Goal: Task Accomplishment & Management: Manage account settings

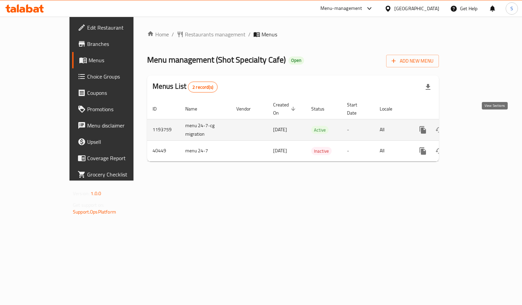
click at [476, 126] on icon "enhanced table" at bounding box center [472, 130] width 8 height 8
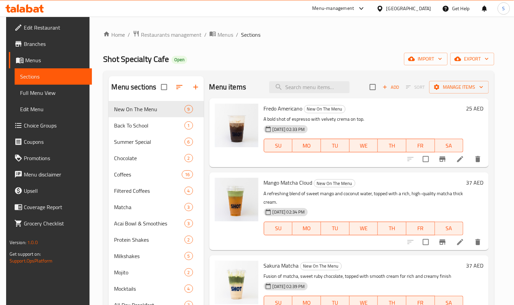
drag, startPoint x: 35, startPoint y: 44, endPoint x: 31, endPoint y: 44, distance: 4.1
click at [35, 44] on span "Branches" at bounding box center [55, 44] width 63 height 8
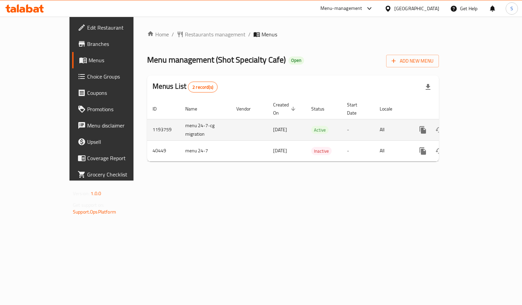
click at [475, 127] on icon "enhanced table" at bounding box center [472, 130] width 6 height 6
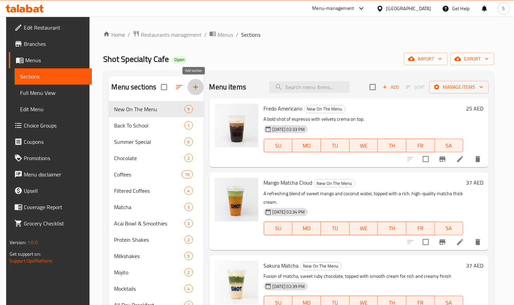
click at [192, 86] on icon "button" at bounding box center [196, 87] width 8 height 8
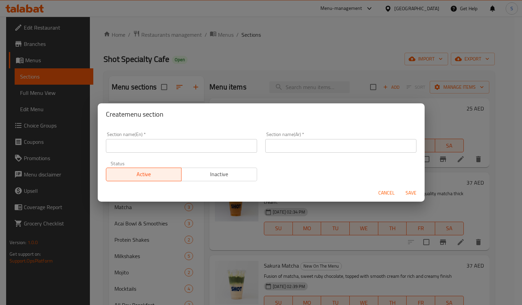
click at [145, 143] on input "text" at bounding box center [181, 146] width 151 height 14
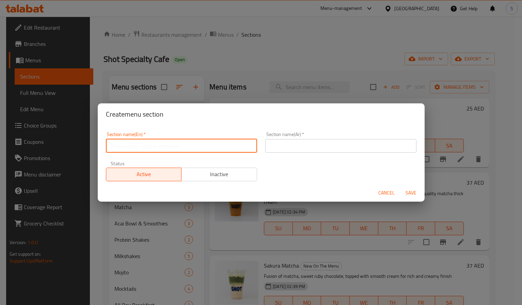
paste input "M41"
type input "M41"
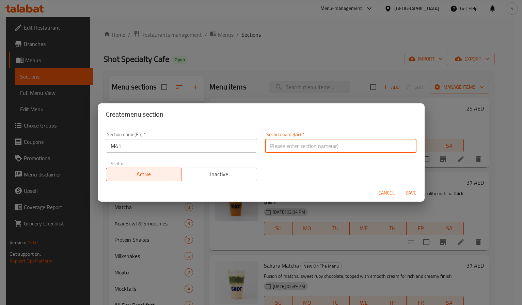
click at [296, 147] on input "text" at bounding box center [340, 146] width 151 height 14
type input "وجبة لشخص"
click at [413, 192] on span "Save" at bounding box center [411, 193] width 16 height 9
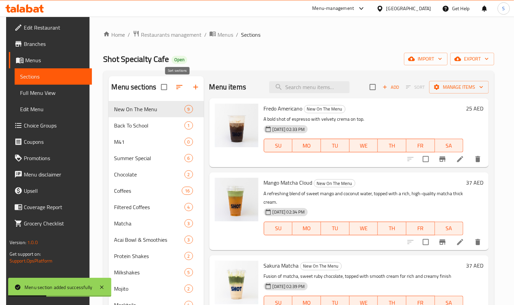
click at [176, 89] on icon "button" at bounding box center [179, 87] width 6 height 4
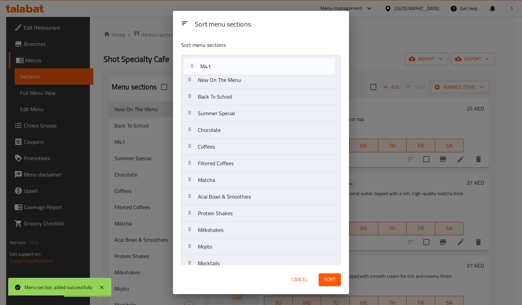
drag, startPoint x: 205, startPoint y: 102, endPoint x: 208, endPoint y: 62, distance: 40.0
click at [208, 62] on nav "New On The Menu Back To School M41 Summer Special Chocolate Coffees Filtered Co…" at bounding box center [261, 255] width 160 height 401
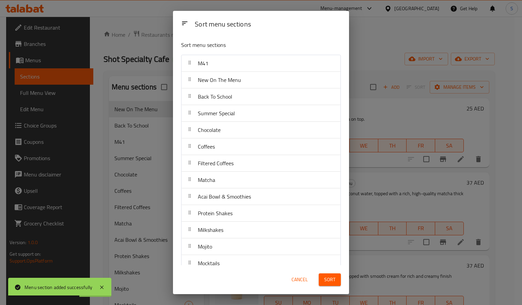
click at [329, 278] on span "Sort" at bounding box center [329, 280] width 11 height 9
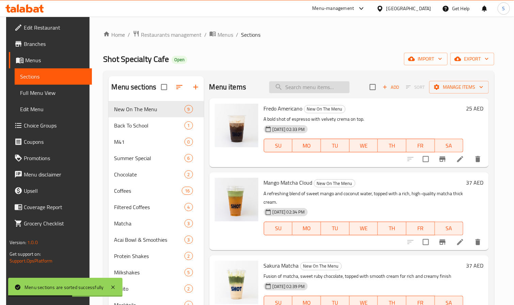
click at [299, 90] on input "search" at bounding box center [309, 87] width 80 height 12
paste input "Coffee & Bite Combo"
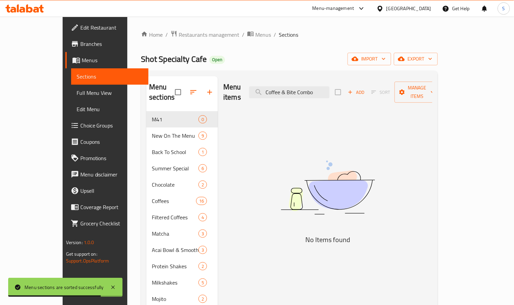
drag, startPoint x: 308, startPoint y: 86, endPoint x: 182, endPoint y: 68, distance: 127.7
click at [197, 71] on div "Menu sections M41 0 New On The Menu 9 Back To School 1 Summer Special 6 Chocola…" at bounding box center [289, 291] width 297 height 441
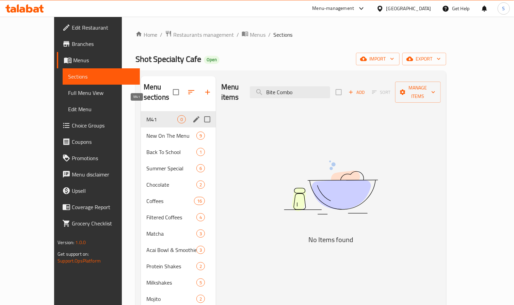
click at [146, 115] on span "M41" at bounding box center [161, 119] width 31 height 8
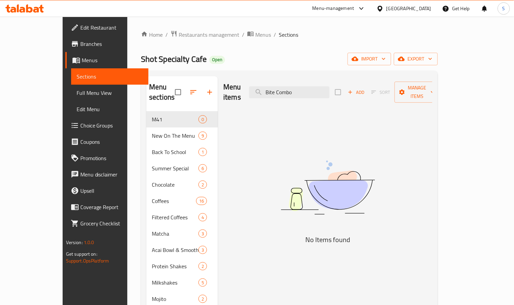
drag, startPoint x: 297, startPoint y: 88, endPoint x: 384, endPoint y: 89, distance: 87.9
click at [384, 90] on div "Menu items Bite Combo Add Sort Manage items" at bounding box center [327, 92] width 209 height 32
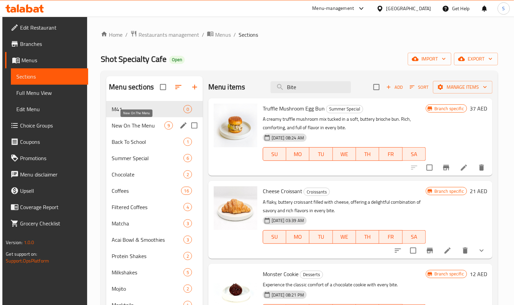
type input "Bite"
click at [118, 129] on span "New On The Menu" at bounding box center [138, 126] width 53 height 8
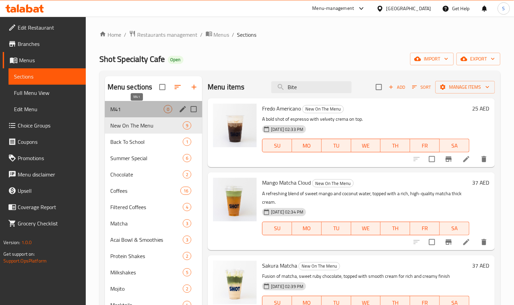
click at [126, 110] on span "M41" at bounding box center [136, 109] width 53 height 8
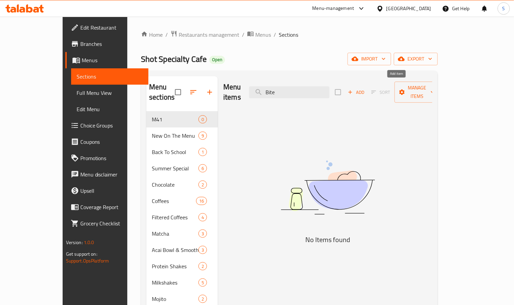
click at [365, 89] on span "Add" at bounding box center [356, 93] width 18 height 8
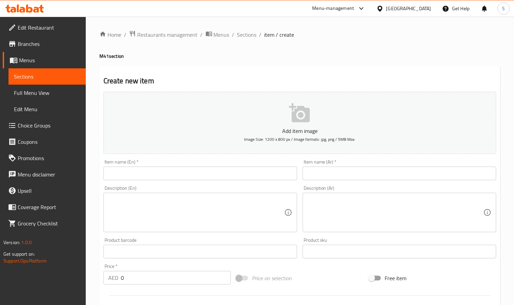
click at [142, 176] on input "text" at bounding box center [201, 174] width 194 height 14
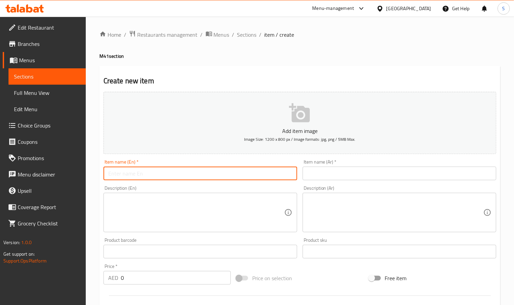
paste input "Coffee & Bite Combo"
type input "Coffee & Bite Combo"
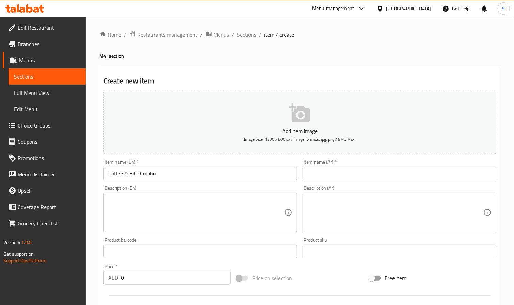
click at [345, 174] on input "text" at bounding box center [400, 174] width 194 height 14
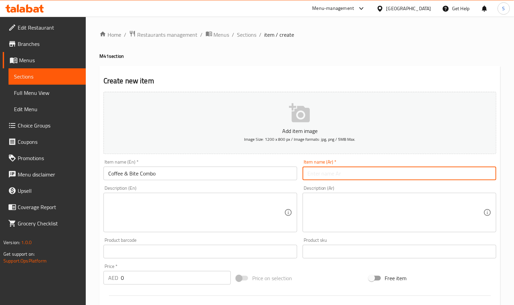
paste input "مجموعة القهوة واللقيمات"
drag, startPoint x: 468, startPoint y: 175, endPoint x: 508, endPoint y: 178, distance: 40.0
click at [508, 178] on div "Home / Restaurants management / Menus / Sections / item / create M41 section Cr…" at bounding box center [300, 249] width 428 height 464
drag, startPoint x: 458, startPoint y: 173, endPoint x: 344, endPoint y: 157, distance: 115.5
click at [350, 158] on div "Item name (Ar)   * كومبو قهوة واللقيمات Item name (Ar) *" at bounding box center [399, 170] width 199 height 26
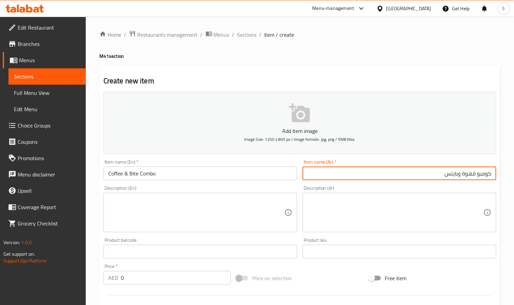
type input "كومبو قهوة وبايتس"
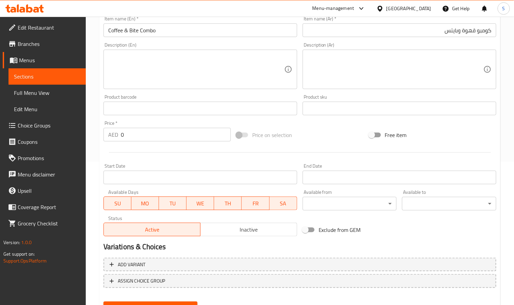
scroll to position [153, 0]
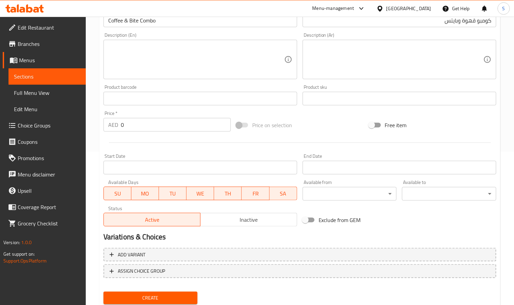
drag, startPoint x: 137, startPoint y: 127, endPoint x: 103, endPoint y: 110, distance: 37.9
click at [103, 110] on div "Price   * AED 0 Price *" at bounding box center [167, 121] width 133 height 26
type input "50"
click at [95, 132] on div "Home / Restaurants management / Menus / Sections / item / create M41 section Cr…" at bounding box center [300, 95] width 428 height 464
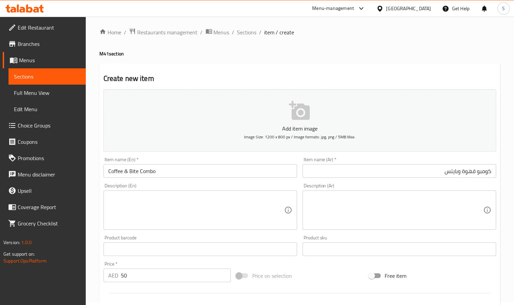
scroll to position [0, 0]
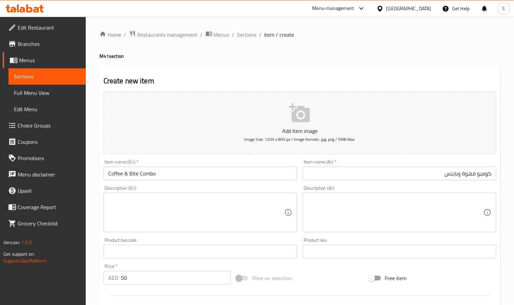
click at [138, 173] on input "Coffee & Bite Combo" at bounding box center [201, 174] width 194 height 14
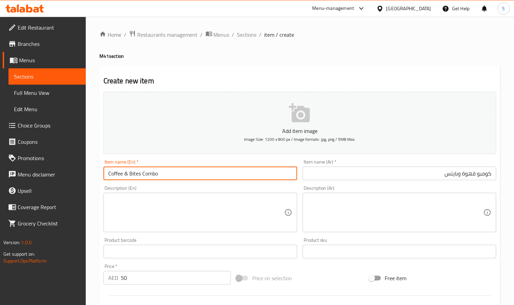
type input "Coffee & Bites Combo"
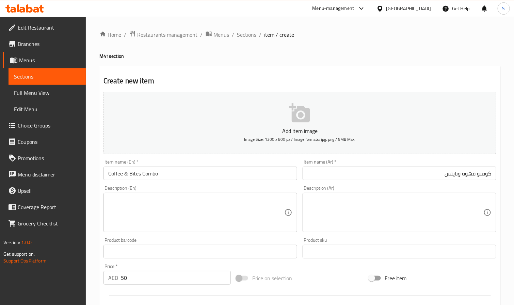
click at [142, 215] on textarea at bounding box center [196, 213] width 176 height 32
click at [125, 207] on textarea "To enrich screen reader interactions, please activate Accessibility in Grammarl…" at bounding box center [196, 213] width 176 height 32
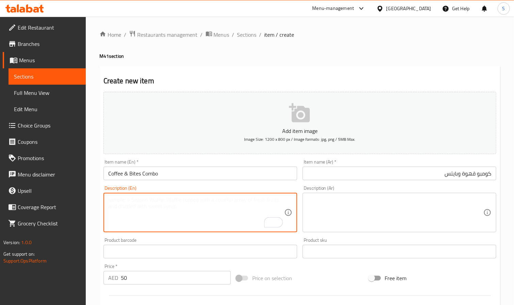
paste textarea "Classic Coffee"
drag, startPoint x: 216, startPoint y: 203, endPoint x: 87, endPoint y: 192, distance: 129.2
click at [87, 192] on div "Home / Restaurants management / Menus / Sections / item / create M41 section Cr…" at bounding box center [300, 249] width 428 height 464
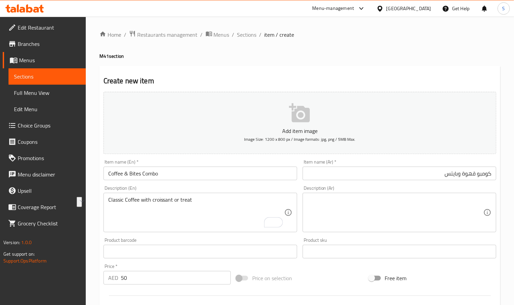
click at [161, 202] on textarea "Classic Coffee with croissant or treat" at bounding box center [196, 213] width 176 height 32
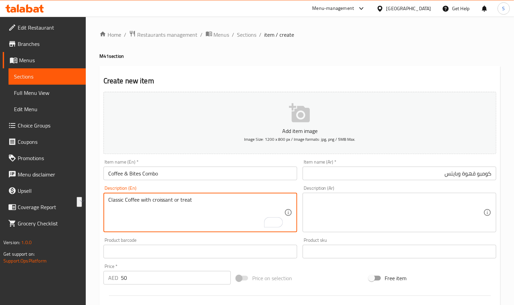
click at [161, 202] on textarea "Classic Coffee with croissant or treat" at bounding box center [196, 213] width 176 height 32
paste textarea "c"
type textarea "Classic coffee with croissant or treat"
click at [466, 211] on textarea at bounding box center [395, 213] width 176 height 32
drag, startPoint x: 220, startPoint y: 207, endPoint x: 18, endPoint y: 177, distance: 203.4
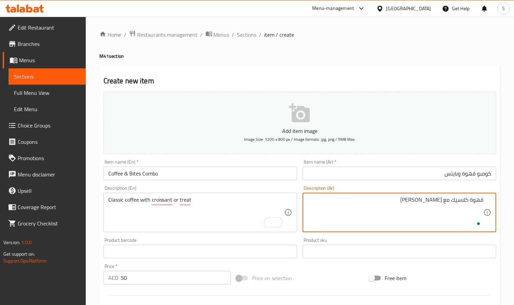
paste textarea "أو حلوى"
type textarea "قهوة كلاسيك مع كرواسون أو حلوى"
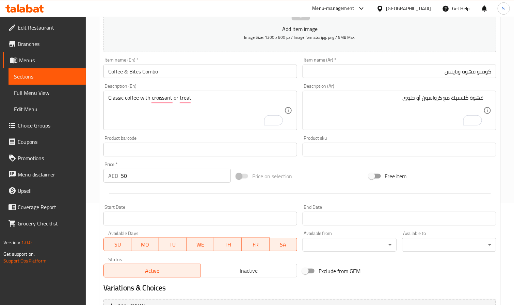
scroll to position [175, 0]
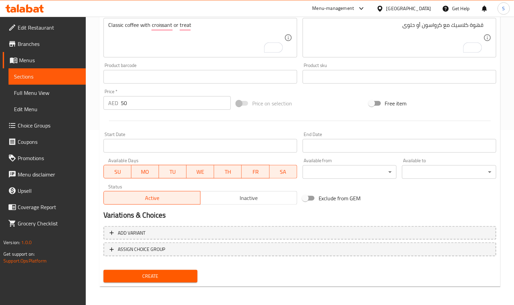
click at [216, 200] on span "Inactive" at bounding box center [248, 198] width 91 height 10
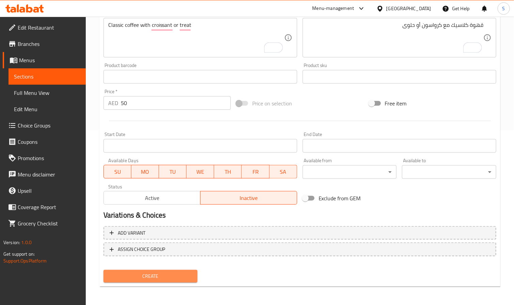
click at [160, 276] on span "Create" at bounding box center [150, 276] width 83 height 9
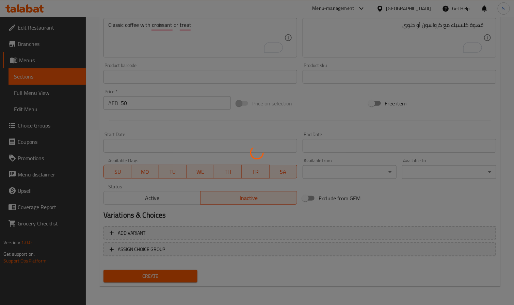
type input "0"
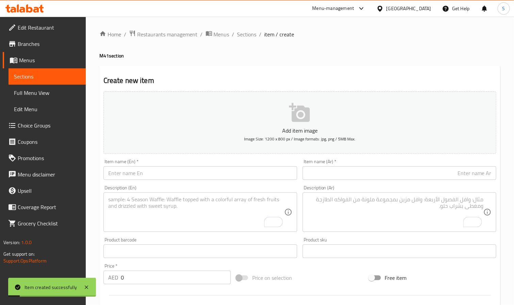
scroll to position [0, 0]
click at [34, 124] on span "Choice Groups" at bounding box center [49, 126] width 63 height 8
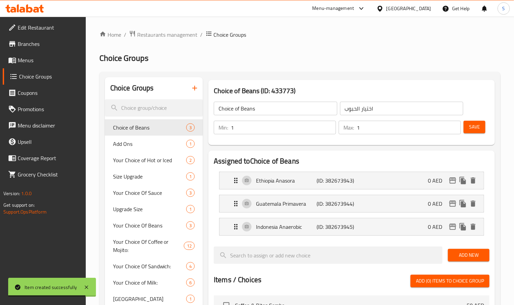
click at [195, 90] on icon "button" at bounding box center [194, 88] width 5 height 5
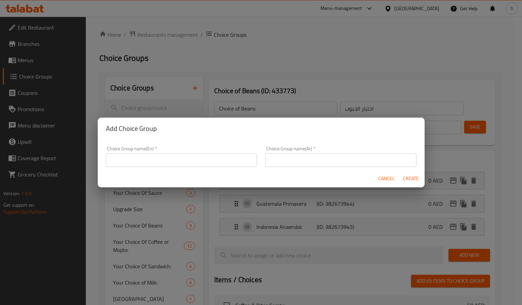
click at [119, 163] on input "text" at bounding box center [181, 161] width 151 height 14
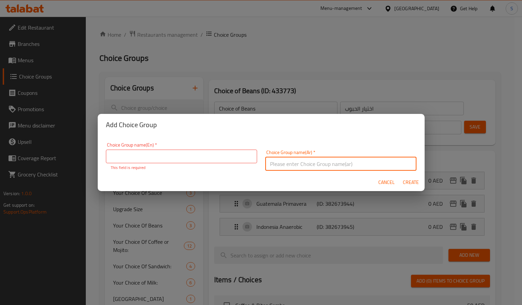
click at [350, 157] on input "text" at bounding box center [340, 164] width 151 height 14
click at [300, 160] on input "Yojdhv; lk hgri,m hg;ghsd;:" at bounding box center [340, 164] width 151 height 14
click at [372, 164] on input "إختيارك من القهوة الكلاسيك:" at bounding box center [340, 164] width 151 height 14
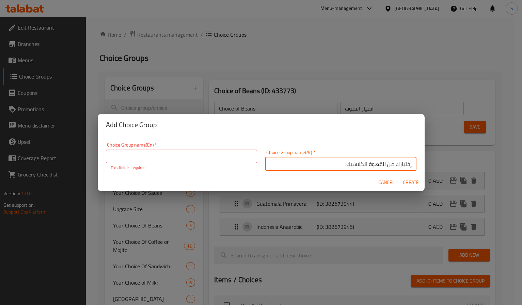
type input "إختيارك من القهوة الكلاسيك:"
click at [147, 161] on input "text" at bounding box center [181, 157] width 151 height 14
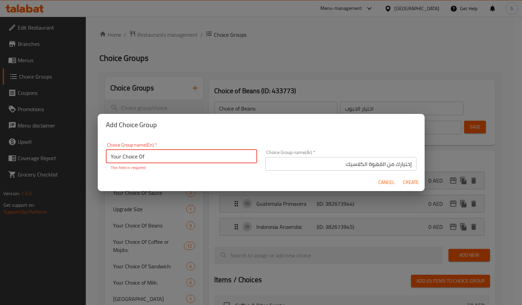
paste input "Classic Coffee"
type input "Your Choice Of Classic Coffee:"
click at [412, 182] on span "Create" at bounding box center [411, 182] width 16 height 9
type input "Your Choice Of Classic Coffee:"
type input "إختيارك من القهوة الكلاسيك:"
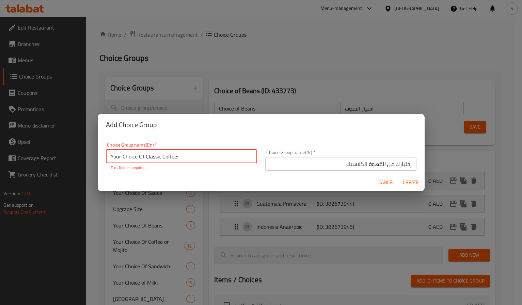
type input "0"
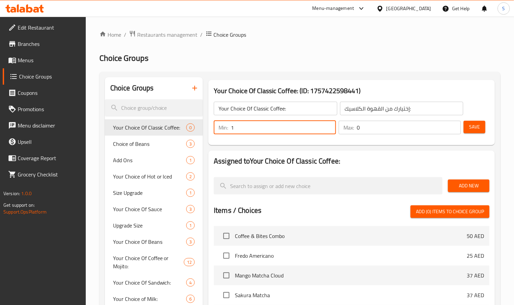
type input "1"
click at [328, 125] on input "1" at bounding box center [283, 128] width 105 height 14
type input "1"
click at [456, 126] on input "1" at bounding box center [409, 128] width 104 height 14
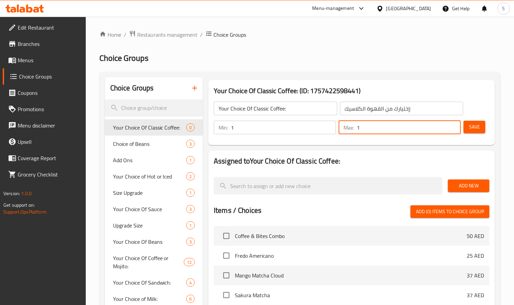
click at [478, 129] on span "Save" at bounding box center [474, 127] width 11 height 9
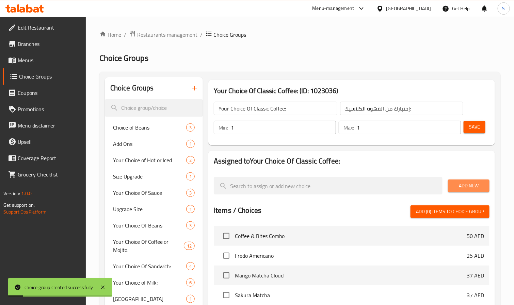
click at [458, 180] on button "Add New" at bounding box center [469, 186] width 42 height 13
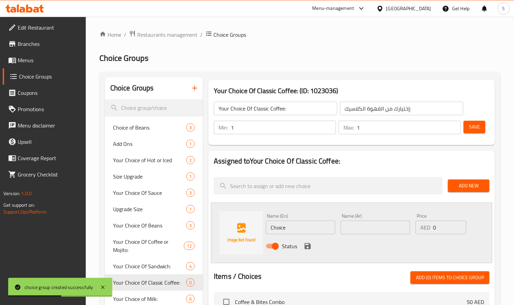
click at [278, 228] on input "Choice" at bounding box center [300, 228] width 69 height 14
paste input "Espresso"
type input "Espresso"
click at [353, 231] on input "text" at bounding box center [375, 228] width 69 height 14
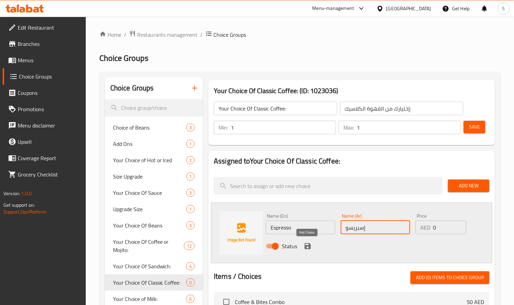
type input "إسبريسو"
click at [308, 245] on icon "save" at bounding box center [308, 246] width 6 height 6
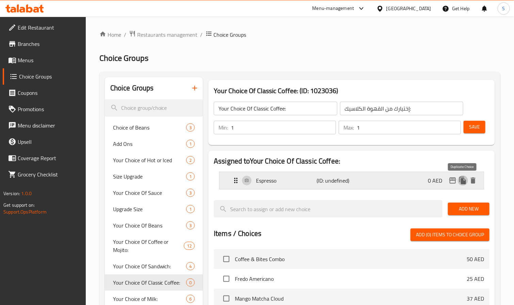
click at [466, 183] on icon "duplicate" at bounding box center [463, 180] width 6 height 7
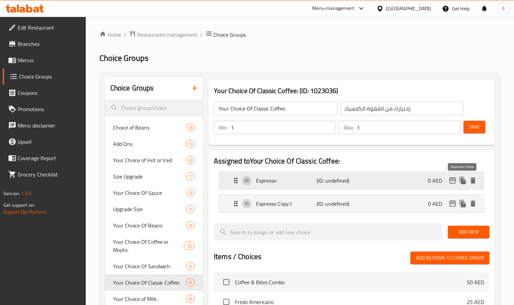
click at [466, 183] on icon "duplicate" at bounding box center [463, 180] width 6 height 7
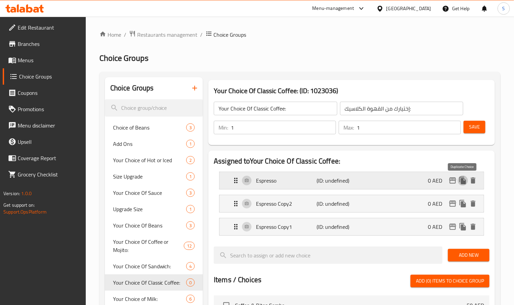
click at [466, 183] on icon "duplicate" at bounding box center [463, 180] width 6 height 7
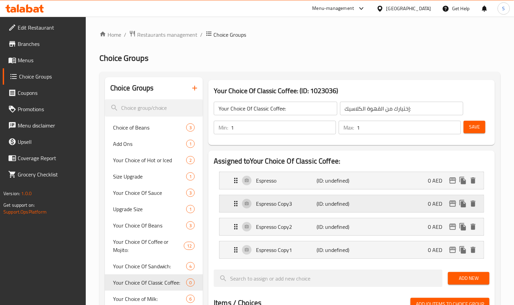
click at [284, 211] on div "Espresso Copy3 (ID: undefined) 0 AED" at bounding box center [354, 203] width 244 height 17
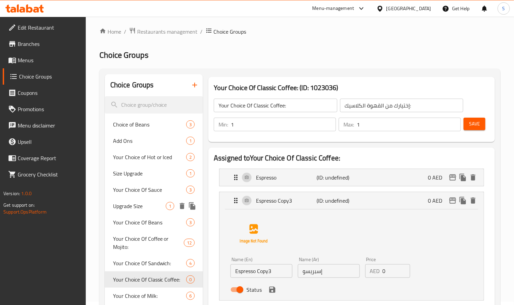
scroll to position [51, 0]
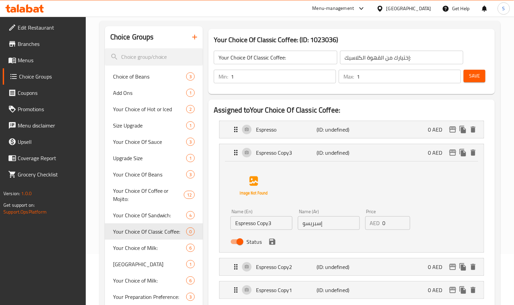
click at [262, 225] on input "Espresso Copy3" at bounding box center [262, 224] width 62 height 14
paste input "Americano"
type input "Americano"
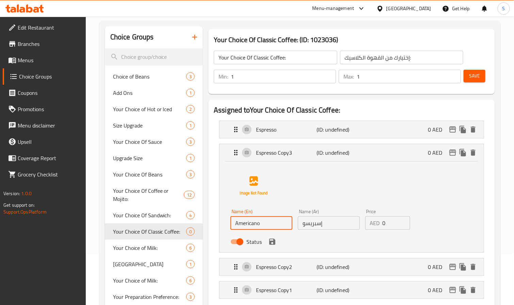
click at [327, 229] on input "إسبريسو" at bounding box center [329, 224] width 62 height 14
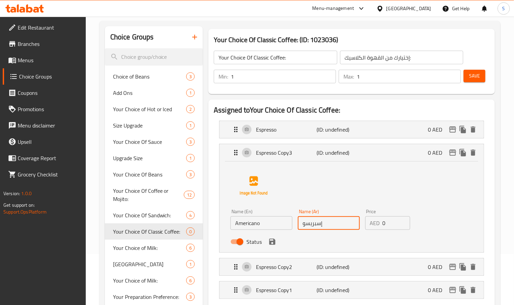
click at [327, 229] on input "إسبريسو" at bounding box center [329, 224] width 62 height 14
click at [271, 241] on icon "save" at bounding box center [272, 242] width 8 height 8
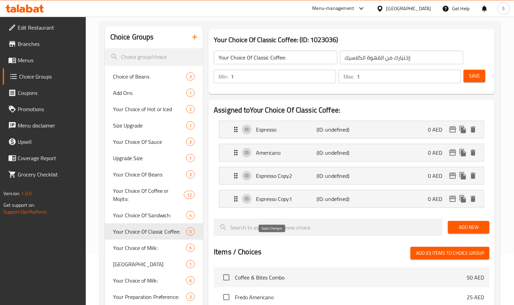
type input "أمريكانو"
click at [286, 179] on p "Espresso Copy2" at bounding box center [286, 176] width 61 height 8
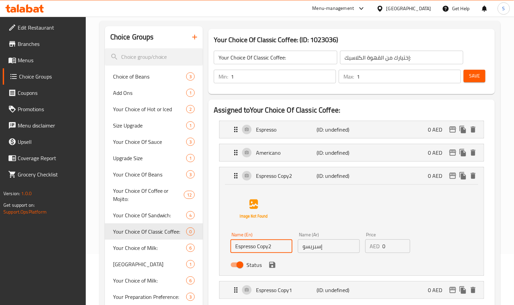
click at [252, 248] on input "Espresso Copy2" at bounding box center [262, 247] width 62 height 14
paste input "Latte"
type input "Latte"
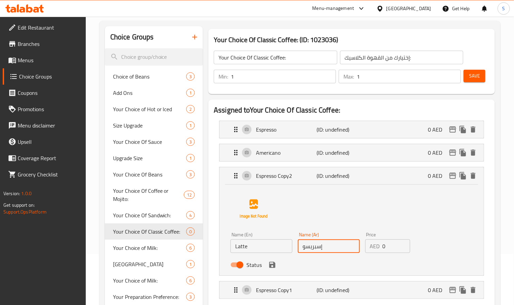
click at [326, 249] on input "إسبريسو" at bounding box center [329, 247] width 62 height 14
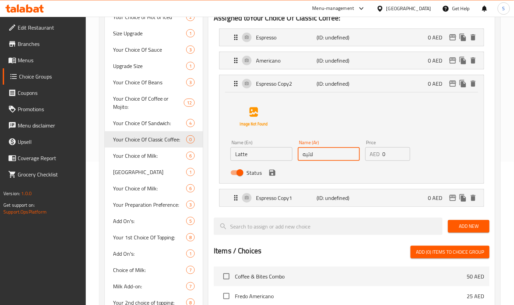
scroll to position [153, 0]
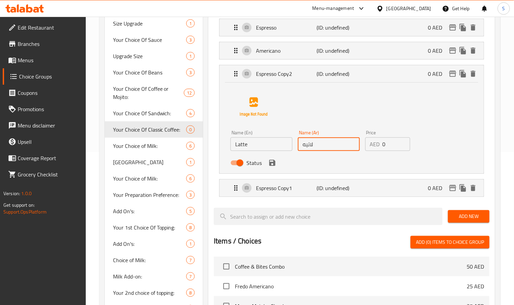
click at [273, 167] on icon "save" at bounding box center [272, 163] width 8 height 8
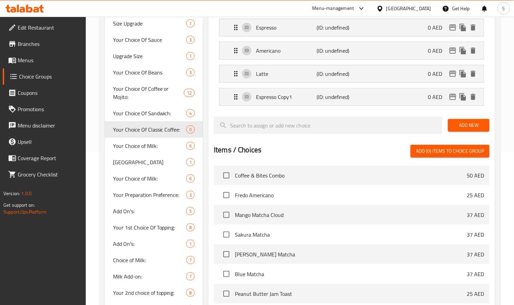
type input "لاتيه"
click at [290, 100] on p "Espresso Copy1" at bounding box center [286, 97] width 61 height 8
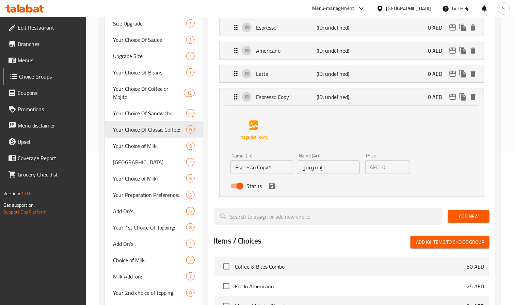
click at [247, 168] on input "Espresso Copy1" at bounding box center [262, 168] width 62 height 14
paste input "Hot Spanish Latte"
type input "Hot Spanish Latte"
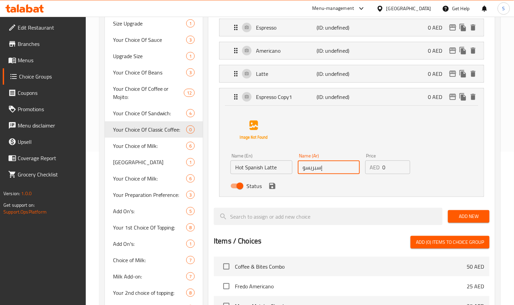
click at [332, 170] on input "إسبريسو" at bounding box center [329, 168] width 62 height 14
click at [308, 173] on input "لاتيه أسباني ساخن" at bounding box center [329, 168] width 62 height 14
click at [272, 186] on icon "save" at bounding box center [272, 186] width 8 height 8
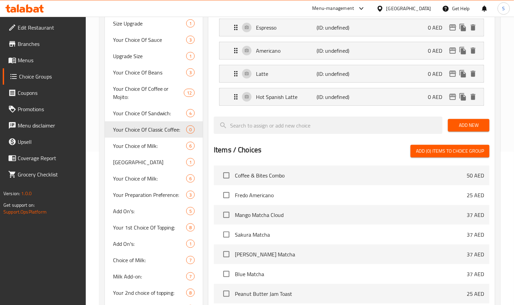
type input "لاتيه أسباني ساخن"
click at [462, 98] on icon "duplicate" at bounding box center [463, 96] width 6 height 7
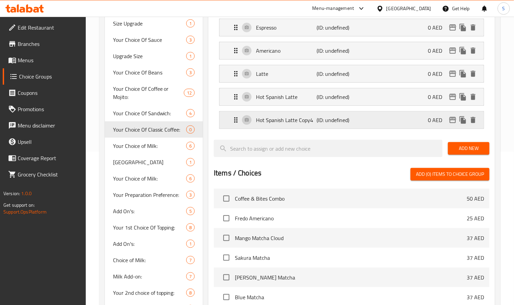
click at [285, 124] on p "Hot Spanish Latte Copy4" at bounding box center [286, 120] width 61 height 8
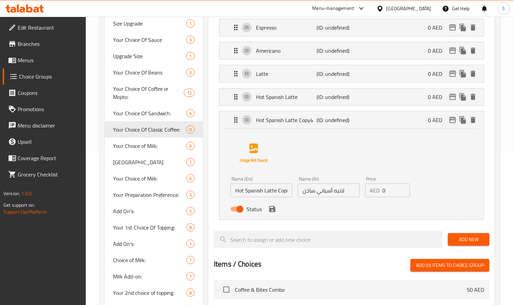
click at [268, 195] on input "Hot Spanish Latte Copy4" at bounding box center [262, 191] width 62 height 14
paste input "Cortado"
type input "Cortado"
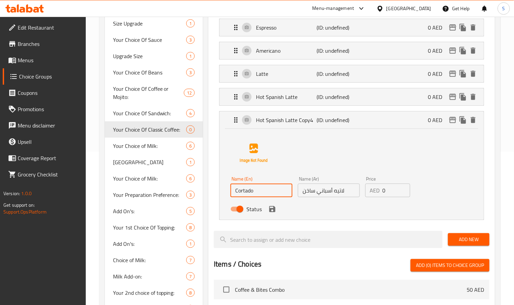
click at [332, 192] on input "لاتيه أسباني ساخن" at bounding box center [329, 191] width 62 height 14
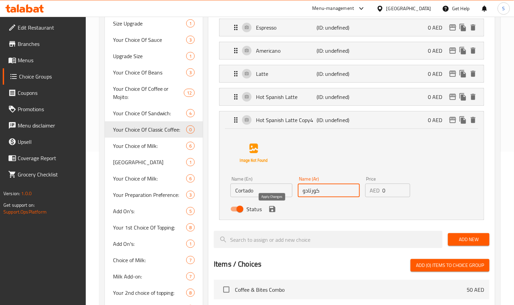
click at [271, 212] on icon "save" at bounding box center [272, 209] width 6 height 6
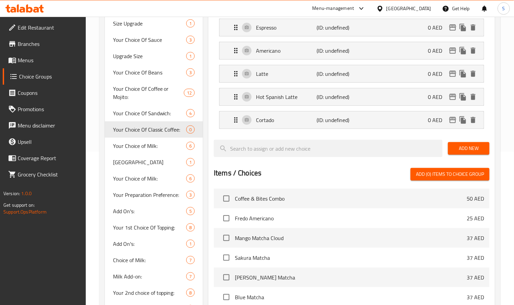
type input "كورتادو"
click at [466, 123] on icon "duplicate" at bounding box center [463, 119] width 6 height 7
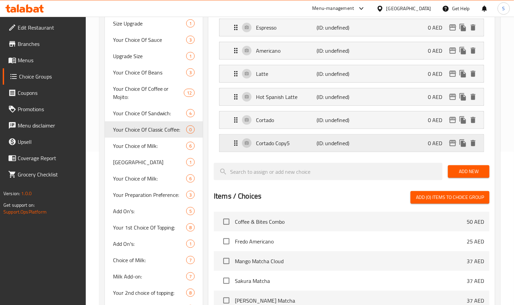
click at [273, 150] on div "Cortado Copy5 (ID: undefined) 0 AED" at bounding box center [354, 143] width 244 height 17
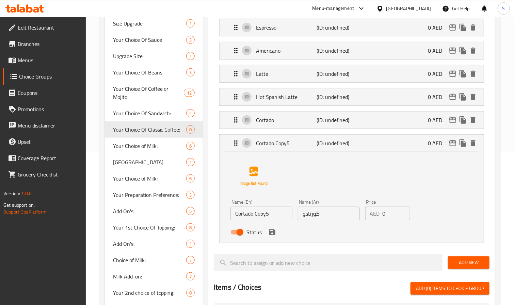
click at [248, 216] on input "Cortado Copy5" at bounding box center [262, 214] width 62 height 14
paste input "Piccolo"
type input "Piccolo"
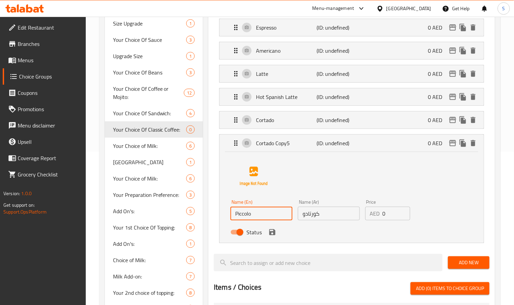
click at [328, 216] on input "كورتادو" at bounding box center [329, 214] width 62 height 14
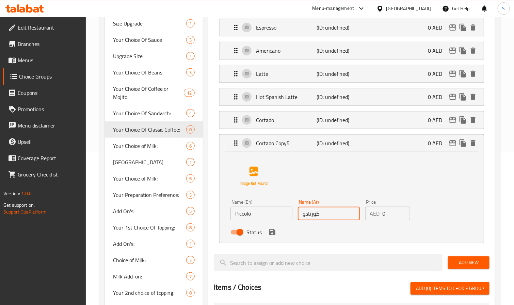
click at [328, 216] on input "كورتادو" at bounding box center [329, 214] width 62 height 14
click at [271, 234] on icon "save" at bounding box center [272, 232] width 6 height 6
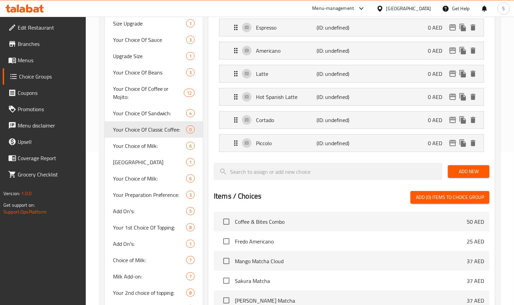
type input "بيكولو"
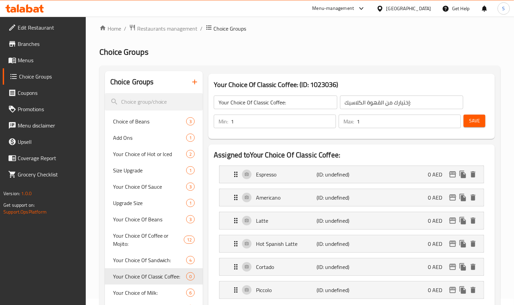
scroll to position [0, 0]
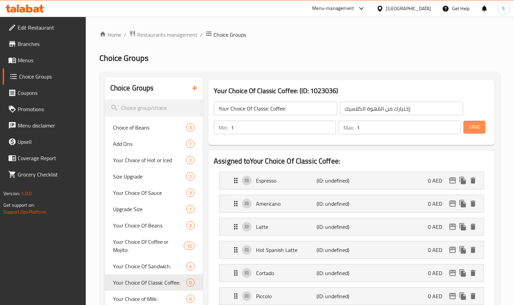
click at [476, 126] on span "Save" at bounding box center [474, 127] width 11 height 9
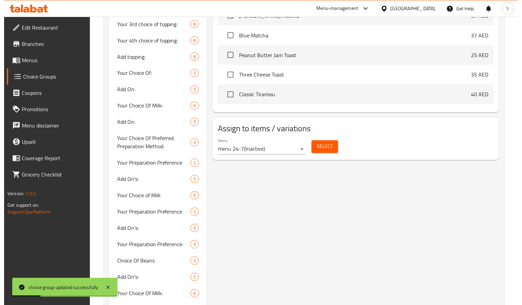
scroll to position [511, 0]
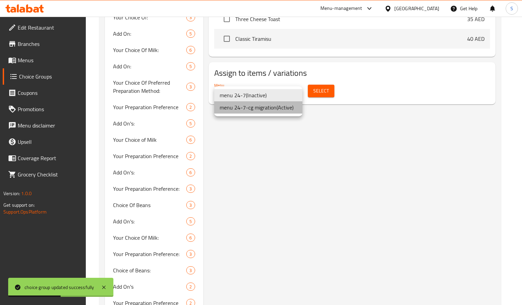
click at [261, 110] on li "menu 24-7-cg migration ( Active )" at bounding box center [258, 107] width 88 height 12
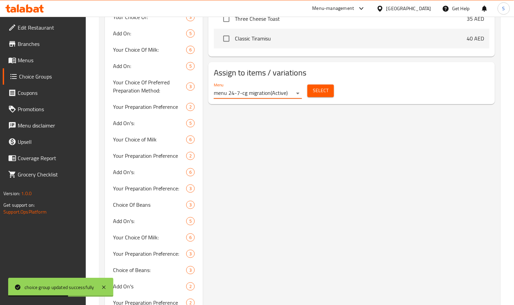
click at [318, 95] on span "Select" at bounding box center [321, 91] width 16 height 9
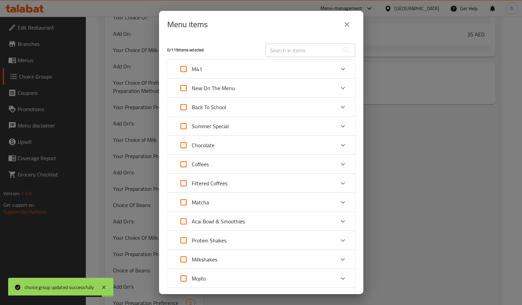
click at [339, 68] on icon "Expand" at bounding box center [343, 69] width 8 height 8
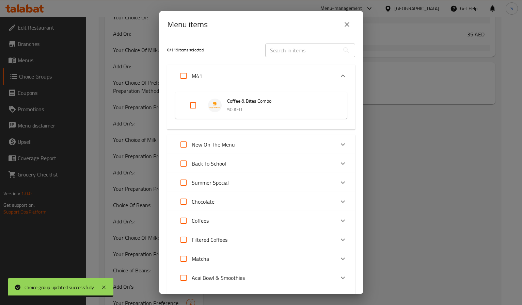
click at [192, 105] on input "Expand" at bounding box center [193, 105] width 16 height 16
checkbox input "true"
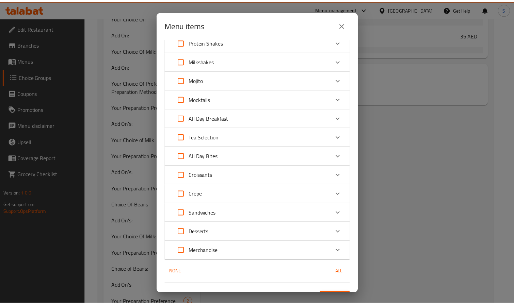
scroll to position [269, 0]
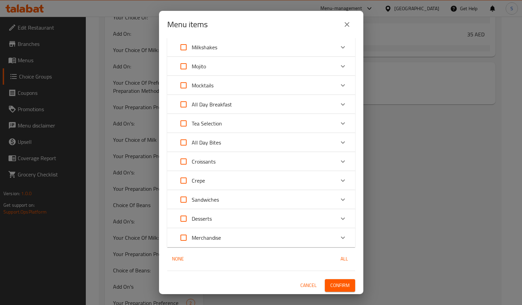
click at [331, 284] on span "Confirm" at bounding box center [339, 286] width 19 height 9
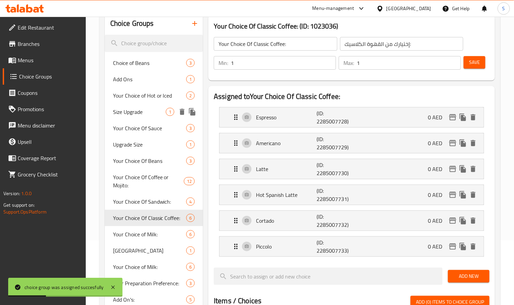
scroll to position [0, 0]
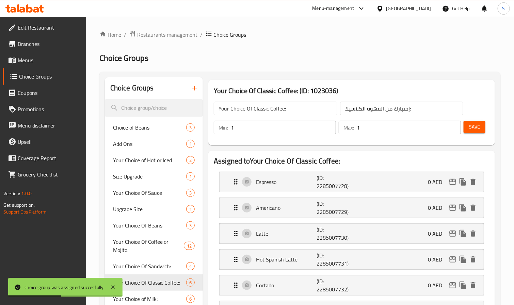
click at [194, 87] on icon "button" at bounding box center [195, 88] width 8 height 8
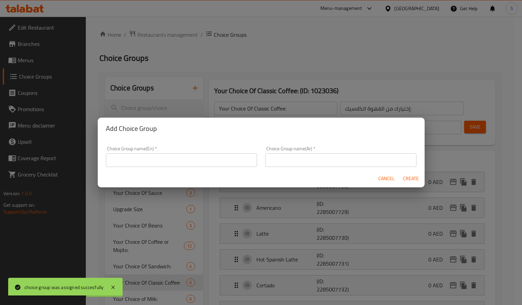
click at [299, 167] on div "Choice Group name(Ar)   * Choice Group name(Ar) *" at bounding box center [340, 156] width 159 height 29
click at [301, 160] on input "text" at bounding box center [340, 161] width 151 height 14
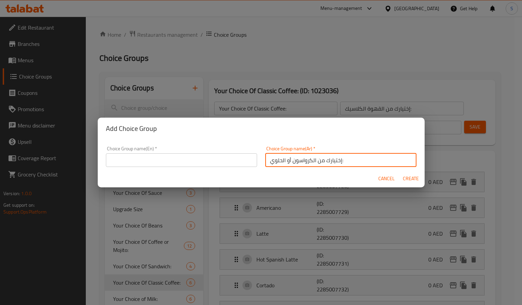
type input "إختيارك من الكرواسون أو الحلوي:"
click at [141, 160] on input "text" at bounding box center [181, 161] width 151 height 14
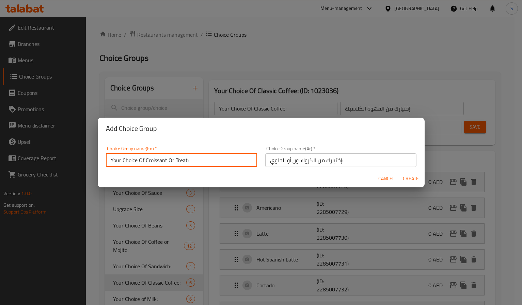
type input "Your Choice Of Croissant Or Treat:"
click at [411, 175] on span "Create" at bounding box center [411, 179] width 16 height 9
type input "Your Choice Of Croissant Or Treat:"
type input "إختيارك من الكرواسون أو الحلوي:"
type input "0"
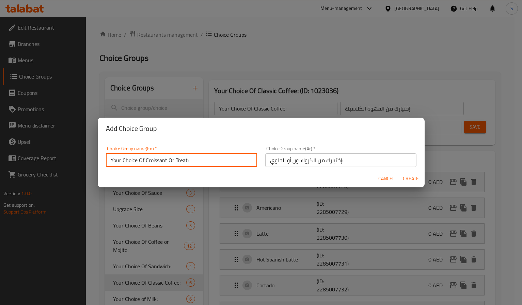
type input "0"
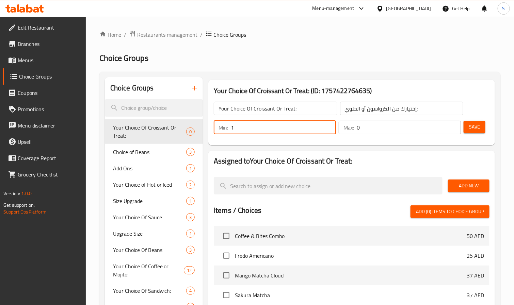
type input "1"
click at [329, 125] on input "1" at bounding box center [283, 128] width 105 height 14
type input "1"
click at [454, 126] on input "1" at bounding box center [409, 128] width 104 height 14
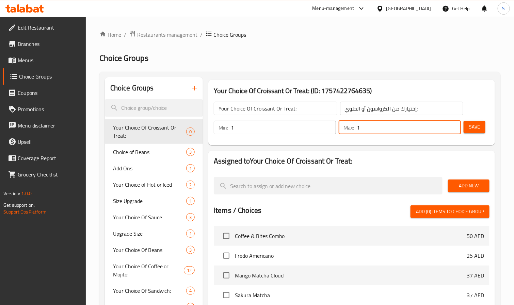
click at [469, 127] on span "Save" at bounding box center [474, 127] width 11 height 9
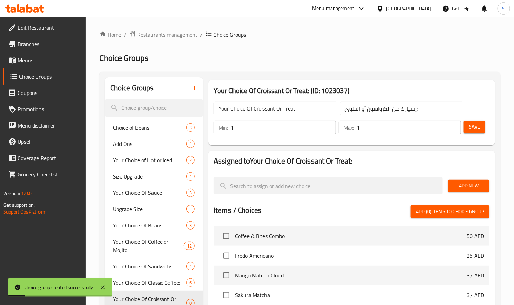
click at [459, 183] on span "Add New" at bounding box center [469, 186] width 31 height 9
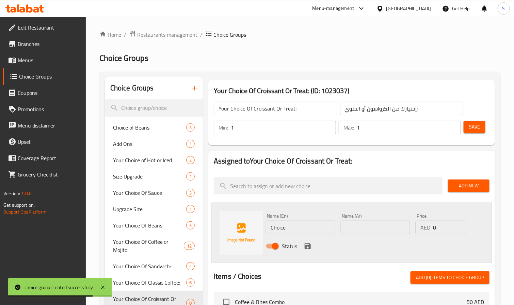
click at [288, 227] on input "Choice" at bounding box center [300, 228] width 69 height 14
paste input "Plain Croissant"
type input "Plain Croissant"
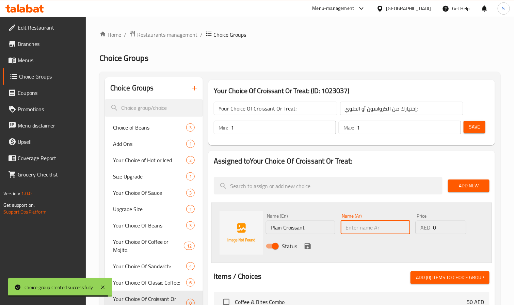
click at [352, 225] on input "text" at bounding box center [375, 228] width 69 height 14
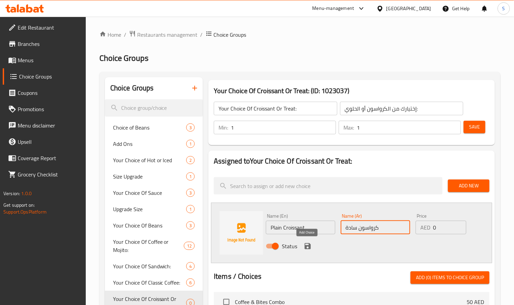
type input "كرواسون سادة"
click at [307, 244] on icon "save" at bounding box center [308, 246] width 8 height 8
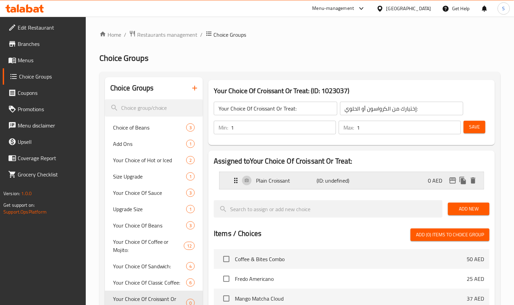
click at [382, 177] on div "Plain Croissant (ID: undefined) 0 AED" at bounding box center [354, 180] width 244 height 17
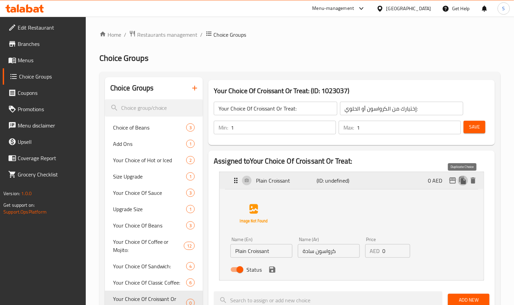
click at [466, 184] on icon "duplicate" at bounding box center [463, 180] width 6 height 7
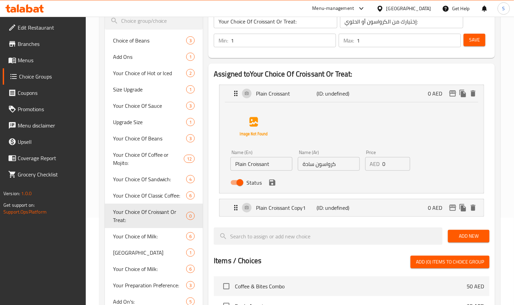
scroll to position [102, 0]
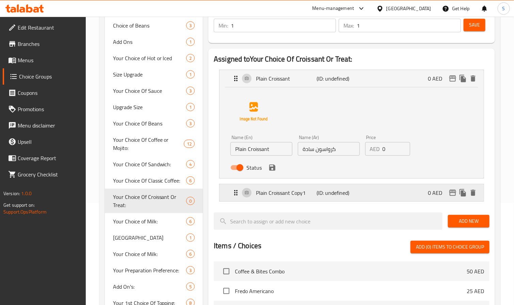
drag, startPoint x: 272, startPoint y: 196, endPoint x: 269, endPoint y: 203, distance: 7.5
click at [272, 196] on p "Plain Croissant Copy1" at bounding box center [286, 193] width 61 height 8
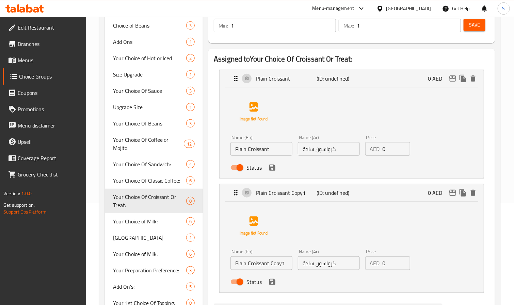
click at [250, 263] on input "Plain Croissant Copy1" at bounding box center [262, 264] width 62 height 14
paste input "Cheese Croissant"
type input "Cheese Croissant"
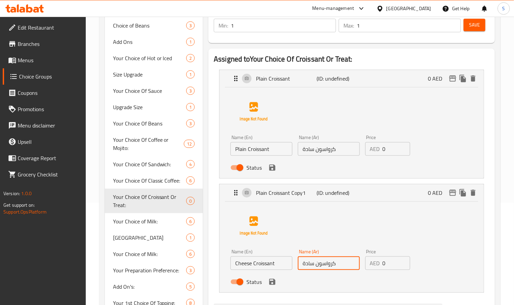
click at [342, 268] on input "كرواسون سادة" at bounding box center [329, 264] width 62 height 14
drag, startPoint x: 333, startPoint y: 264, endPoint x: 280, endPoint y: 255, distance: 53.6
click at [280, 255] on div "Name (En) Cheese Croissant Name (En) Name (Ar) كرواسون سادة Name (Ar) Price AED…" at bounding box center [329, 269] width 202 height 45
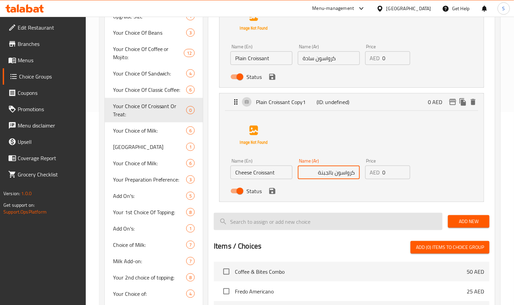
scroll to position [204, 0]
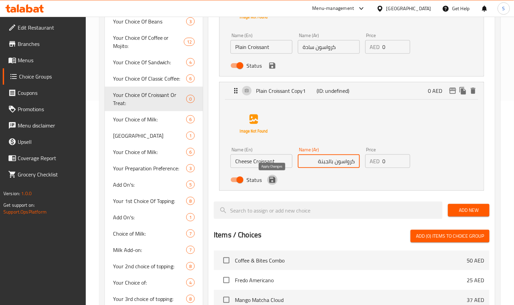
click at [271, 177] on icon "save" at bounding box center [272, 180] width 8 height 8
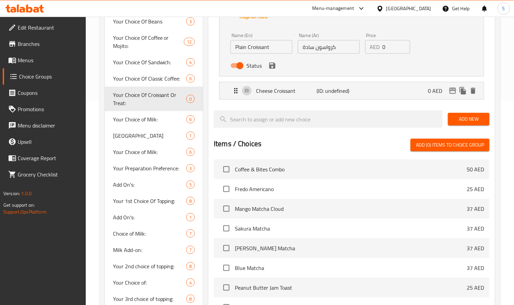
type input "كرواسون بالجبنة"
click at [466, 95] on icon "duplicate" at bounding box center [463, 91] width 8 height 8
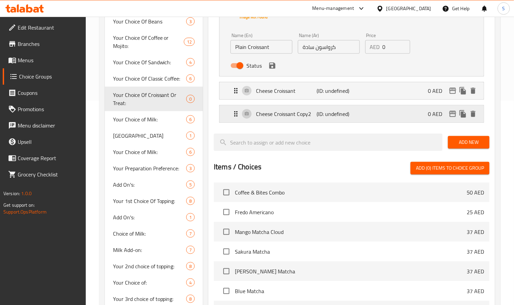
click at [282, 114] on p "Cheese Croissant Copy2" at bounding box center [286, 114] width 61 height 8
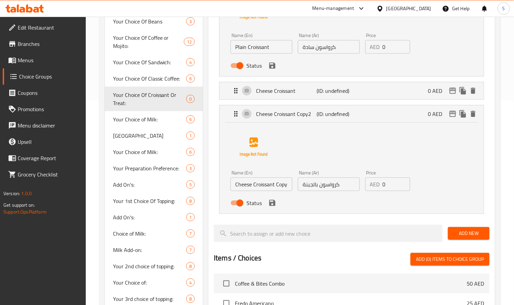
click at [254, 183] on input "Cheese Croissant Copy2" at bounding box center [262, 185] width 62 height 14
paste input "Nutella Croissant"
type input "Nutella Croissant"
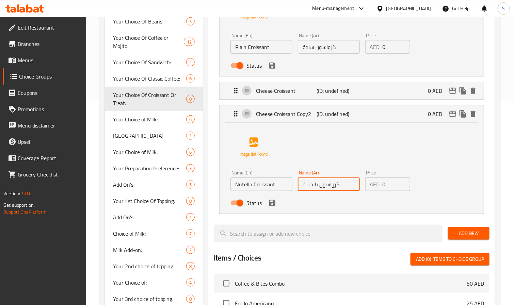
click at [332, 187] on input "كرواسون بالجبنة" at bounding box center [329, 185] width 62 height 14
drag, startPoint x: 331, startPoint y: 185, endPoint x: 278, endPoint y: 176, distance: 53.6
click at [278, 176] on div "Name (En) Nutella Croissant Name (En) Name (Ar) كرواسون بالجبنة Name (Ar) Price…" at bounding box center [329, 190] width 202 height 45
click at [274, 206] on icon "save" at bounding box center [272, 203] width 6 height 6
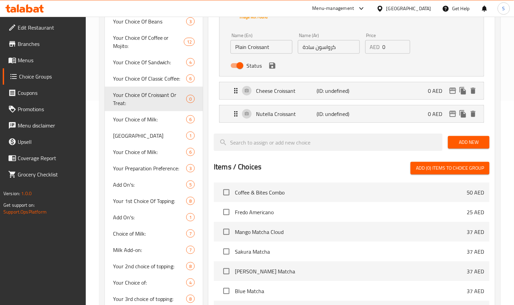
type input "كرواسون بالنوتيلا"
click at [461, 118] on icon "duplicate" at bounding box center [463, 114] width 8 height 8
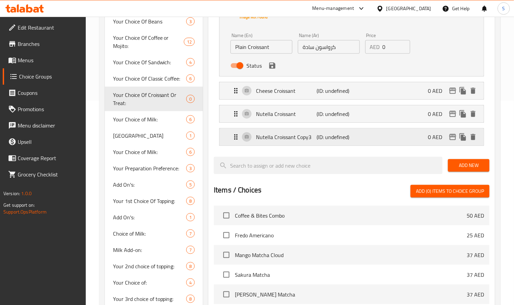
click at [294, 136] on p "Nutella Croissant Copy3" at bounding box center [286, 137] width 61 height 8
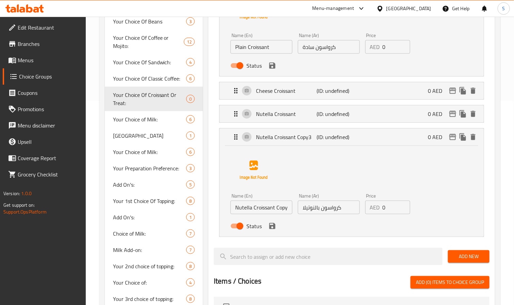
click at [250, 208] on input "Nutella Croissant Copy3" at bounding box center [262, 208] width 62 height 14
paste input "Brownies"
type input "Brownies"
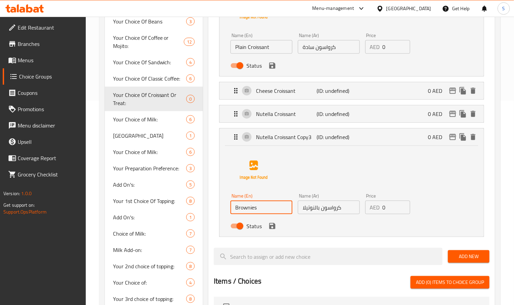
click at [334, 213] on input "كرواسون بالنوتيلا" at bounding box center [329, 208] width 62 height 14
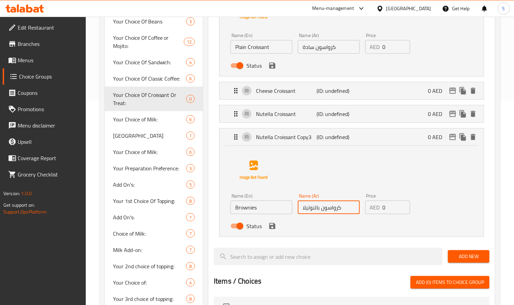
click at [334, 213] on input "كرواسون بالنوتيلا" at bounding box center [329, 208] width 62 height 14
click at [271, 231] on icon "save" at bounding box center [272, 226] width 8 height 8
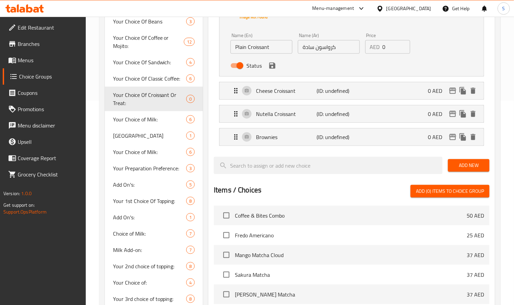
type input "براونيز"
click at [464, 137] on icon "duplicate" at bounding box center [463, 136] width 6 height 7
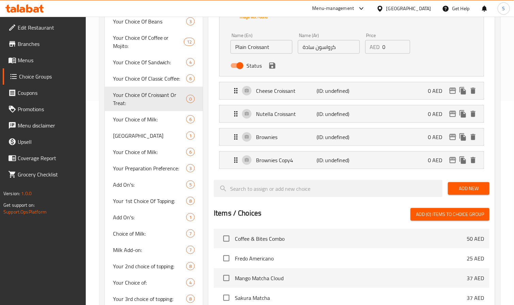
drag, startPoint x: 295, startPoint y: 163, endPoint x: 291, endPoint y: 171, distance: 7.9
click at [295, 163] on p "Brownies Copy4" at bounding box center [286, 160] width 61 height 8
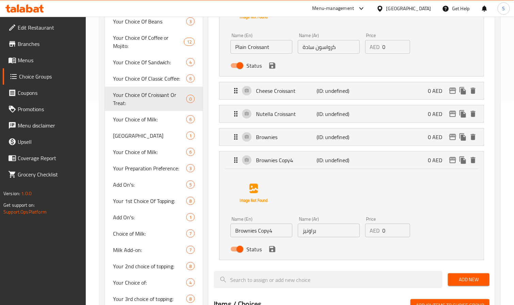
click at [245, 232] on input "Brownies Copy4" at bounding box center [262, 231] width 62 height 14
paste input "Chocolate Chip Cookies"
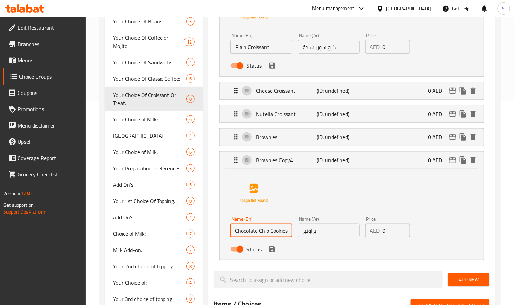
type input "Chocolate Chip Cookies"
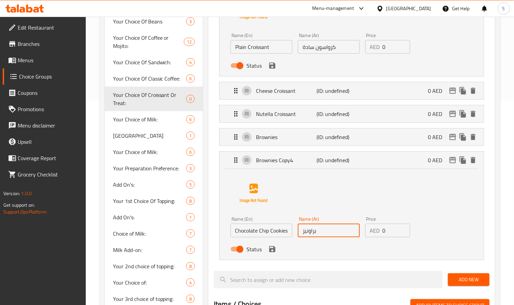
click at [326, 232] on input "براونيز" at bounding box center [329, 231] width 62 height 14
drag, startPoint x: 326, startPoint y: 232, endPoint x: 260, endPoint y: 232, distance: 66.4
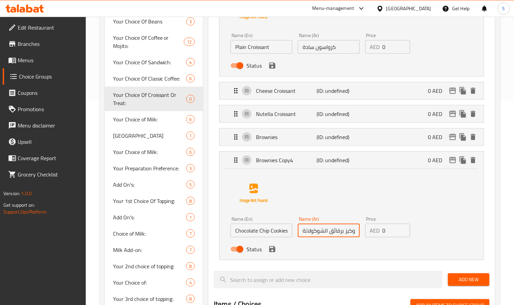
click at [260, 232] on div "Name (En) Chocolate Chip Cookies Name (En) Name (Ar) كوكيز برقائق الشوكولاتة Na…" at bounding box center [329, 236] width 202 height 45
click at [273, 253] on icon "save" at bounding box center [272, 250] width 6 height 6
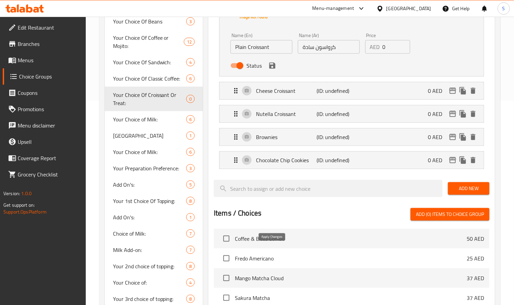
type input "كوكيز برقائق الشوكولاتة"
click at [465, 164] on icon "duplicate" at bounding box center [463, 160] width 6 height 7
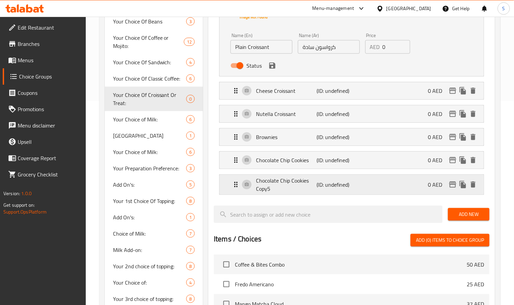
click at [288, 187] on p "Chocolate Chip Cookies Copy5" at bounding box center [286, 185] width 61 height 16
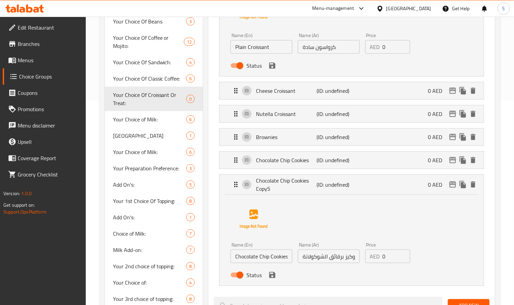
click at [243, 259] on input "Chocolate Chip Cookies Copy5" at bounding box center [262, 257] width 62 height 14
paste input "Kunafa Pistachio Cookies"
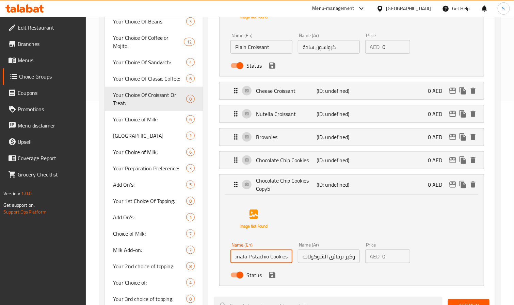
type input "Kunafa Pistachio Cookies"
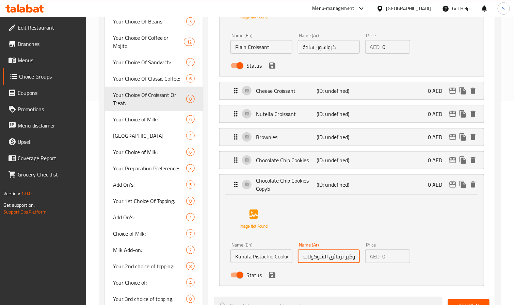
click at [314, 260] on input "كوكيز برقائق الشوكولاتة" at bounding box center [329, 257] width 62 height 14
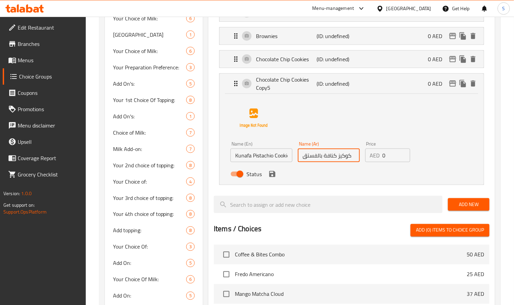
scroll to position [306, 0]
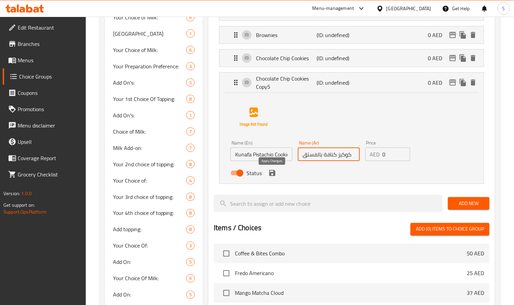
type input "كوكيز كنافة بالفستق"
click at [271, 178] on button "save" at bounding box center [272, 173] width 10 height 10
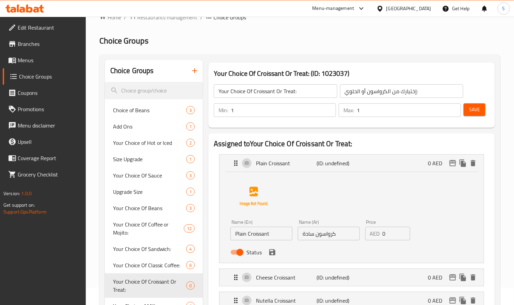
scroll to position [0, 0]
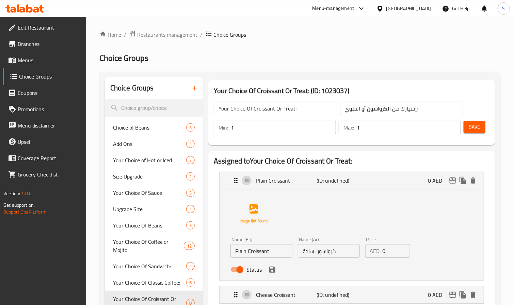
click at [471, 129] on span "Save" at bounding box center [474, 127] width 11 height 9
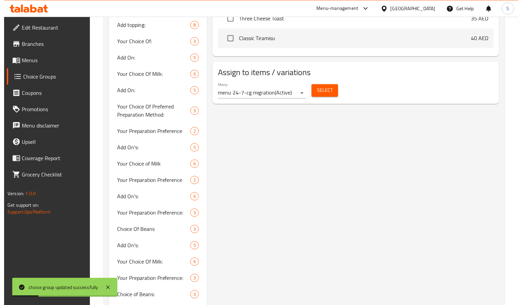
scroll to position [511, 0]
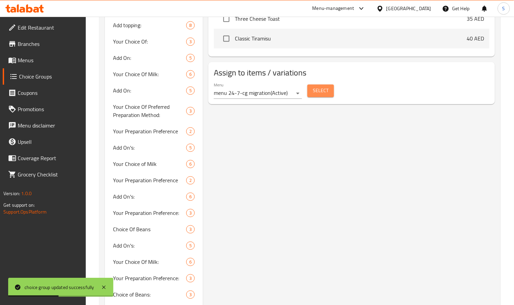
click at [316, 92] on span "Select" at bounding box center [321, 91] width 16 height 9
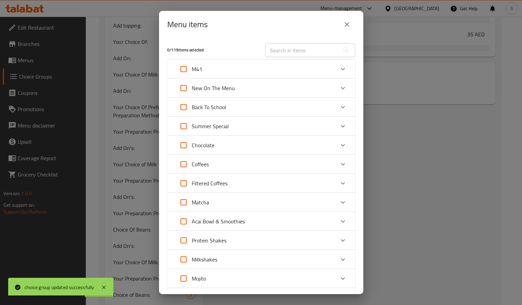
click at [339, 68] on icon "Expand" at bounding box center [343, 69] width 8 height 8
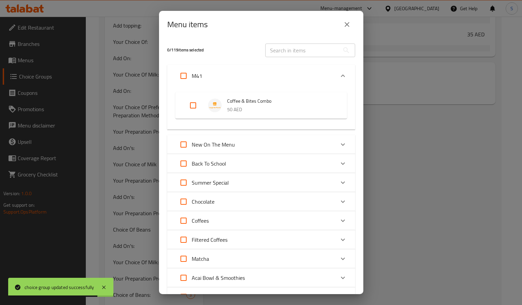
click at [191, 104] on input "Expand" at bounding box center [193, 105] width 16 height 16
checkbox input "true"
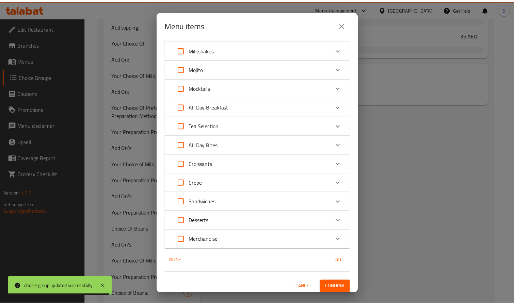
scroll to position [269, 0]
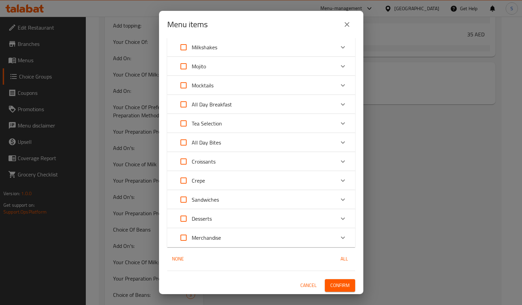
click at [332, 285] on span "Confirm" at bounding box center [339, 286] width 19 height 9
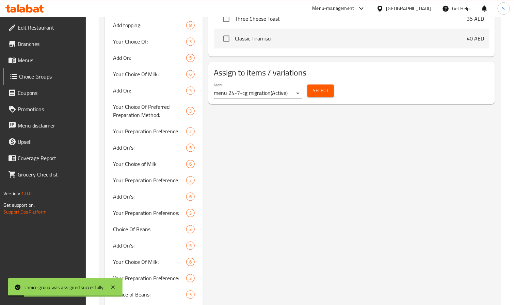
click at [23, 61] on span "Menus" at bounding box center [49, 60] width 63 height 8
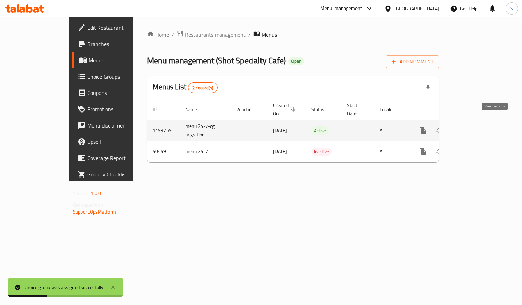
click at [476, 127] on icon "enhanced table" at bounding box center [472, 131] width 8 height 8
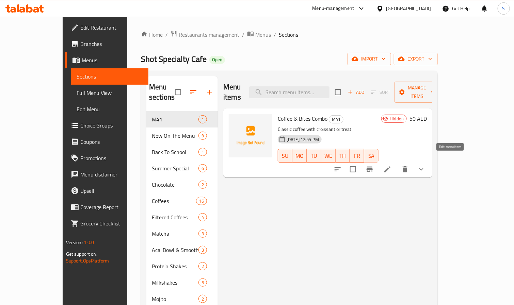
click at [392, 165] on icon at bounding box center [387, 169] width 8 height 8
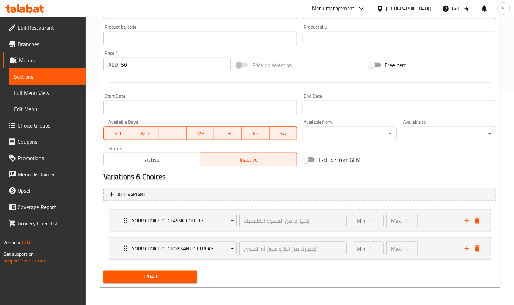
scroll to position [216, 0]
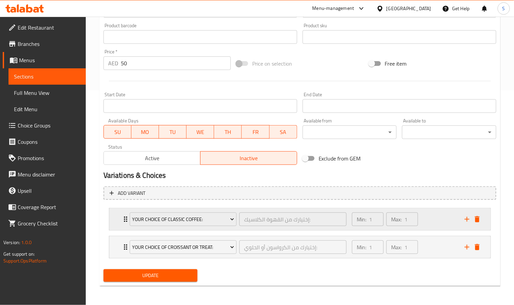
click at [430, 218] on div "Min: 1 ​ Max: 1 ​" at bounding box center [404, 220] width 113 height 22
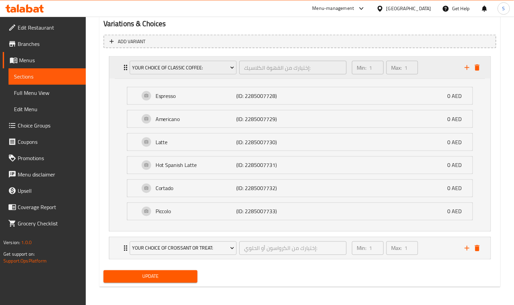
scroll to position [369, 0]
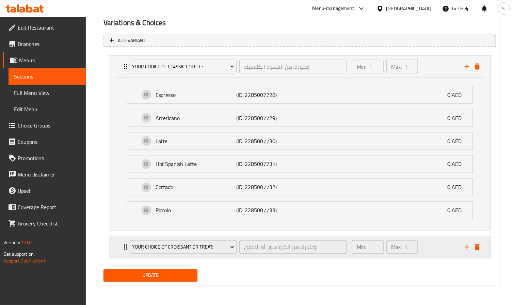
click at [446, 252] on div "Min: 1 ​ Max: 1 ​" at bounding box center [404, 248] width 113 height 22
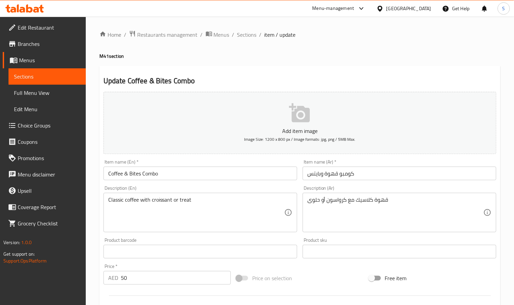
scroll to position [204, 0]
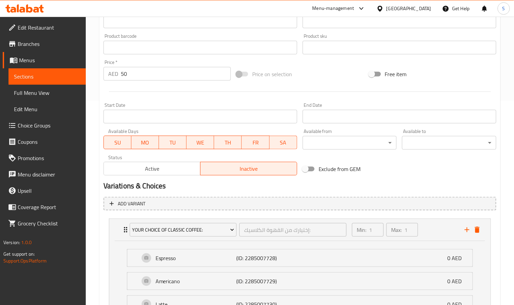
click at [147, 164] on span "Active" at bounding box center [152, 169] width 91 height 10
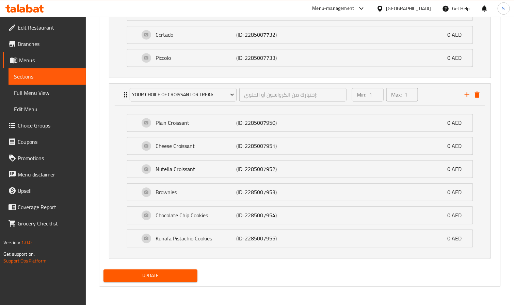
scroll to position [525, 0]
click at [154, 274] on span "Update" at bounding box center [150, 276] width 83 height 9
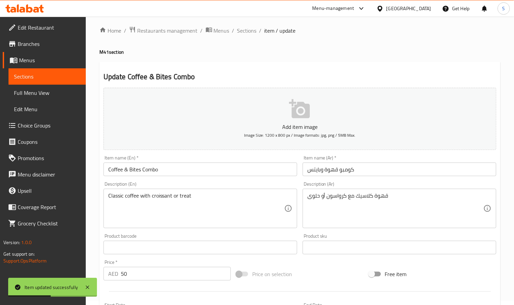
scroll to position [0, 0]
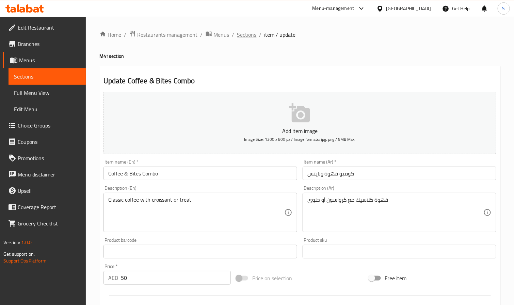
click at [249, 34] on span "Sections" at bounding box center [246, 35] width 19 height 8
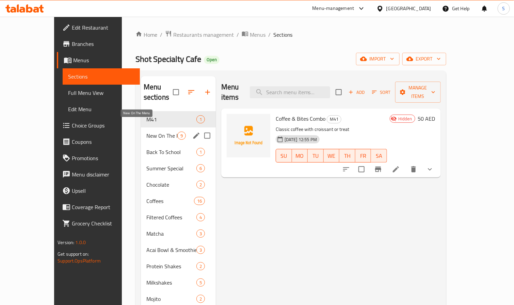
click at [146, 132] on span "New On The Menu" at bounding box center [161, 136] width 31 height 8
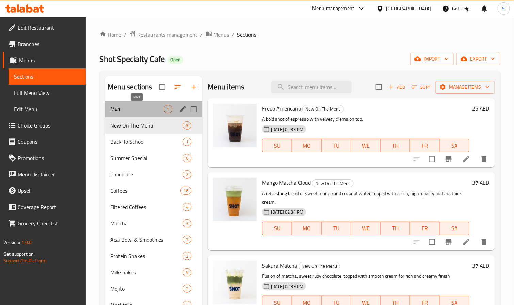
click at [128, 110] on span "M41" at bounding box center [136, 109] width 53 height 8
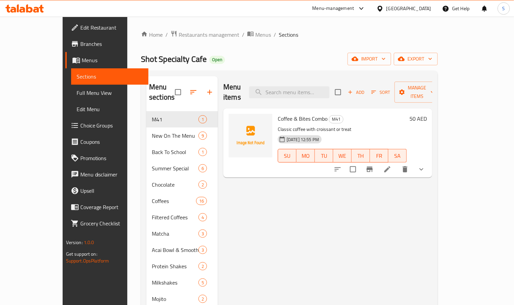
click at [397, 165] on li at bounding box center [387, 169] width 19 height 12
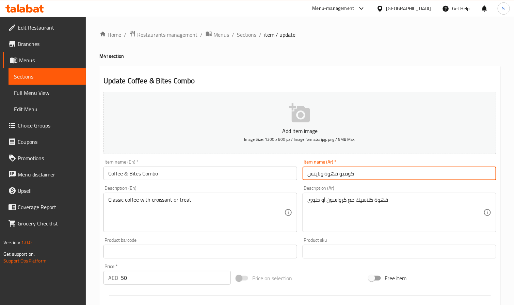
click at [358, 70] on div "Update Coffee & Bites Combo Add item image Image Size: 1200 x 800 px / Image fo…" at bounding box center [299, 283] width 401 height 435
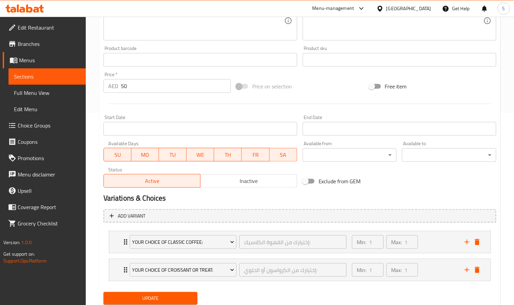
scroll to position [216, 0]
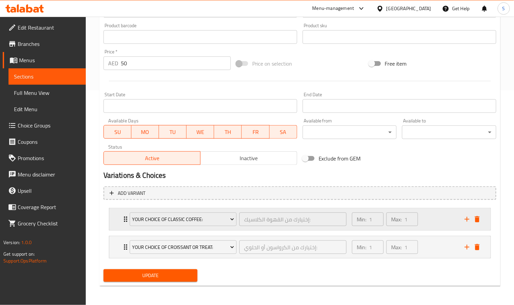
click at [431, 219] on div "Min: 1 ​ Max: 1 ​" at bounding box center [404, 220] width 113 height 22
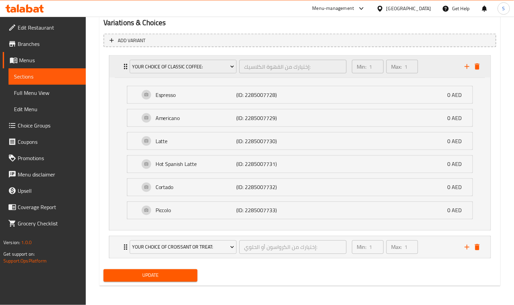
scroll to position [371, 0]
click at [432, 249] on div "Min: 1 ​ Max: 1 ​" at bounding box center [404, 248] width 113 height 22
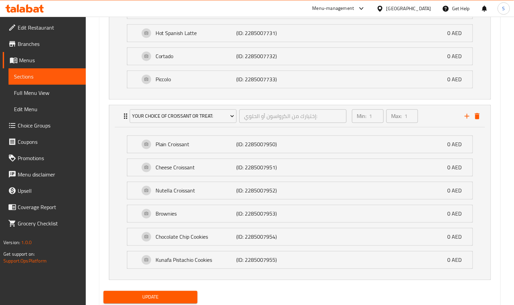
scroll to position [524, 0]
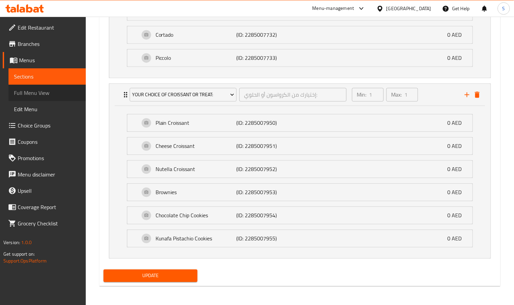
click at [25, 91] on span "Full Menu View" at bounding box center [47, 93] width 66 height 8
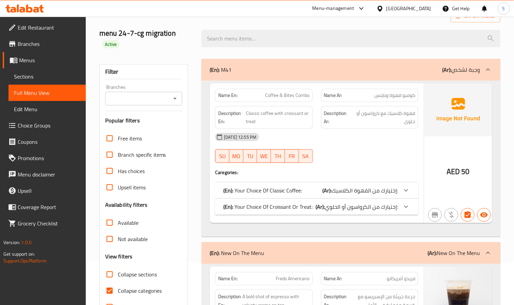
scroll to position [102, 0]
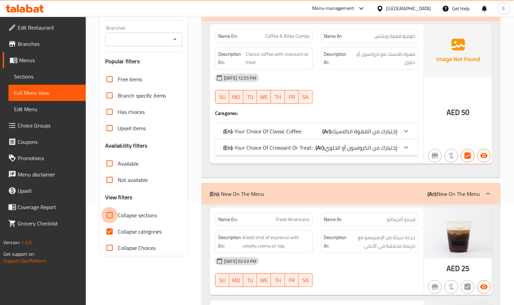
click at [113, 215] on input "Collapse sections" at bounding box center [109, 215] width 16 height 16
checkbox input "true"
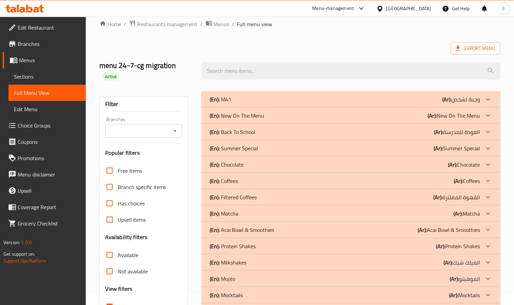
scroll to position [0, 0]
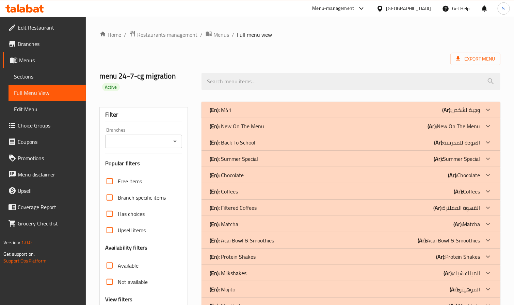
click at [261, 110] on div "(En): M41 (Ar): وجبة لشخص" at bounding box center [345, 110] width 270 height 8
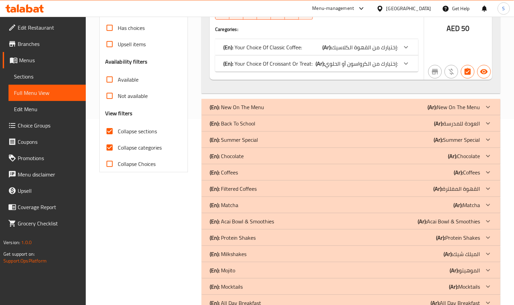
scroll to position [204, 0]
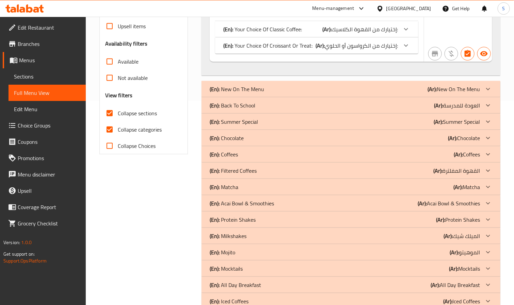
click at [113, 130] on input "Collapse categories" at bounding box center [109, 130] width 16 height 16
checkbox input "false"
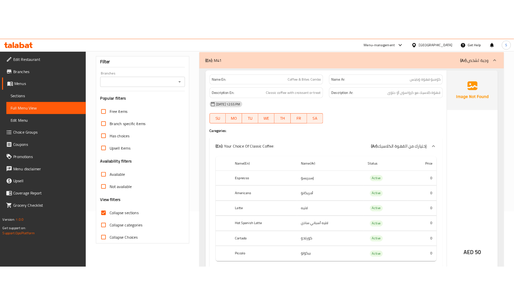
scroll to position [0, 0]
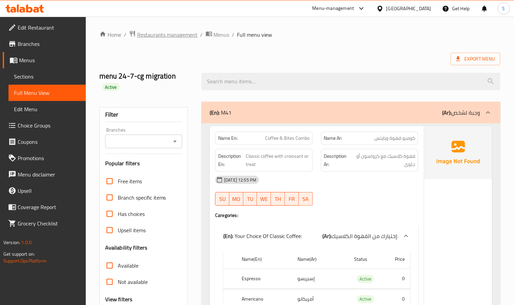
click at [181, 34] on span "Restaurants management" at bounding box center [167, 35] width 61 height 8
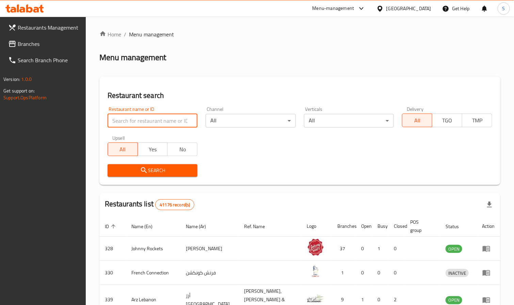
click at [142, 127] on input "search" at bounding box center [153, 121] width 90 height 14
paste input "699227"
type input "699227"
click button "Search" at bounding box center [153, 170] width 90 height 13
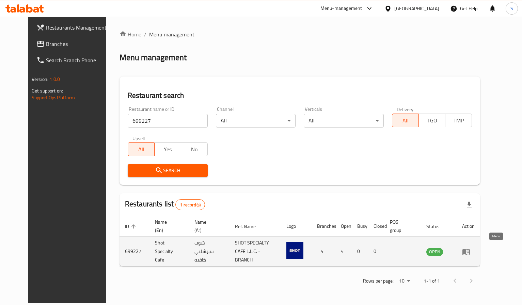
click at [470, 249] on icon "enhanced table" at bounding box center [465, 252] width 7 height 6
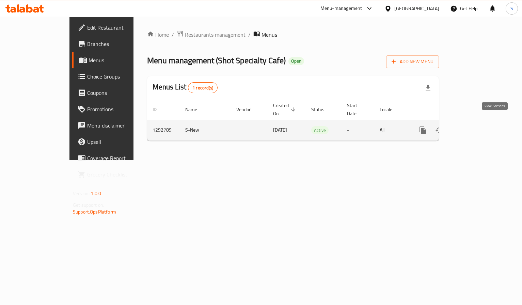
click at [476, 126] on icon "enhanced table" at bounding box center [472, 130] width 8 height 8
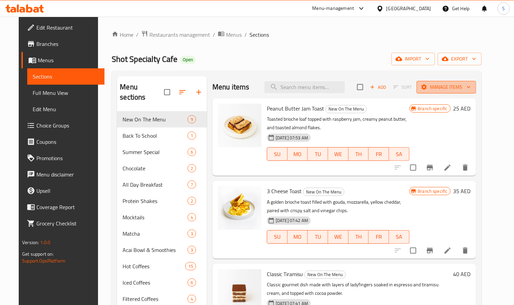
click at [471, 84] on span "Manage items" at bounding box center [446, 87] width 49 height 9
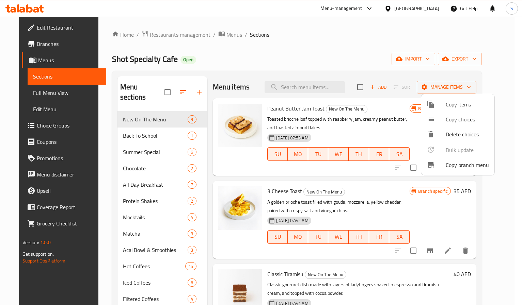
click at [479, 61] on div at bounding box center [261, 152] width 522 height 305
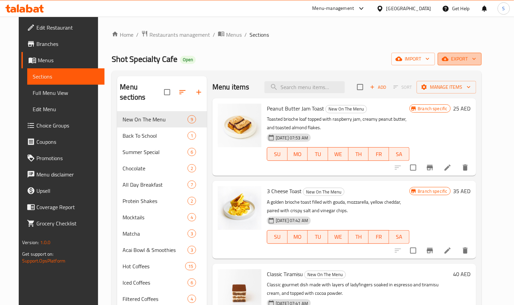
click at [468, 59] on span "export" at bounding box center [459, 59] width 33 height 9
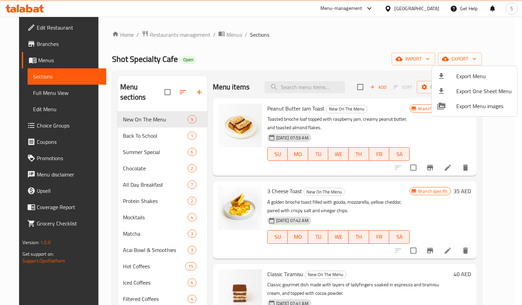
click at [346, 46] on div at bounding box center [261, 152] width 522 height 305
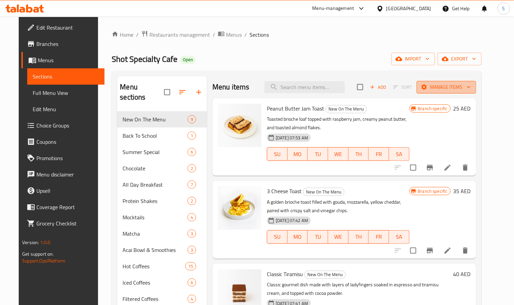
click at [469, 91] on span "Manage items" at bounding box center [446, 87] width 49 height 9
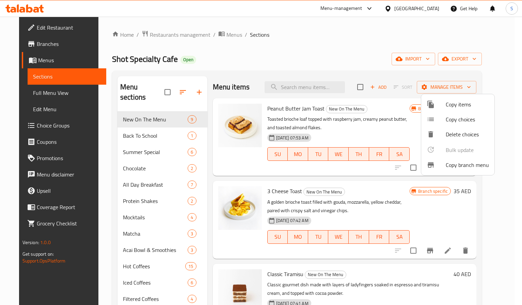
click at [329, 48] on div at bounding box center [261, 152] width 522 height 305
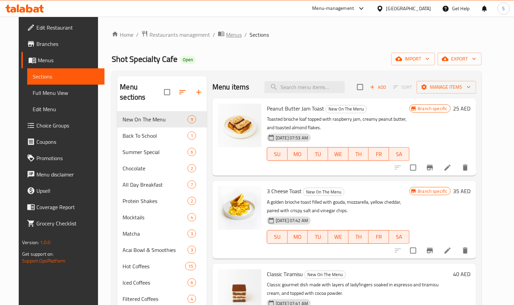
click at [226, 36] on span "Menus" at bounding box center [234, 35] width 16 height 8
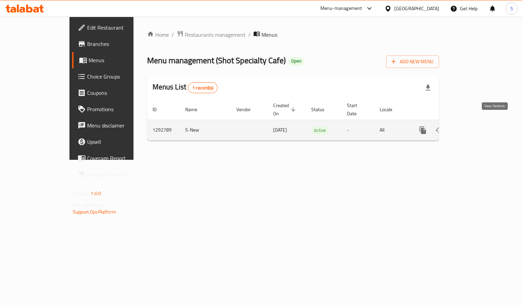
click at [476, 126] on icon "enhanced table" at bounding box center [472, 130] width 8 height 8
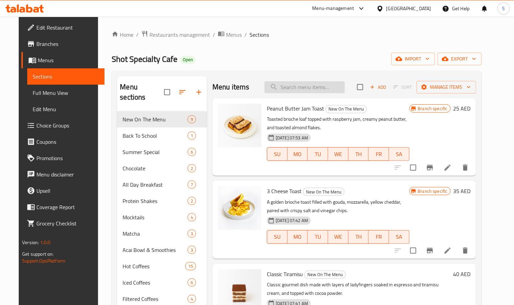
click at [312, 87] on input "search" at bounding box center [305, 87] width 80 height 12
paste input "Bite"
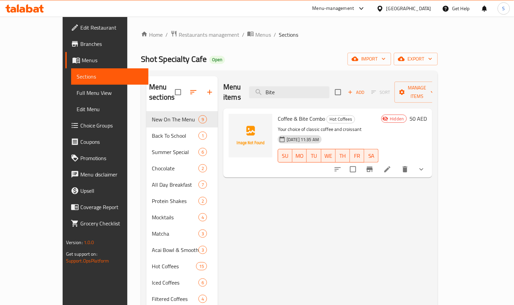
type input "Bite"
click at [179, 37] on span "Restaurants management" at bounding box center [209, 35] width 61 height 8
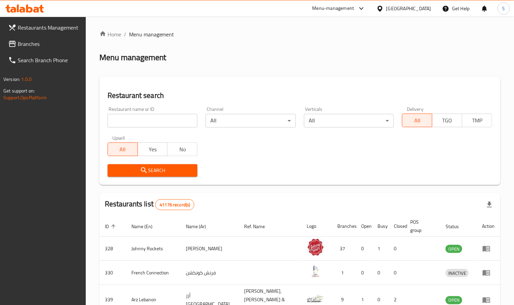
click at [155, 124] on input "search" at bounding box center [153, 121] width 90 height 14
paste input "699227"
type input "699227"
click button "Search" at bounding box center [153, 170] width 90 height 13
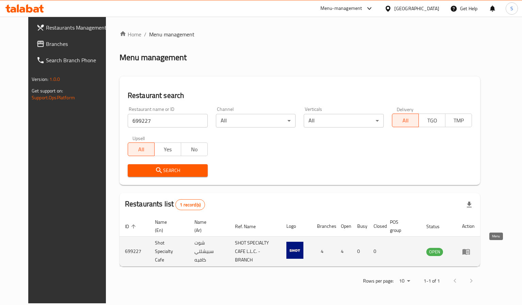
click at [470, 249] on icon "enhanced table" at bounding box center [465, 252] width 7 height 6
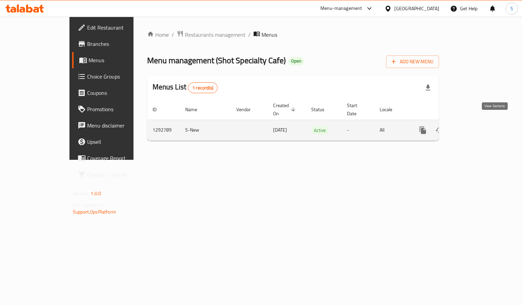
click at [476, 126] on icon "enhanced table" at bounding box center [472, 130] width 8 height 8
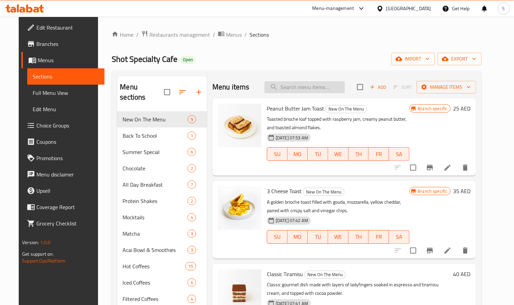
click at [307, 93] on input "search" at bounding box center [305, 87] width 80 height 12
paste input "Bite"
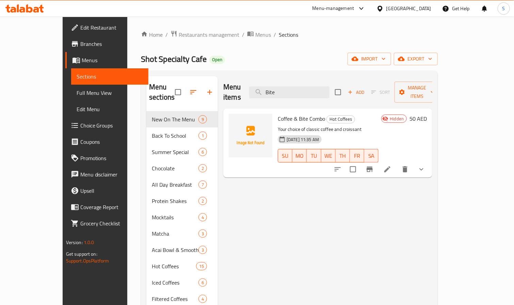
type input "Bite"
click at [426, 165] on icon "show more" at bounding box center [421, 169] width 8 height 8
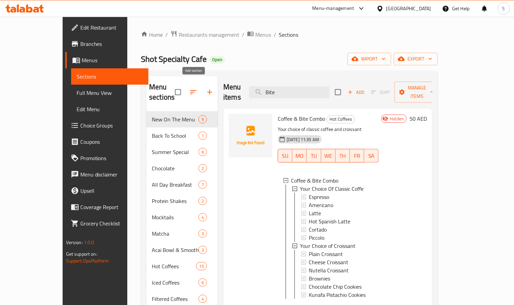
click at [206, 88] on icon "button" at bounding box center [210, 92] width 8 height 8
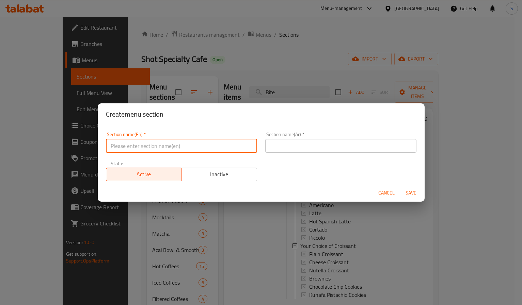
click at [128, 142] on input "text" at bounding box center [181, 146] width 151 height 14
click at [128, 142] on input "’" at bounding box center [181, 146] width 151 height 14
type input "M41"
click at [304, 147] on input "text" at bounding box center [340, 146] width 151 height 14
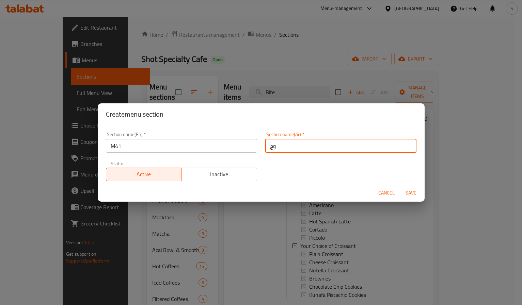
type input "وجبة لشخص"
click at [413, 191] on span "Save" at bounding box center [411, 193] width 16 height 9
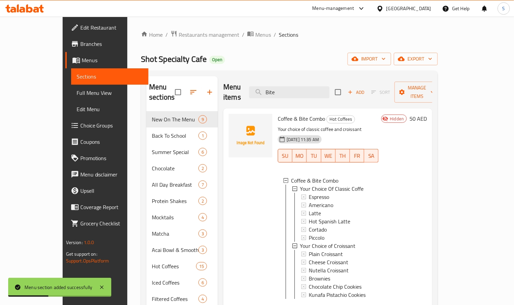
click at [240, 59] on div "Shot Specialty Cafe Open import export" at bounding box center [289, 59] width 297 height 13
click at [190, 90] on icon "button" at bounding box center [193, 92] width 6 height 4
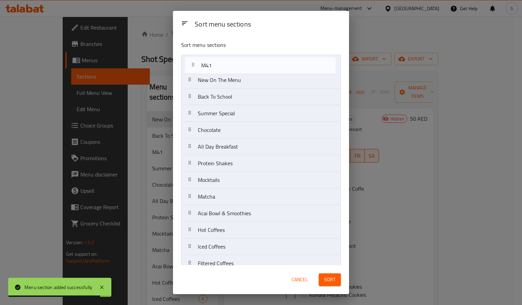
drag, startPoint x: 198, startPoint y: 99, endPoint x: 202, endPoint y: 64, distance: 36.0
click at [202, 64] on nav "New On The Menu Back To School M41 Summer Special Chocolate All Day Breakfast P…" at bounding box center [261, 239] width 160 height 368
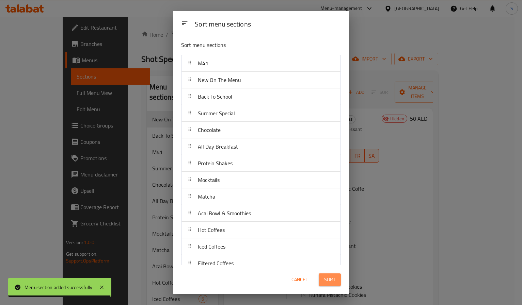
click at [328, 280] on span "Sort" at bounding box center [329, 280] width 11 height 9
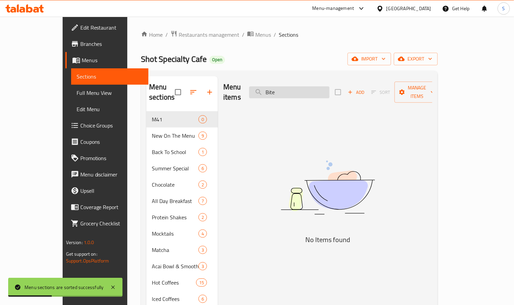
click at [317, 90] on input "Bite" at bounding box center [289, 92] width 80 height 12
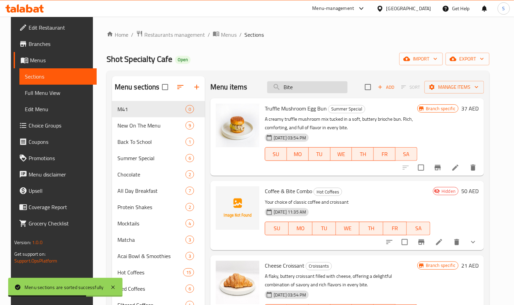
type input "Bite"
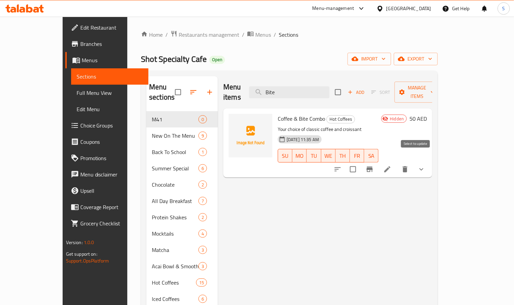
click at [360, 162] on input "checkbox" at bounding box center [353, 169] width 14 height 14
checkbox input "true"
click at [435, 86] on span "Manage items" at bounding box center [417, 92] width 35 height 17
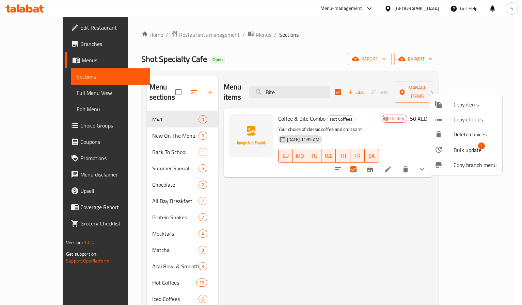
click at [464, 150] on span "Bulk update" at bounding box center [468, 150] width 28 height 8
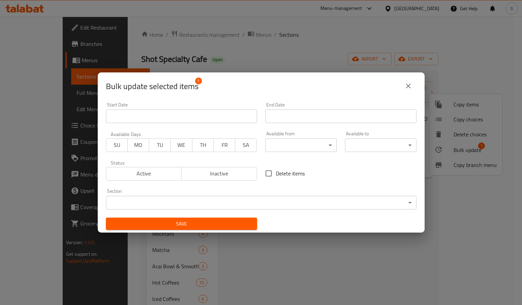
click at [198, 202] on body "​ Menu-management United Arab Emirates Get Help S Edit Restaurant Branches Menu…" at bounding box center [261, 161] width 522 height 289
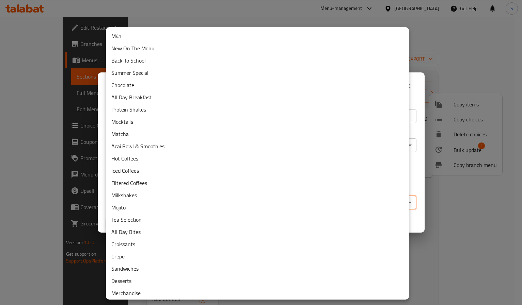
click at [127, 34] on li "M41" at bounding box center [257, 36] width 303 height 12
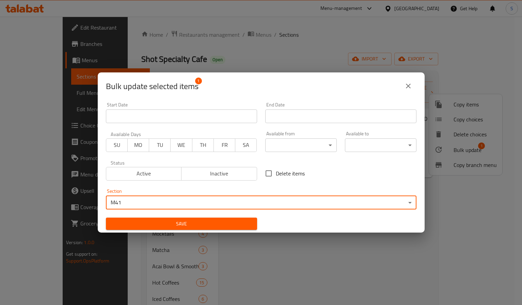
click at [184, 223] on span "Save" at bounding box center [181, 224] width 140 height 9
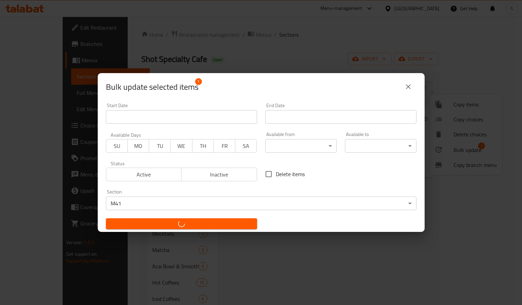
checkbox input "false"
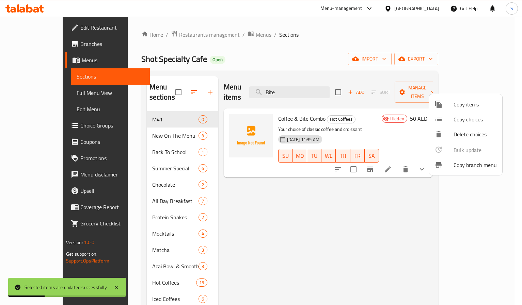
click at [131, 124] on div at bounding box center [261, 152] width 522 height 305
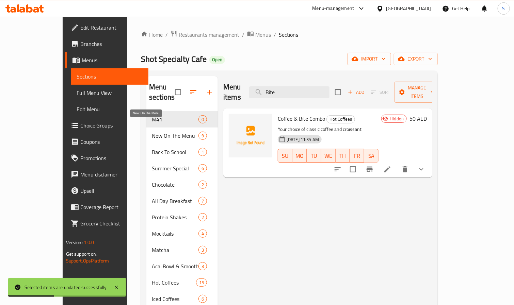
click at [152, 132] on span "New On The Menu" at bounding box center [175, 136] width 47 height 8
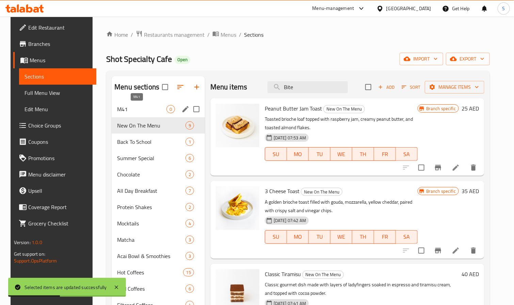
click at [133, 109] on span "M41" at bounding box center [141, 109] width 49 height 8
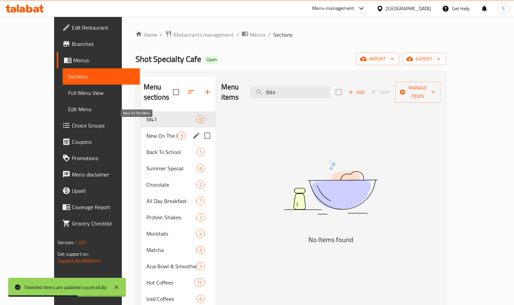
click at [146, 132] on span "New On The Menu" at bounding box center [161, 136] width 31 height 8
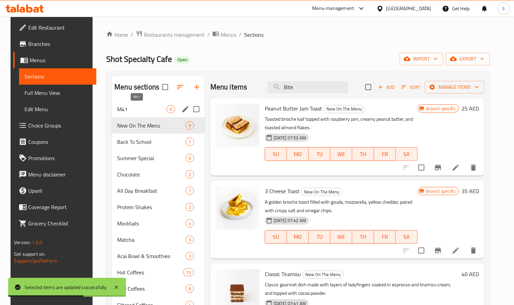
click at [137, 106] on span "M41" at bounding box center [141, 109] width 49 height 8
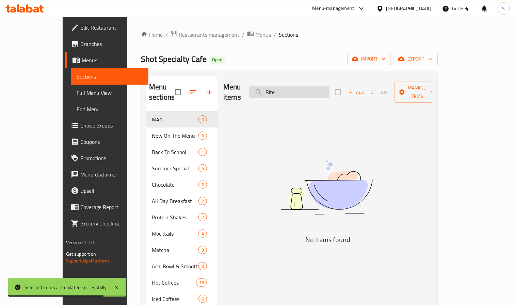
click at [316, 88] on input "Bite" at bounding box center [289, 92] width 80 height 12
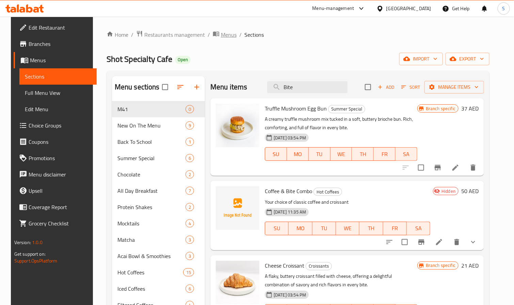
type input "Bite"
click at [221, 33] on span "Menus" at bounding box center [229, 35] width 16 height 8
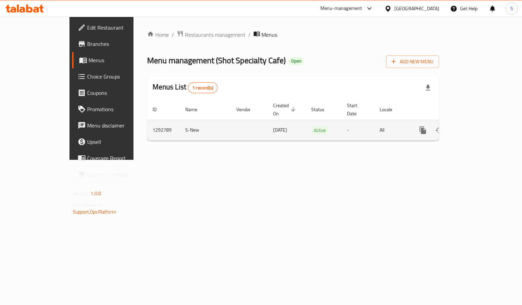
click at [476, 126] on icon "enhanced table" at bounding box center [472, 130] width 8 height 8
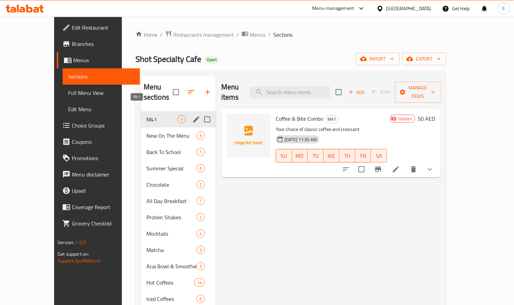
click at [146, 115] on span "M41" at bounding box center [161, 119] width 31 height 8
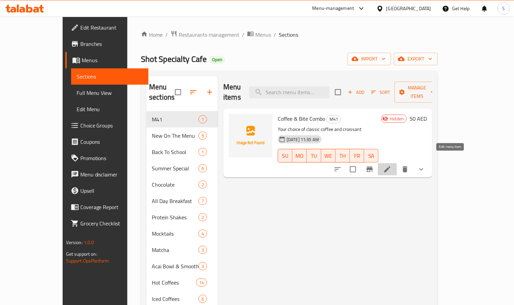
click at [392, 165] on icon at bounding box center [387, 169] width 8 height 8
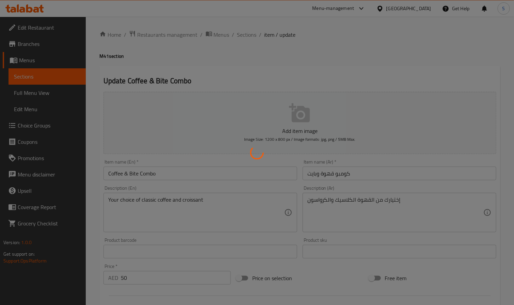
type input "إختيارك من القهوة الكلاسيك"
type input "1"
type input "إختيارك من الكرواسون"
type input "1"
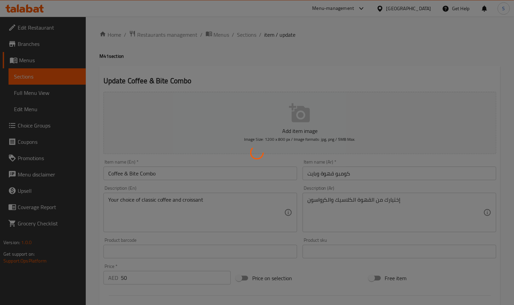
type input "1"
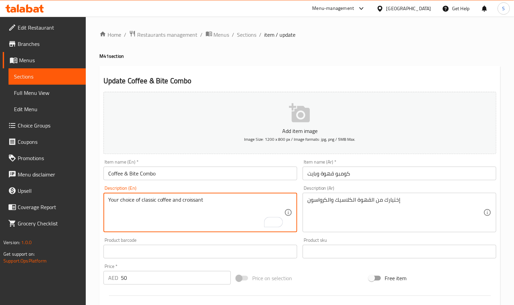
drag, startPoint x: 143, startPoint y: 200, endPoint x: 82, endPoint y: 196, distance: 61.4
click at [82, 196] on div "Edit Restaurant Branches Menus Sections Full Menu View Edit Menu Choice Groups …" at bounding box center [257, 269] width 514 height 504
type textarea "Cassic coffee and croissant"
drag, startPoint x: 164, startPoint y: 31, endPoint x: 152, endPoint y: 40, distance: 15.1
click at [164, 31] on span "Restaurants management" at bounding box center [167, 35] width 61 height 8
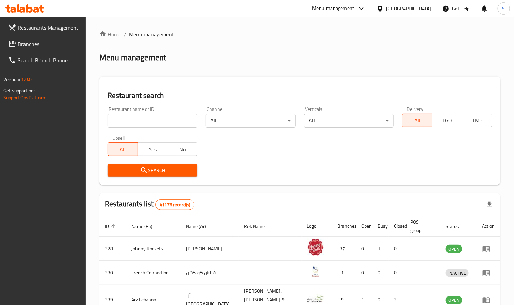
click at [143, 123] on input "search" at bounding box center [153, 121] width 90 height 14
paste input "21116"
type input "21116"
click at [165, 174] on span "Search" at bounding box center [152, 171] width 79 height 9
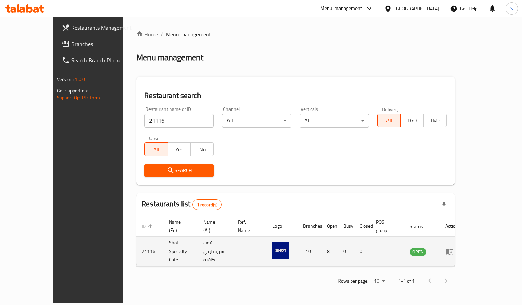
click at [453, 249] on icon "enhanced table" at bounding box center [449, 252] width 7 height 6
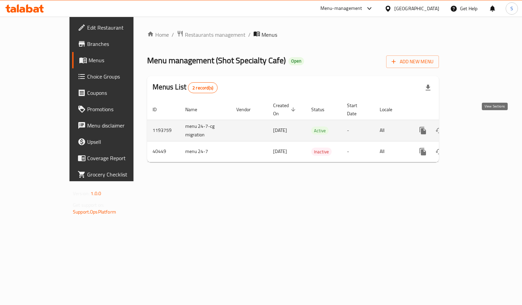
click at [475, 128] on icon "enhanced table" at bounding box center [472, 131] width 6 height 6
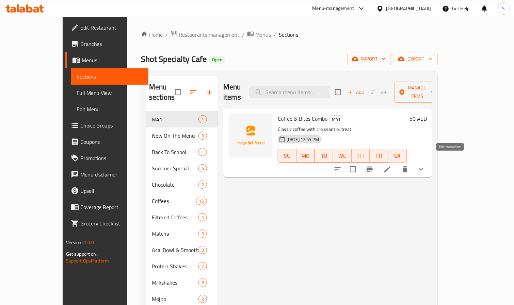
click at [392, 165] on icon at bounding box center [387, 169] width 8 height 8
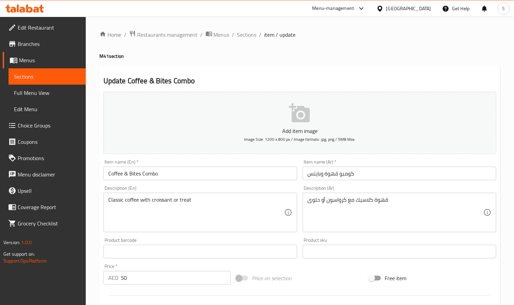
click at [140, 175] on input "Coffee & Bites Combo" at bounding box center [201, 174] width 194 height 14
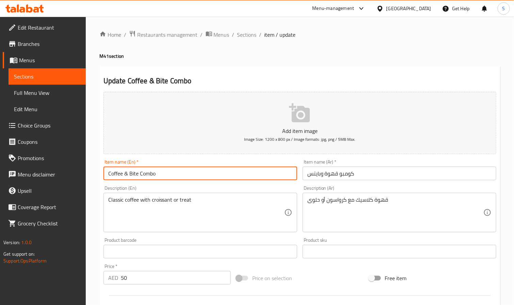
type input "Coffee & Bite Combo"
click at [306, 175] on input "كومبو قهوة وبايتس" at bounding box center [400, 174] width 194 height 14
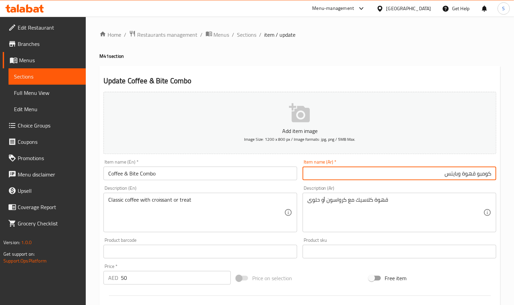
click at [416, 178] on input "كومبو قهوة وبايتس" at bounding box center [400, 174] width 194 height 14
type input "كومبو قهوة وبايت"
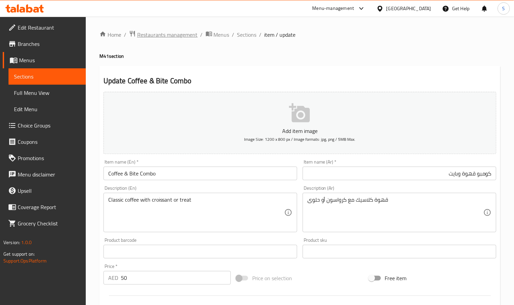
click at [163, 31] on span "Restaurants management" at bounding box center [167, 35] width 61 height 8
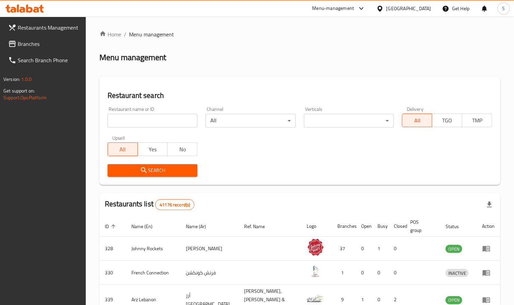
click at [139, 122] on input "search" at bounding box center [153, 121] width 90 height 14
paste input "699227"
type input "699227"
click button "Search" at bounding box center [153, 170] width 90 height 13
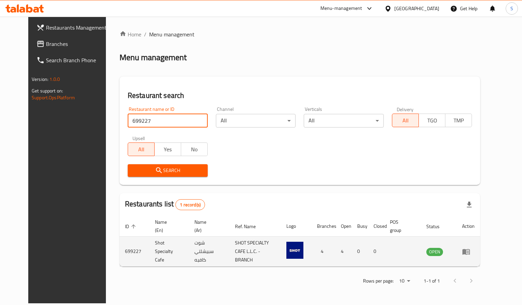
click at [470, 249] on icon "enhanced table" at bounding box center [466, 252] width 8 height 8
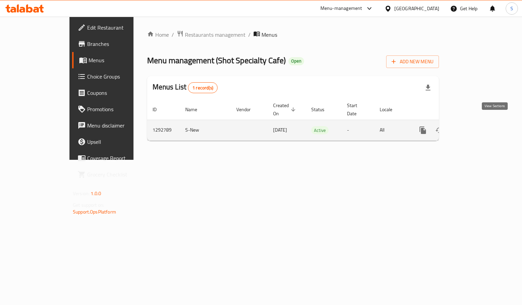
click at [476, 126] on icon "enhanced table" at bounding box center [472, 130] width 8 height 8
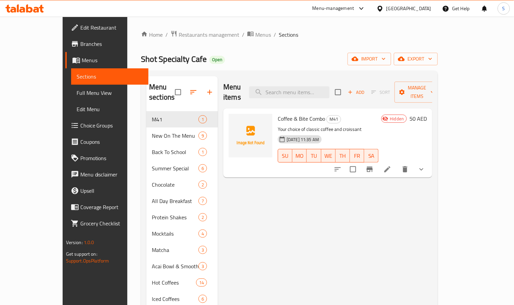
click at [391, 167] on icon at bounding box center [387, 170] width 6 height 6
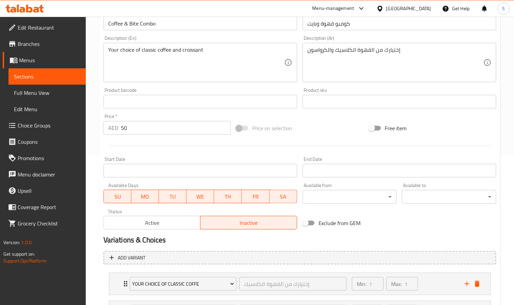
scroll to position [153, 0]
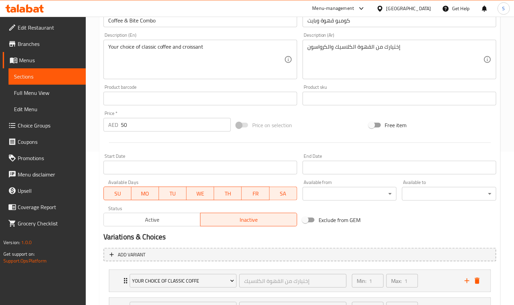
click at [178, 219] on span "Active" at bounding box center [152, 220] width 91 height 10
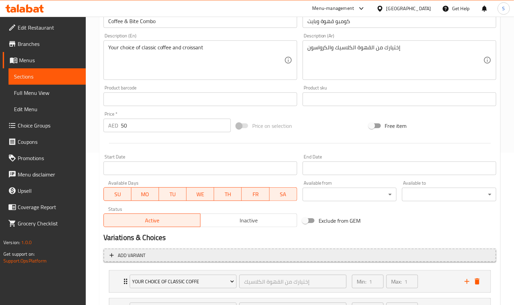
scroll to position [63, 0]
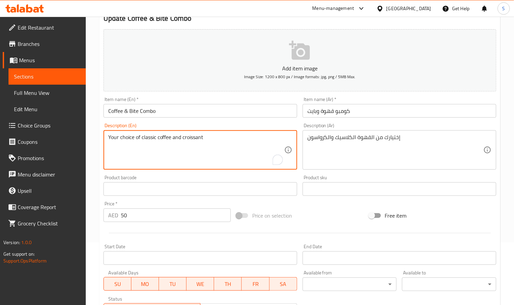
click at [125, 138] on textarea "Your choice of classic coffee and croissant" at bounding box center [196, 150] width 176 height 32
paste textarea "Classic coffee with croissant or treat"
type textarea "Classic coffee with croissant or treat"
click at [356, 140] on textarea "إختيارك من القهوة الكلاسيك والكرواسون" at bounding box center [395, 150] width 176 height 32
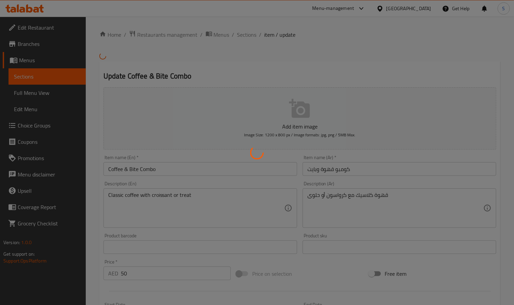
type input "إختيارك من القهوة الكلاسيك:"
type input "1"
type input "إختيارك من الكرواسون أو الحلوي:"
type input "1"
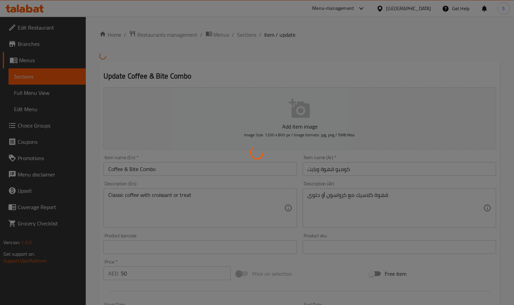
type input "1"
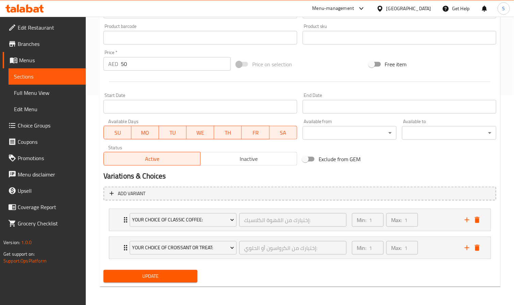
scroll to position [211, 0]
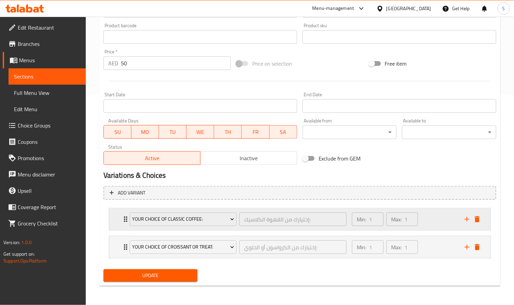
click at [433, 225] on div "Min: 1 ​ Max: 1 ​" at bounding box center [404, 220] width 113 height 22
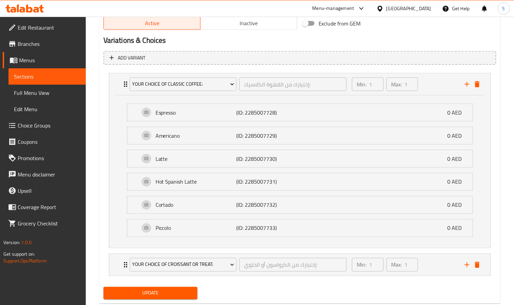
scroll to position [366, 0]
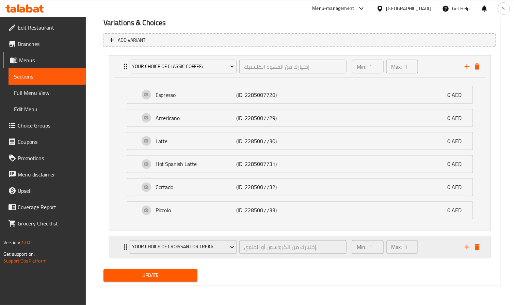
click at [437, 249] on div "Min: 1 ​ Max: 1 ​" at bounding box center [404, 248] width 113 height 22
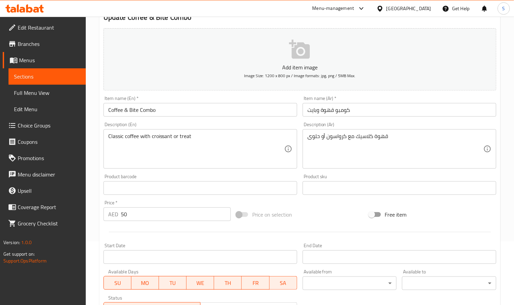
scroll to position [0, 0]
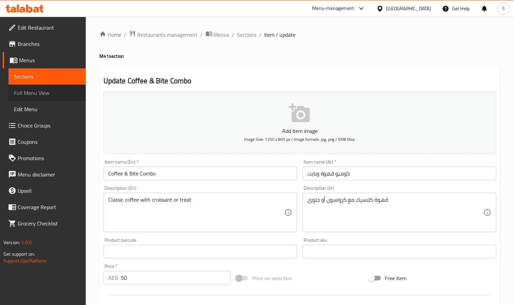
click at [20, 90] on span "Full Menu View" at bounding box center [47, 93] width 66 height 8
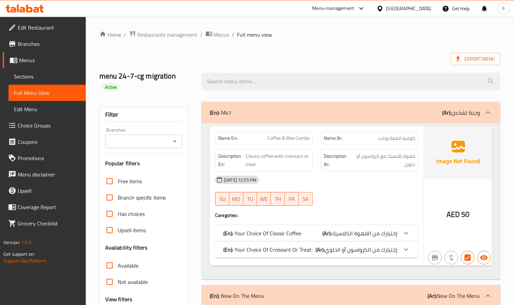
scroll to position [51, 0]
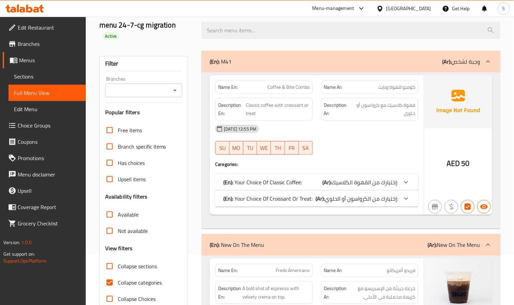
drag, startPoint x: 108, startPoint y: 267, endPoint x: 200, endPoint y: 242, distance: 94.5
click at [108, 267] on input "Collapse sections" at bounding box center [109, 266] width 16 height 16
checkbox input "true"
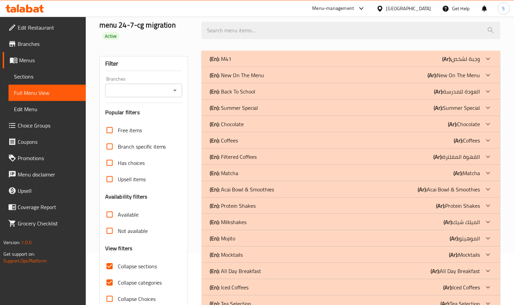
click at [111, 283] on input "Collapse categories" at bounding box center [109, 283] width 16 height 16
checkbox input "false"
click at [298, 60] on div "(En): M41 (Ar): وجبة لشخص" at bounding box center [345, 59] width 270 height 8
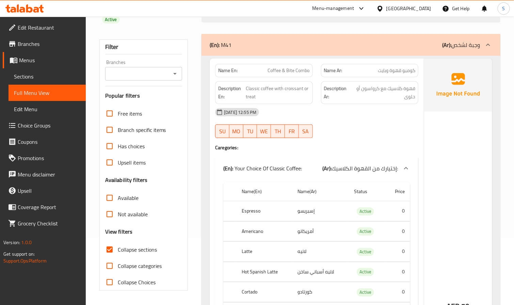
scroll to position [0, 0]
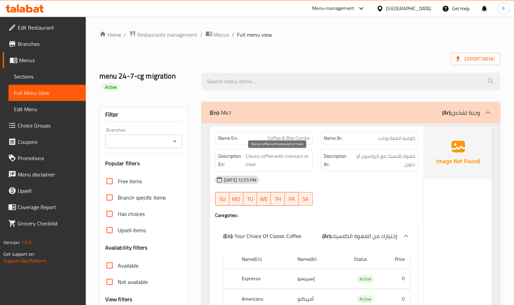
click at [248, 155] on span "Classic coffee with croissant or treat" at bounding box center [278, 160] width 64 height 17
click at [248, 157] on span "Classic coffee with croissant or treat" at bounding box center [278, 160] width 64 height 17
copy span "Classic coffee with croissant or treat"
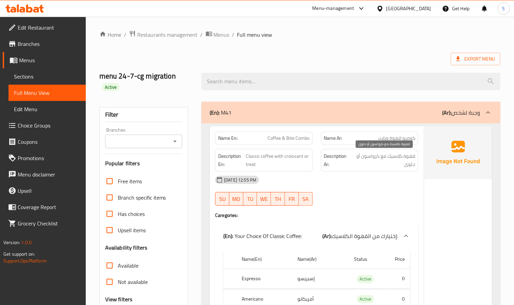
click at [371, 156] on span "قهوة كلاسيك مع كرواسون أو حلوى" at bounding box center [384, 160] width 64 height 17
copy div "قهوة كلاسيك مع كرواسون أو حلوى"
click at [221, 39] on span "Menus" at bounding box center [222, 35] width 16 height 8
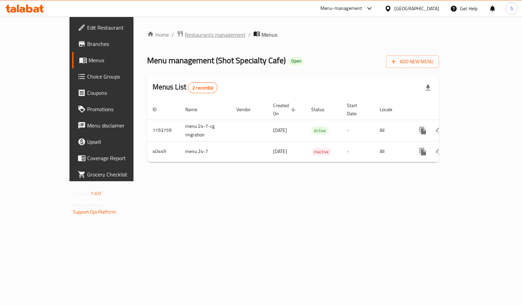
click at [185, 33] on span "Restaurants management" at bounding box center [215, 35] width 61 height 8
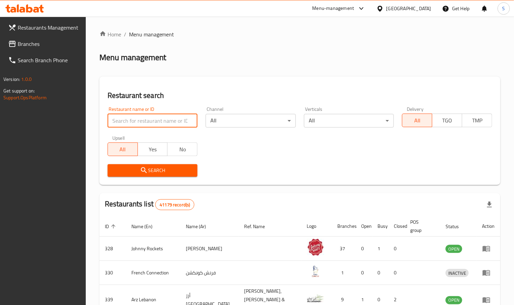
click at [156, 121] on input "search" at bounding box center [153, 121] width 90 height 14
paste input "699227"
type input "699227"
click button "Search" at bounding box center [153, 170] width 90 height 13
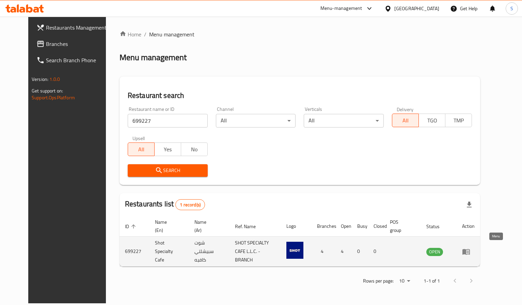
click at [470, 248] on icon "enhanced table" at bounding box center [466, 252] width 8 height 8
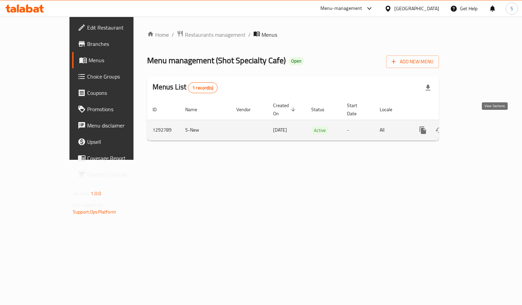
click at [476, 126] on icon "enhanced table" at bounding box center [472, 130] width 8 height 8
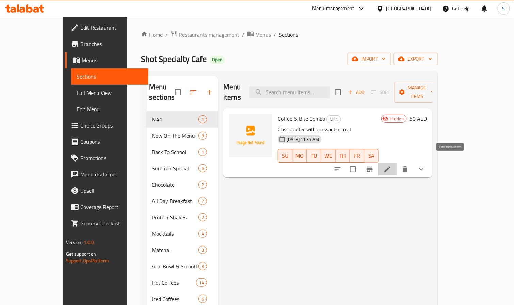
click at [391, 167] on icon at bounding box center [387, 170] width 6 height 6
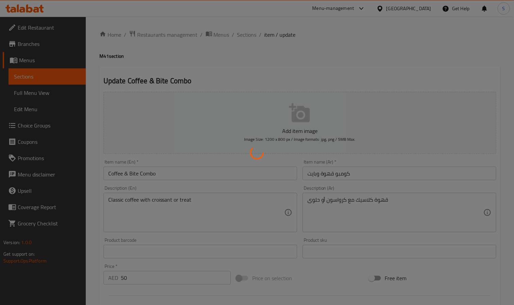
type input "إختيارك من القهوة الكلاسيك"
type input "1"
type input "إختيارك من الكرواسون"
type input "1"
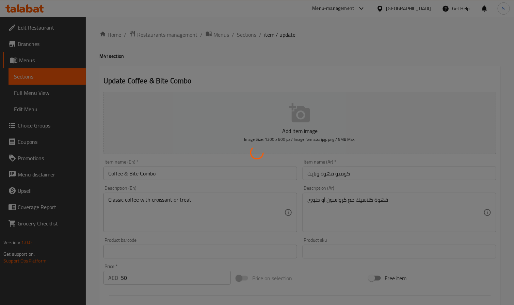
type input "1"
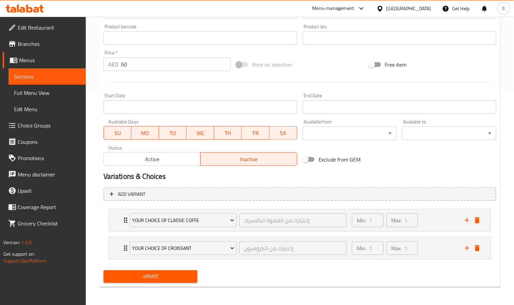
scroll to position [216, 0]
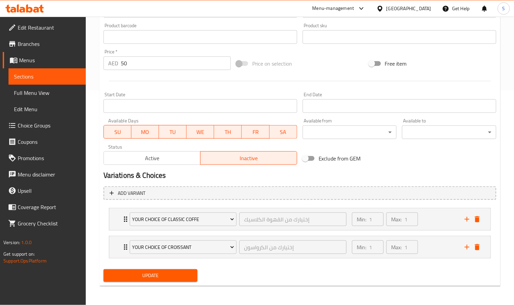
click at [167, 163] on button "Active" at bounding box center [152, 159] width 97 height 14
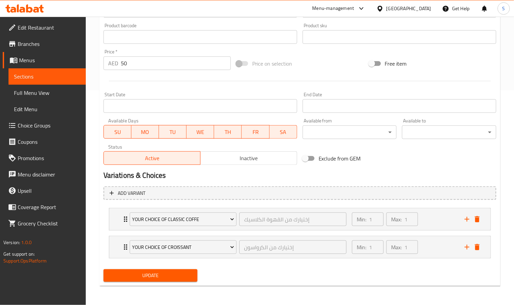
click at [163, 278] on span "Update" at bounding box center [150, 276] width 83 height 9
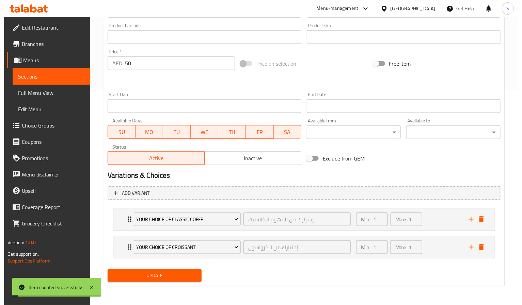
scroll to position [0, 0]
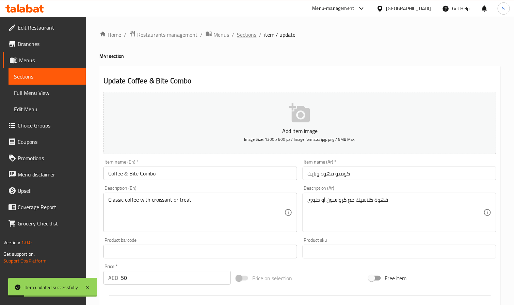
click at [240, 31] on span "Sections" at bounding box center [246, 35] width 19 height 8
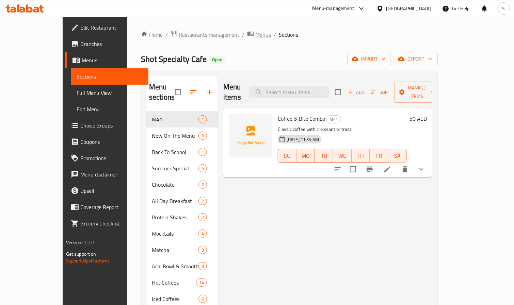
click at [247, 33] on icon "breadcrumb" at bounding box center [250, 33] width 7 height 7
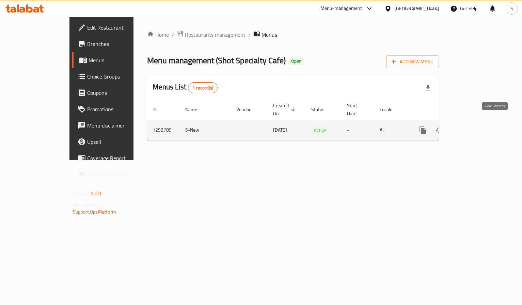
click at [476, 126] on icon "enhanced table" at bounding box center [472, 130] width 8 height 8
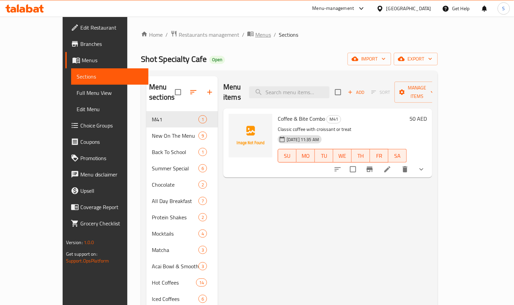
click at [255, 34] on span "Menus" at bounding box center [263, 35] width 16 height 8
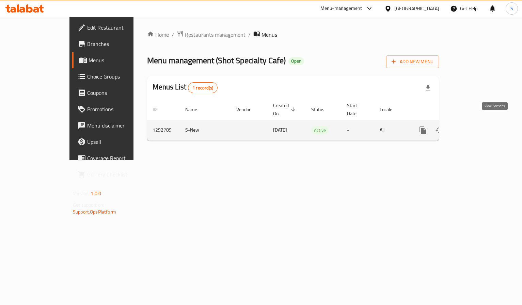
click at [476, 126] on icon "enhanced table" at bounding box center [472, 130] width 8 height 8
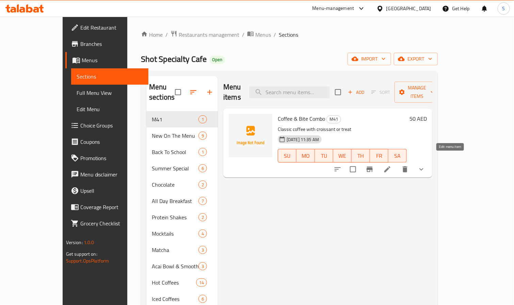
click at [392, 165] on icon at bounding box center [387, 169] width 8 height 8
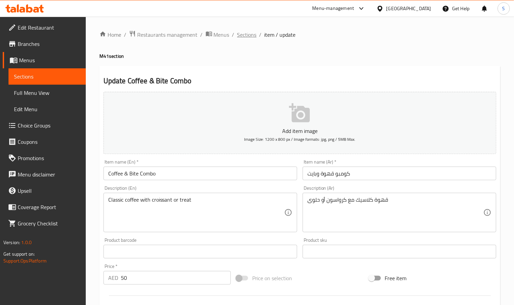
click at [241, 33] on span "Sections" at bounding box center [246, 35] width 19 height 8
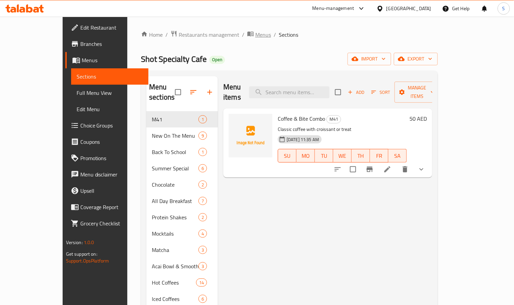
click at [255, 37] on span "Menus" at bounding box center [263, 35] width 16 height 8
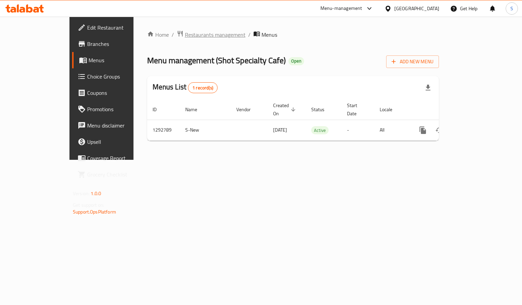
click at [185, 36] on span "Restaurants management" at bounding box center [215, 35] width 61 height 8
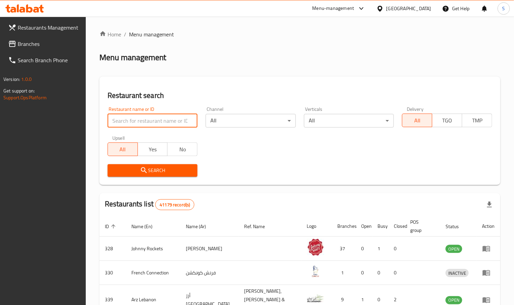
click at [148, 126] on input "search" at bounding box center [153, 121] width 90 height 14
paste input "21116"
type input "21116"
click button "Search" at bounding box center [153, 170] width 90 height 13
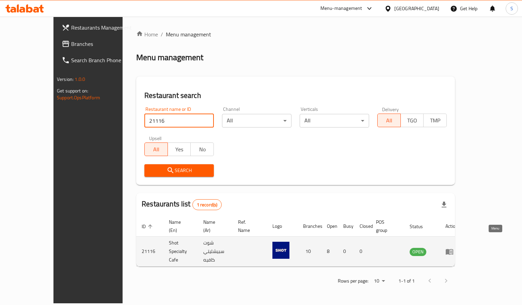
click at [453, 249] on icon "enhanced table" at bounding box center [449, 252] width 7 height 6
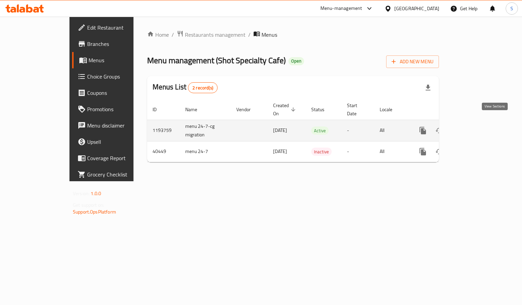
click at [476, 127] on icon "enhanced table" at bounding box center [472, 131] width 8 height 8
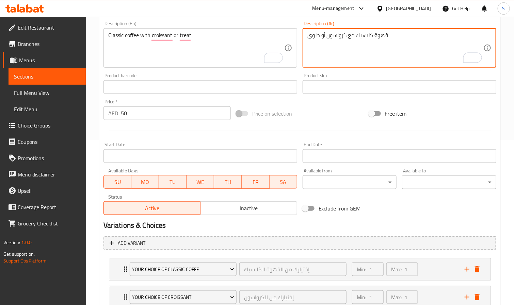
scroll to position [216, 0]
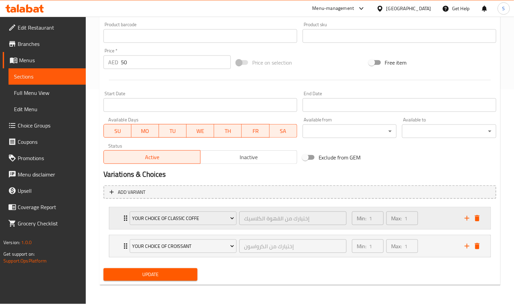
click at [434, 224] on div "Min: 1 ​ Max: 1 ​" at bounding box center [404, 219] width 113 height 22
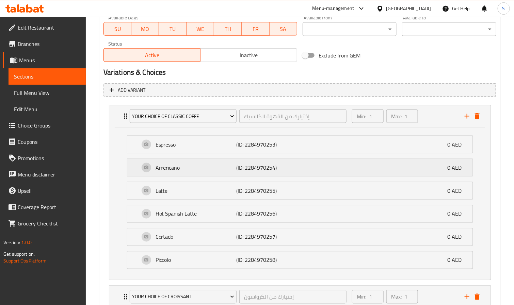
scroll to position [371, 0]
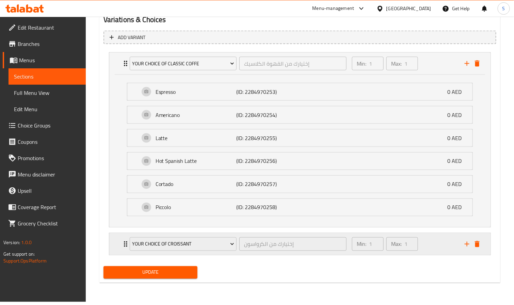
click at [434, 250] on div "Min: 1 ​ Max: 1 ​" at bounding box center [404, 245] width 113 height 22
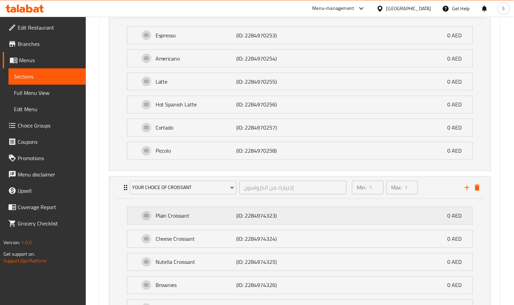
scroll to position [524, 0]
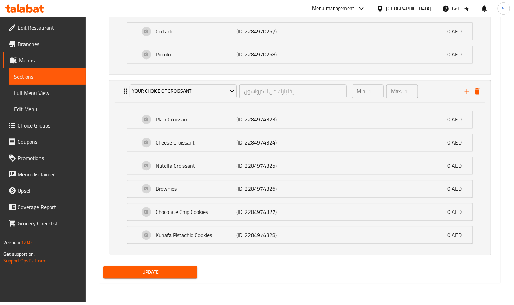
type textarea "قهوة كلاسيك مع كرواسون أو حلوى"
click at [158, 277] on span "Update" at bounding box center [150, 272] width 83 height 9
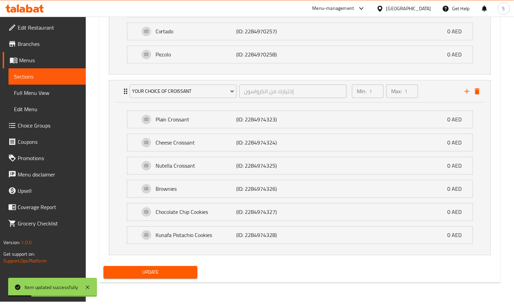
click at [41, 93] on span "Full Menu View" at bounding box center [47, 93] width 66 height 8
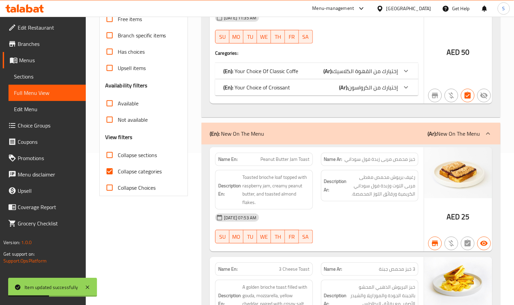
scroll to position [153, 0]
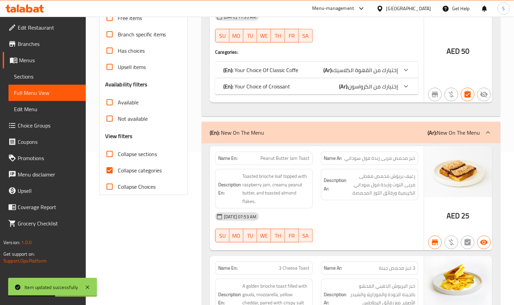
click at [111, 157] on input "Collapse sections" at bounding box center [109, 154] width 16 height 16
checkbox input "true"
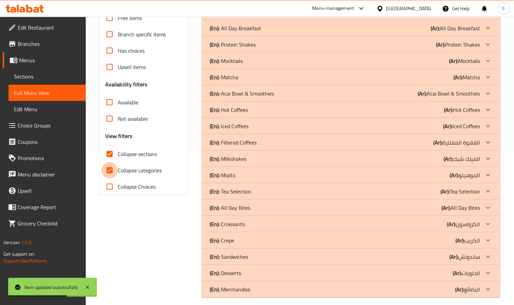
click at [108, 170] on input "Collapse categories" at bounding box center [109, 170] width 16 height 16
checkbox input "false"
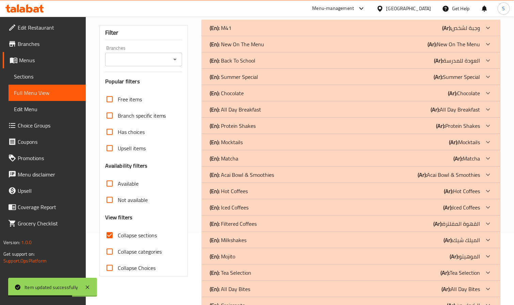
scroll to position [0, 0]
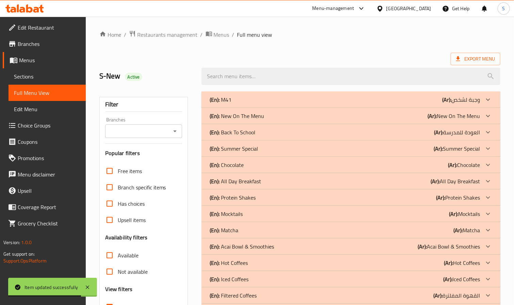
click at [259, 98] on div "(En): M41 (Ar): وجبة لشخص" at bounding box center [345, 100] width 270 height 8
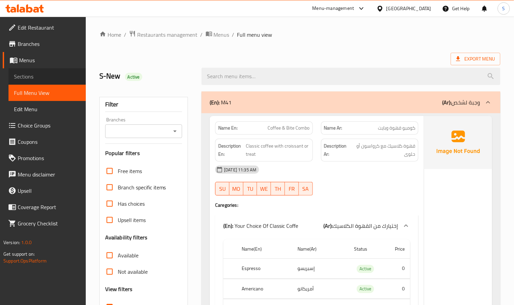
click at [34, 73] on span "Sections" at bounding box center [47, 77] width 66 height 8
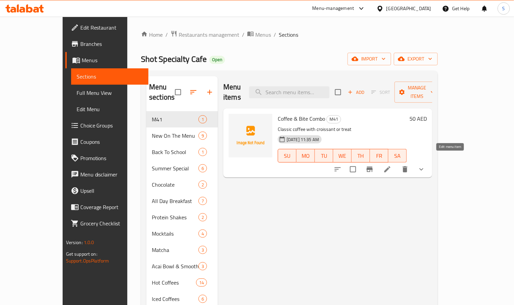
click at [392, 165] on icon at bounding box center [387, 169] width 8 height 8
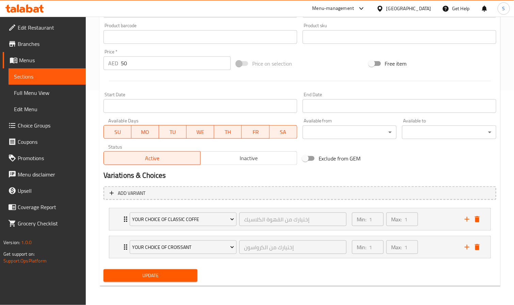
scroll to position [216, 0]
click at [243, 159] on span "Inactive" at bounding box center [248, 159] width 91 height 10
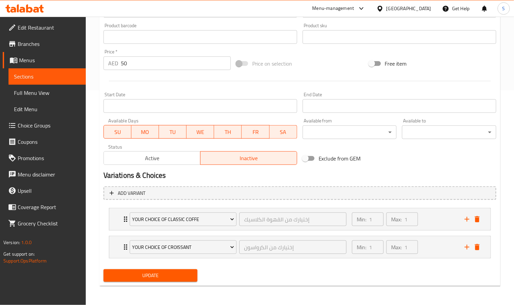
click at [173, 274] on span "Update" at bounding box center [150, 276] width 83 height 9
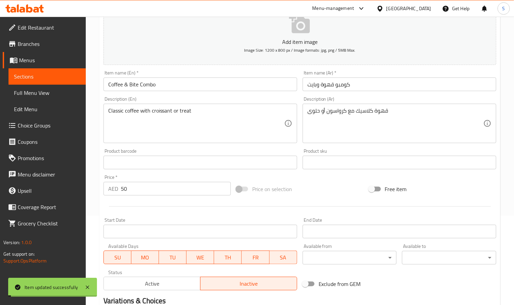
scroll to position [0, 0]
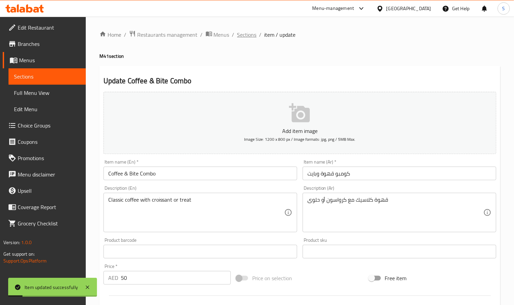
click at [242, 38] on span "Sections" at bounding box center [246, 35] width 19 height 8
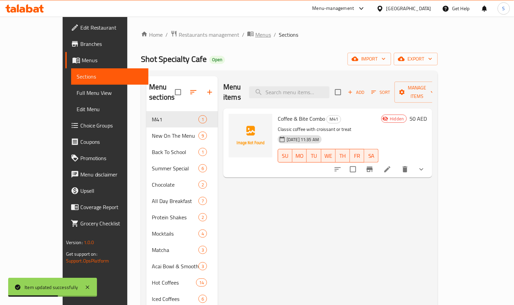
click at [255, 33] on span "Menus" at bounding box center [263, 35] width 16 height 8
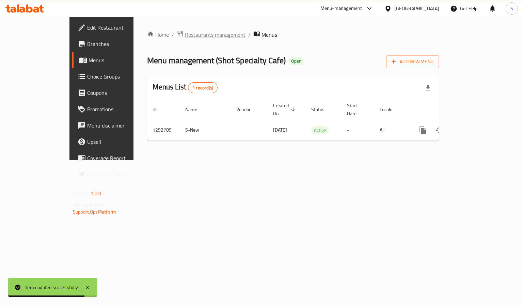
click at [185, 35] on span "Restaurants management" at bounding box center [215, 35] width 61 height 8
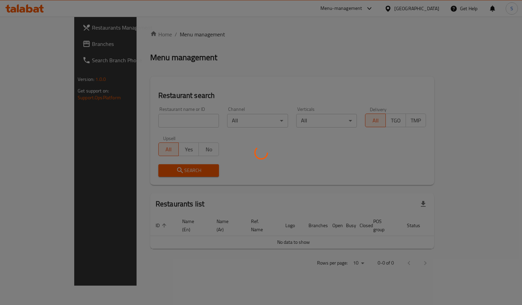
click at [158, 124] on div at bounding box center [261, 152] width 522 height 305
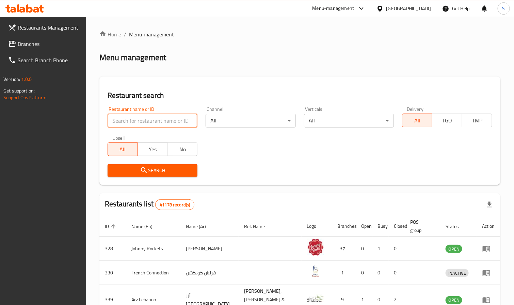
click at [163, 122] on input "search" at bounding box center [153, 121] width 90 height 14
paste input "21116"
type input "21116"
click at [174, 177] on button "Search" at bounding box center [153, 170] width 90 height 13
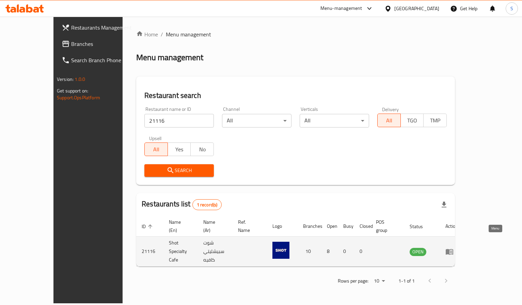
click at [454, 248] on icon "enhanced table" at bounding box center [449, 252] width 8 height 8
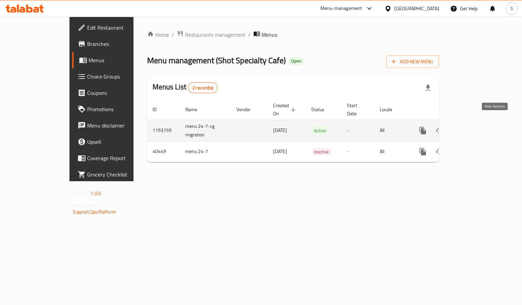
click at [476, 127] on icon "enhanced table" at bounding box center [472, 131] width 8 height 8
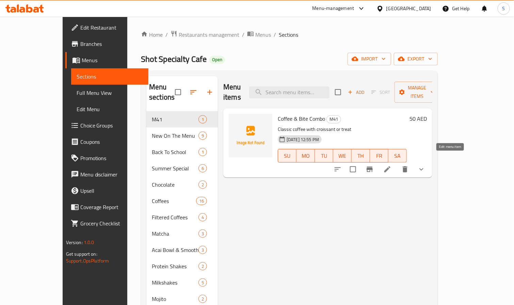
click at [392, 165] on icon at bounding box center [387, 169] width 8 height 8
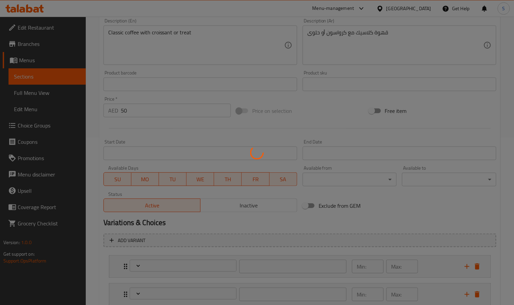
type input "إختيارك من القهوة الكلاسيك:"
type input "1"
type input "إختيارك من الكرواسون أو الحلوي:"
type input "1"
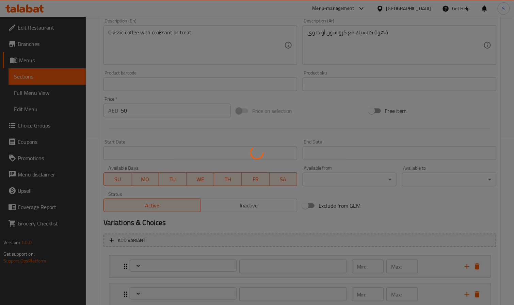
type input "1"
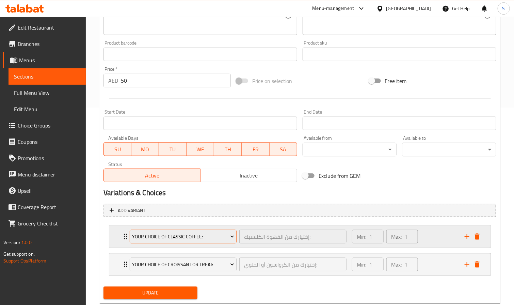
scroll to position [204, 0]
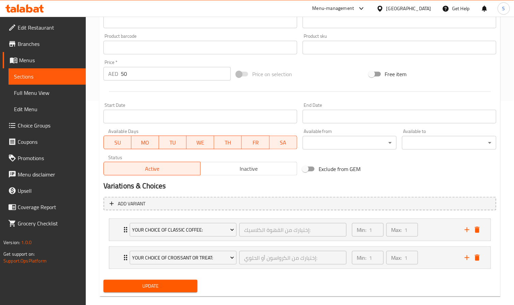
click at [250, 164] on span "Inactive" at bounding box center [248, 169] width 91 height 10
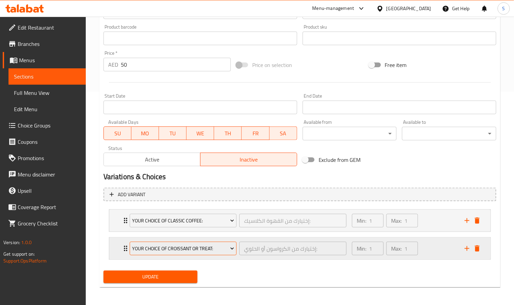
scroll to position [216, 0]
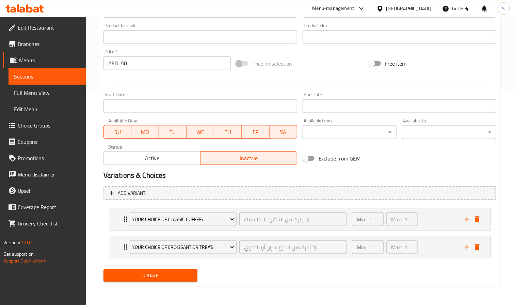
click at [152, 273] on span "Update" at bounding box center [150, 276] width 83 height 9
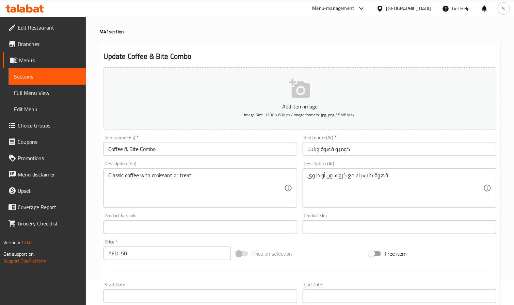
scroll to position [12, 0]
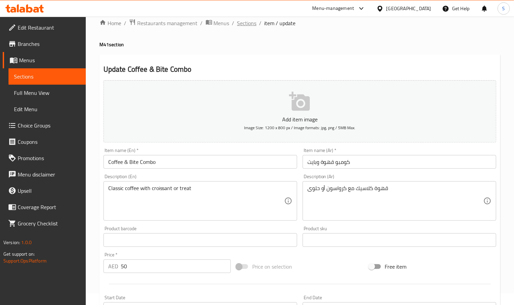
click at [251, 23] on span "Sections" at bounding box center [246, 23] width 19 height 8
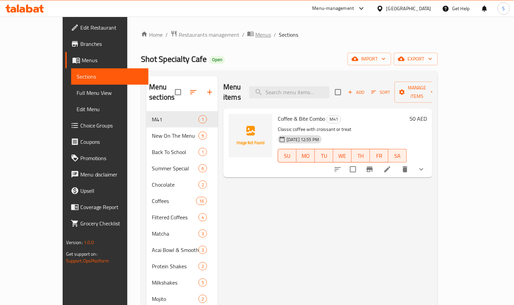
click at [255, 33] on span "Menus" at bounding box center [263, 35] width 16 height 8
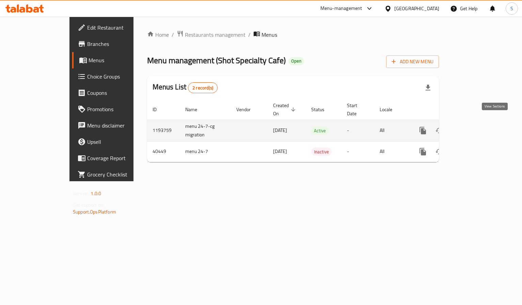
click at [475, 128] on icon "enhanced table" at bounding box center [472, 131] width 6 height 6
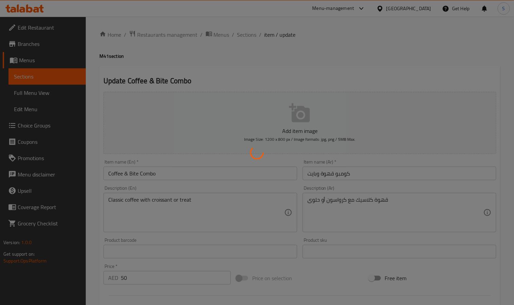
type input "إختيارك من القهوة الكلاسيك:"
type input "1"
type input "إختيارك من الكرواسون أو الحلوي:"
type input "1"
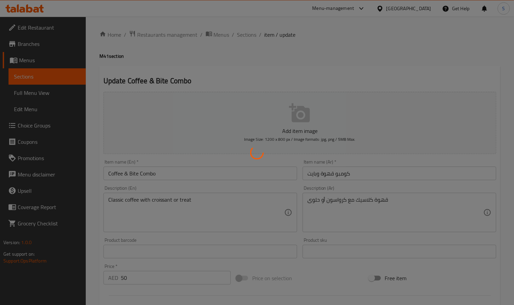
type input "1"
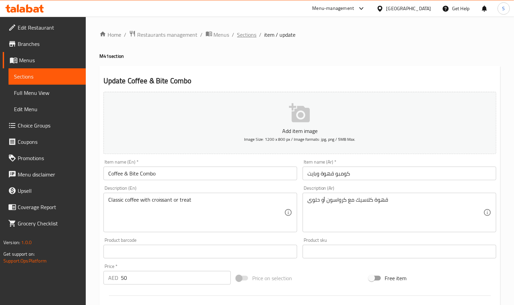
click at [244, 31] on span "Sections" at bounding box center [246, 35] width 19 height 8
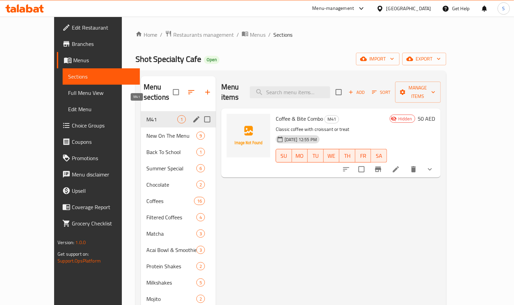
click at [146, 115] on span "M41" at bounding box center [161, 119] width 31 height 8
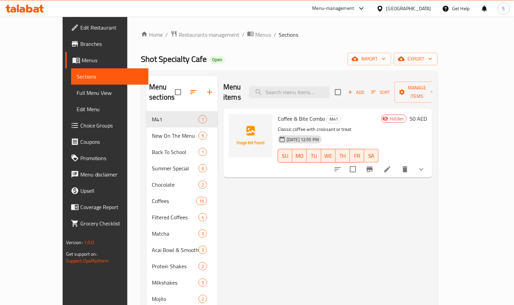
click at [354, 125] on p "Classic coffee with croissant or treat" at bounding box center [328, 129] width 101 height 9
click at [356, 125] on p "Classic coffee with croissant or treat" at bounding box center [328, 129] width 101 height 9
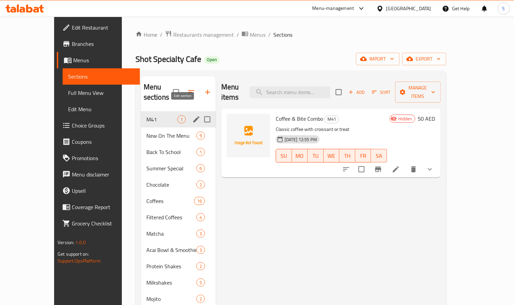
click at [192, 115] on icon "edit" at bounding box center [196, 119] width 8 height 8
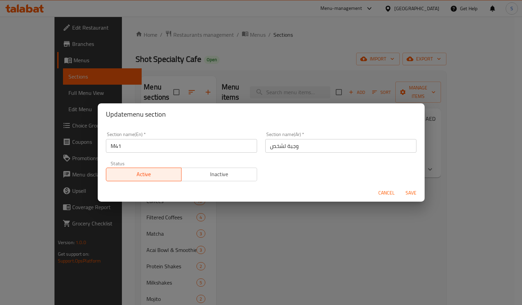
click at [383, 189] on span "Cancel" at bounding box center [386, 193] width 16 height 9
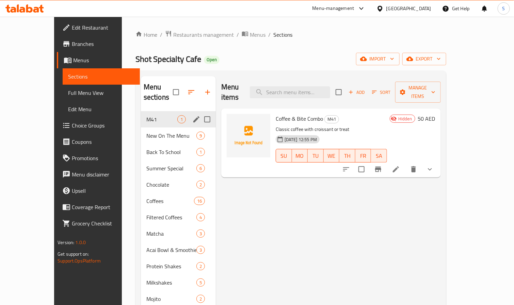
click at [399, 167] on icon at bounding box center [396, 170] width 6 height 6
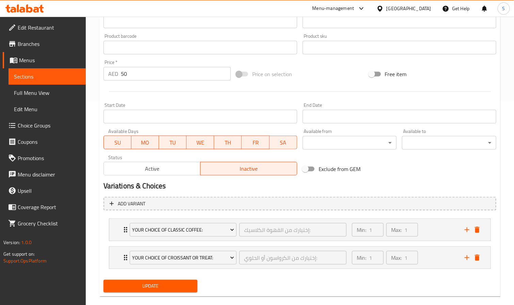
scroll to position [216, 0]
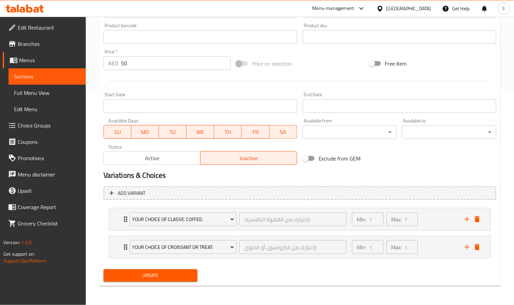
click at [167, 160] on span "Active" at bounding box center [152, 159] width 91 height 10
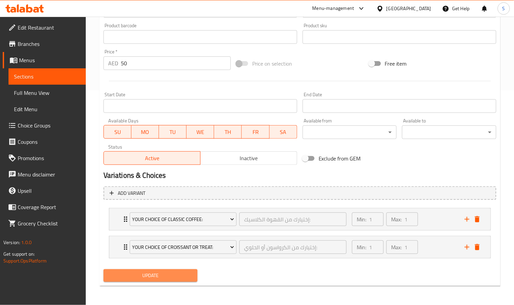
click at [174, 275] on span "Update" at bounding box center [150, 276] width 83 height 9
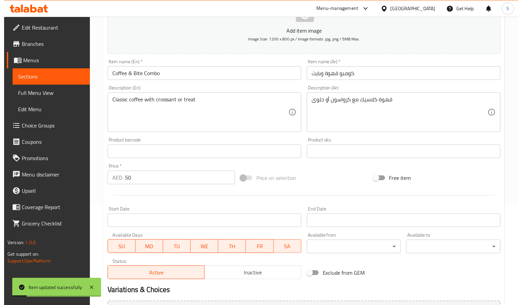
scroll to position [0, 0]
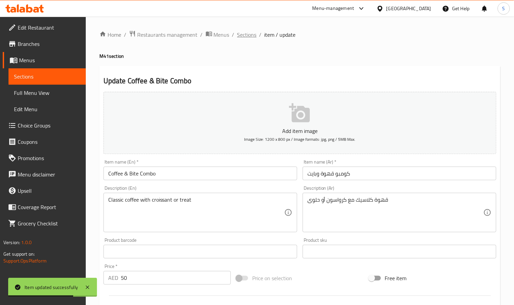
click at [250, 38] on span "Sections" at bounding box center [246, 35] width 19 height 8
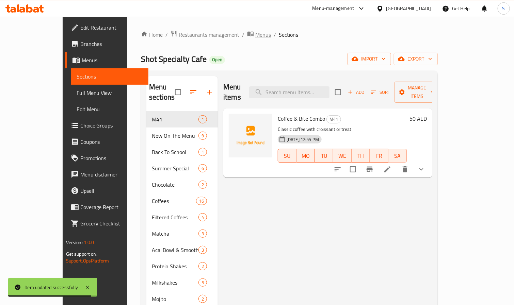
click at [255, 34] on span "Menus" at bounding box center [263, 35] width 16 height 8
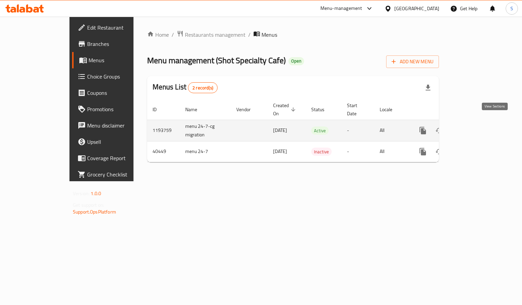
click at [475, 128] on icon "enhanced table" at bounding box center [472, 131] width 6 height 6
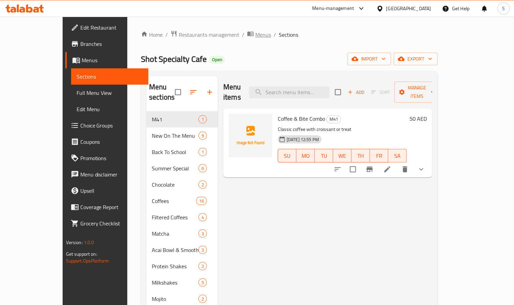
click at [247, 35] on icon "breadcrumb" at bounding box center [250, 33] width 7 height 7
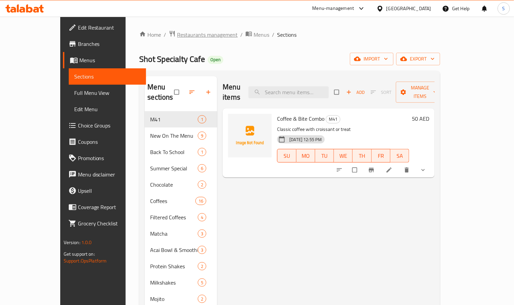
click at [177, 33] on span "Restaurants management" at bounding box center [207, 35] width 61 height 8
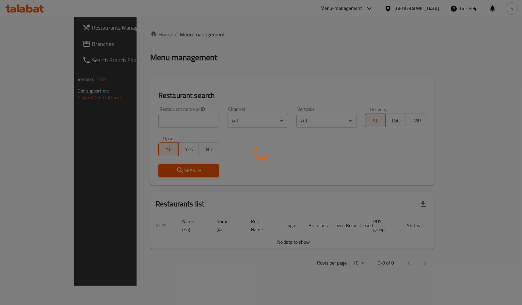
click at [144, 122] on div at bounding box center [261, 152] width 522 height 305
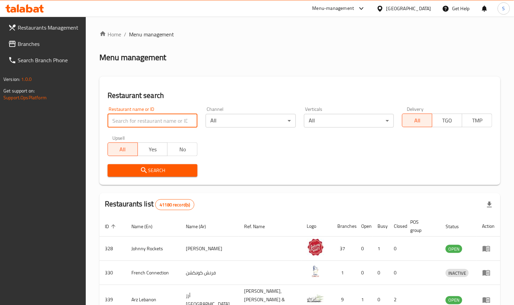
click at [116, 123] on input "search" at bounding box center [153, 121] width 90 height 14
paste input "699227"
type input "699227"
click button "Search" at bounding box center [153, 170] width 90 height 13
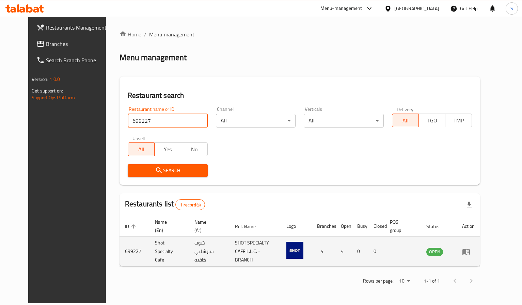
click at [470, 252] on icon "enhanced table" at bounding box center [465, 252] width 7 height 6
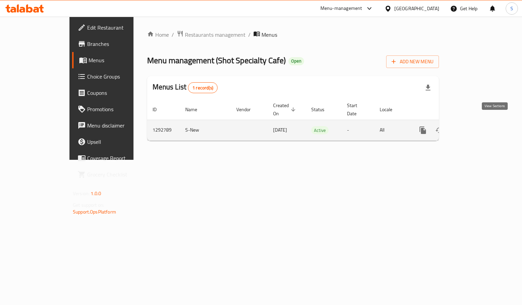
click at [480, 127] on link "enhanced table" at bounding box center [472, 130] width 16 height 16
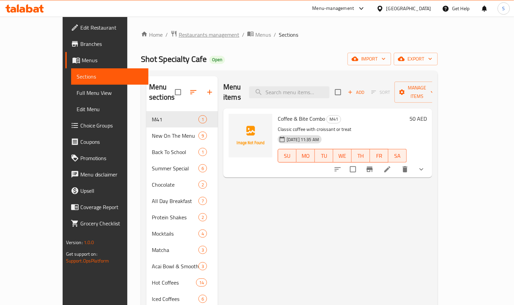
click at [179, 36] on span "Restaurants management" at bounding box center [209, 35] width 61 height 8
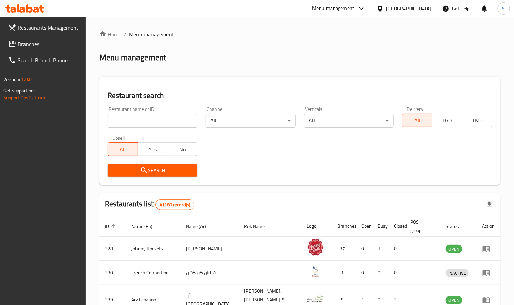
click at [157, 120] on input "search" at bounding box center [153, 121] width 90 height 14
paste input "21116"
type input "21116"
click button "Search" at bounding box center [153, 170] width 90 height 13
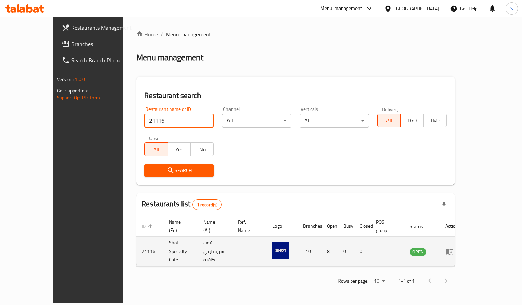
click at [463, 248] on td "enhanced table" at bounding box center [451, 252] width 23 height 30
click at [453, 249] on icon "enhanced table" at bounding box center [449, 252] width 7 height 6
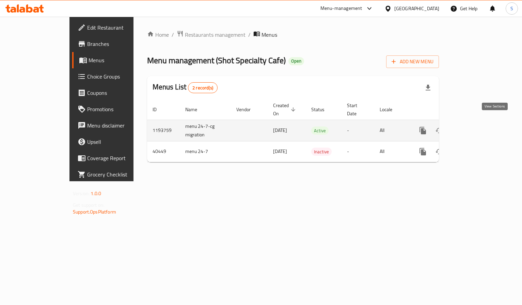
click at [475, 128] on icon "enhanced table" at bounding box center [472, 131] width 6 height 6
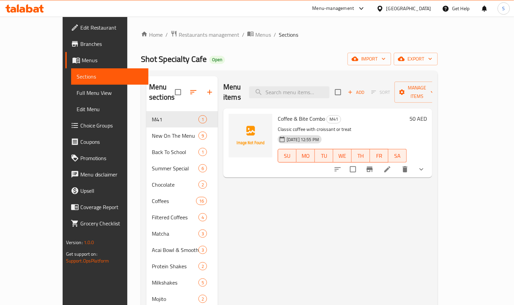
click at [412, 11] on div "[GEOGRAPHIC_DATA]" at bounding box center [408, 8] width 45 height 7
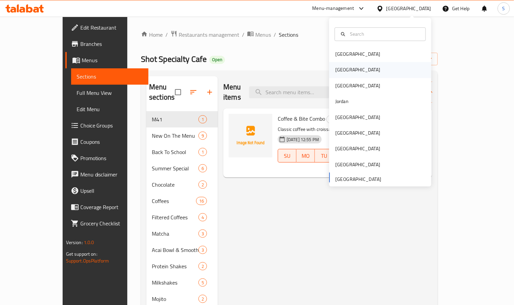
click at [351, 68] on div "[GEOGRAPHIC_DATA]" at bounding box center [380, 70] width 102 height 16
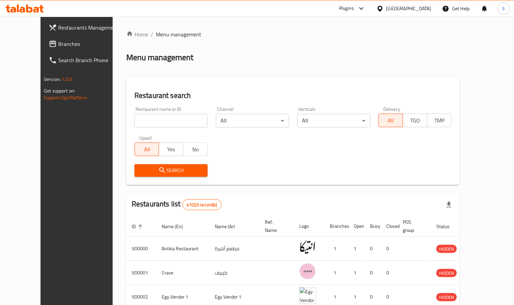
click at [139, 117] on input "search" at bounding box center [170, 121] width 73 height 14
paste input "666994"
type input "666994"
click button "Search" at bounding box center [170, 170] width 73 height 13
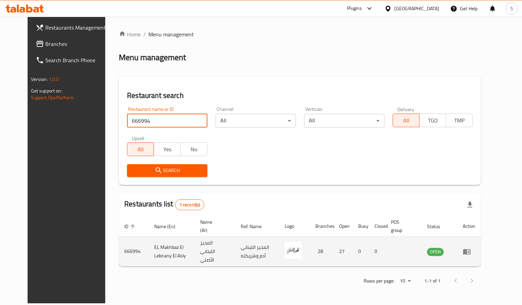
click at [471, 249] on icon "enhanced table" at bounding box center [467, 252] width 8 height 8
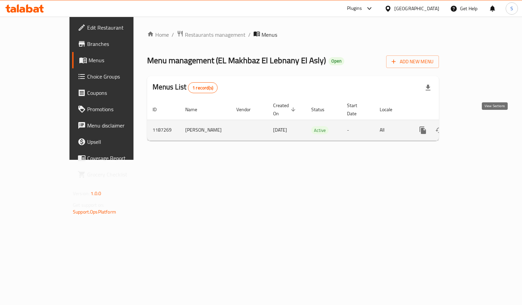
click at [475, 127] on icon "enhanced table" at bounding box center [472, 130] width 6 height 6
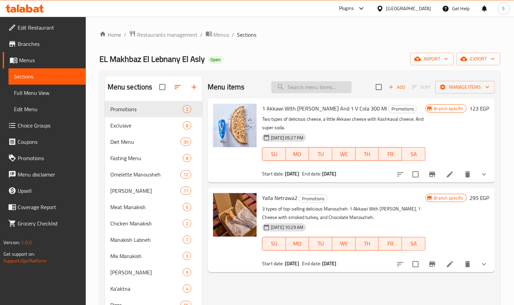
click at [296, 85] on input "search" at bounding box center [311, 87] width 80 height 12
paste input "Yala Net3'd"
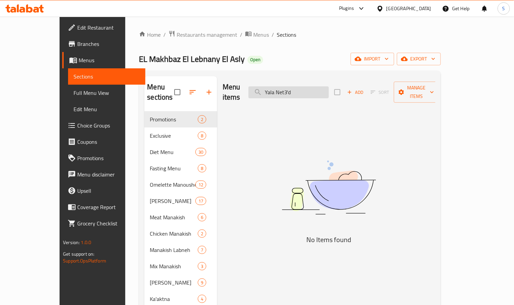
drag, startPoint x: 296, startPoint y: 90, endPoint x: 338, endPoint y: 81, distance: 43.1
click at [329, 86] on input "Yala Net3'd" at bounding box center [289, 92] width 80 height 12
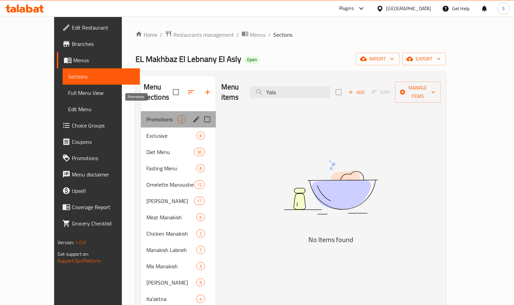
click at [146, 115] on span "Promotions" at bounding box center [161, 119] width 31 height 8
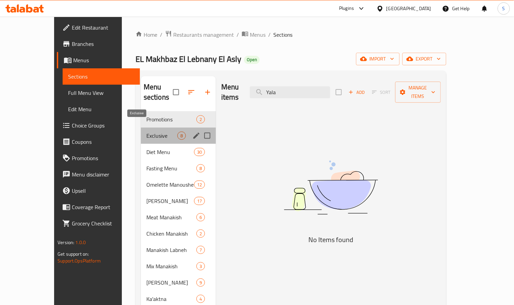
click at [146, 132] on span "Exclusive" at bounding box center [161, 136] width 31 height 8
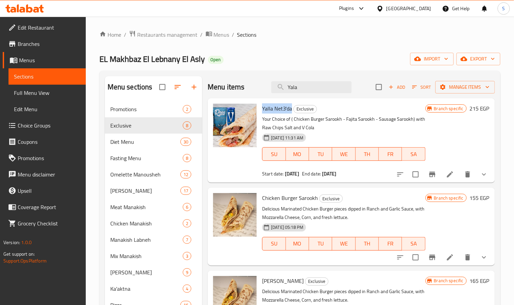
drag, startPoint x: 261, startPoint y: 110, endPoint x: 291, endPoint y: 110, distance: 29.6
click at [291, 110] on div "Yalla Net3'da Exclusive Your Choice of ( Chicken Burger Sarookh - Fajita Sarook…" at bounding box center [343, 140] width 169 height 79
copy span "Yalla Net3'da"
click at [240, 77] on div "Menu items Yala Add Sort Manage items" at bounding box center [351, 87] width 287 height 22
paste input "la Net3'd"
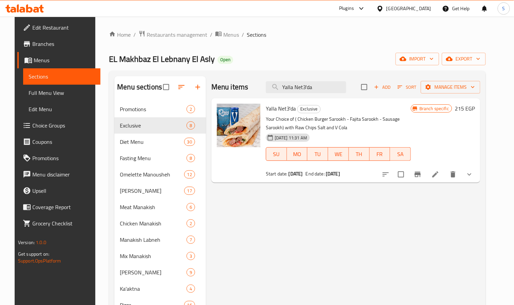
type input "Yalla Net3'da"
click at [421, 175] on icon "Branch-specific-item" at bounding box center [418, 174] width 6 height 5
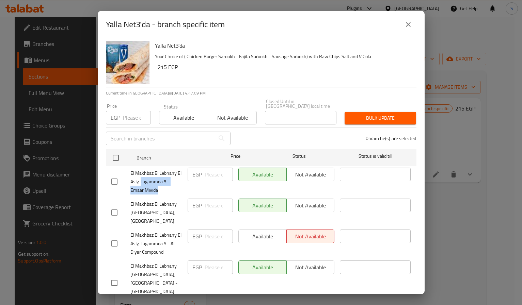
drag, startPoint x: 145, startPoint y: 176, endPoint x: 160, endPoint y: 185, distance: 17.8
click at [160, 185] on span "El Makhbaz El Lebnany El Asly, Tagammoa 5 - Emaar Mivida" at bounding box center [156, 182] width 52 height 26
copy span "Tagammoa 5 - Emaar Mivida"
click at [412, 25] on icon "close" at bounding box center [408, 24] width 8 height 8
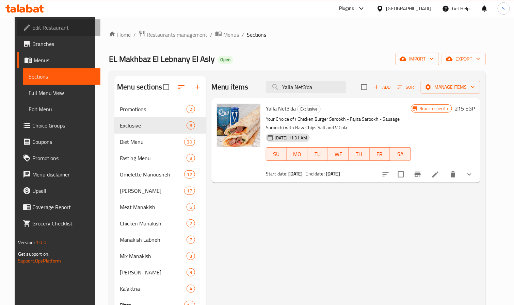
click at [33, 25] on span "Edit Restaurant" at bounding box center [63, 27] width 63 height 8
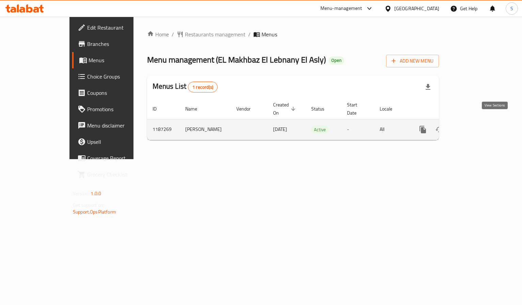
click at [476, 126] on icon "enhanced table" at bounding box center [472, 130] width 8 height 8
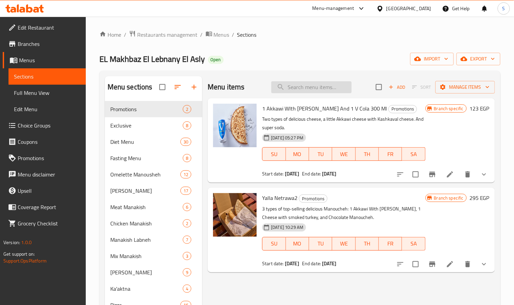
click at [298, 93] on input "search" at bounding box center [311, 87] width 80 height 12
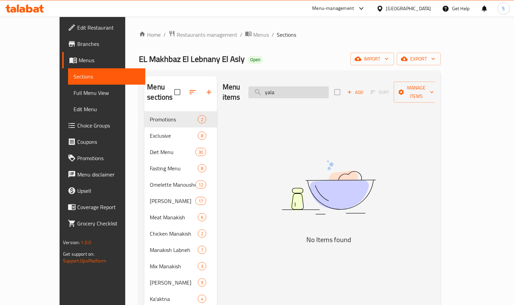
click at [295, 90] on input "yala" at bounding box center [289, 92] width 80 height 12
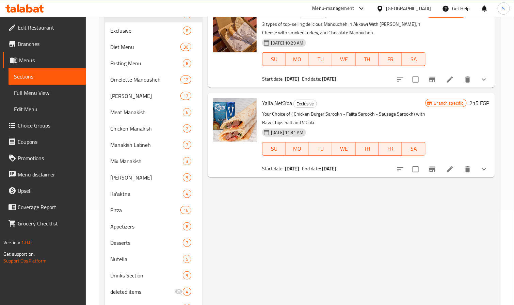
scroll to position [102, 0]
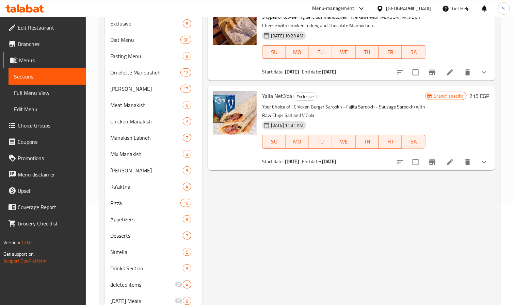
type input "yalla"
drag, startPoint x: 263, startPoint y: 97, endPoint x: 291, endPoint y: 98, distance: 29.0
click at [291, 98] on h6 "Yalla Net3'da Exclusive" at bounding box center [343, 96] width 163 height 10
copy span "Yalla Net3'da"
click at [33, 43] on span "Branches" at bounding box center [49, 44] width 63 height 8
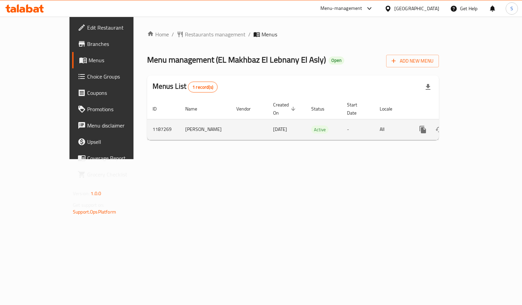
click at [475, 127] on icon "enhanced table" at bounding box center [472, 130] width 6 height 6
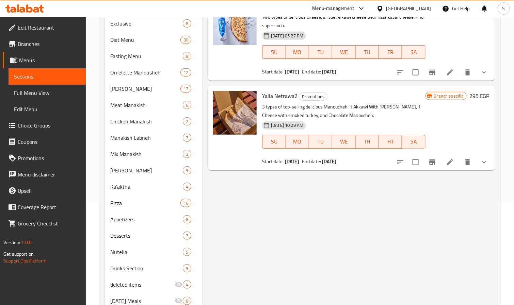
scroll to position [51, 0]
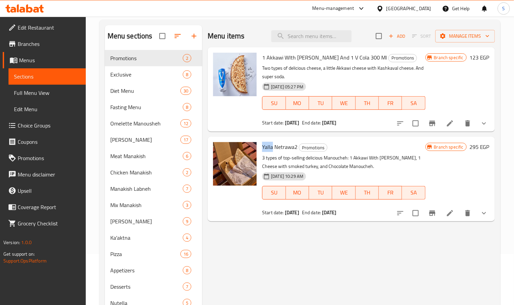
drag, startPoint x: 263, startPoint y: 158, endPoint x: 273, endPoint y: 159, distance: 10.3
click at [273, 152] on span "Yalla Netrawa2" at bounding box center [279, 147] width 35 height 10
copy span "Yalla"
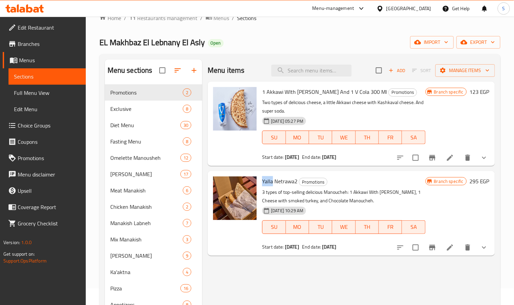
scroll to position [0, 0]
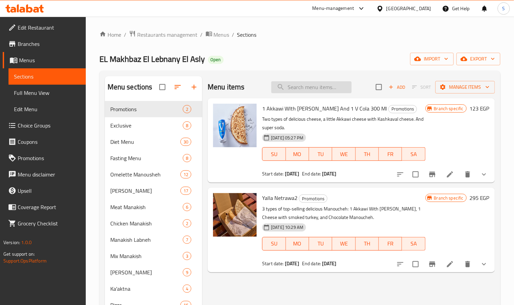
click at [306, 90] on input "search" at bounding box center [311, 87] width 80 height 12
paste input "Yalla"
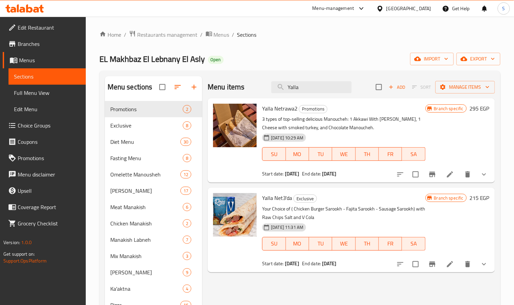
type input "Yalla"
drag, startPoint x: 262, startPoint y: 196, endPoint x: 291, endPoint y: 197, distance: 29.3
click at [291, 197] on span "Yalla Net3'da" at bounding box center [277, 198] width 30 height 10
copy span "Yalla Net3'da"
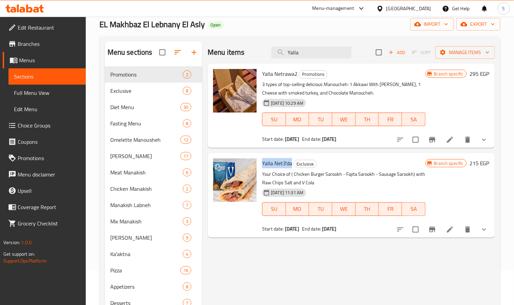
scroll to position [51, 0]
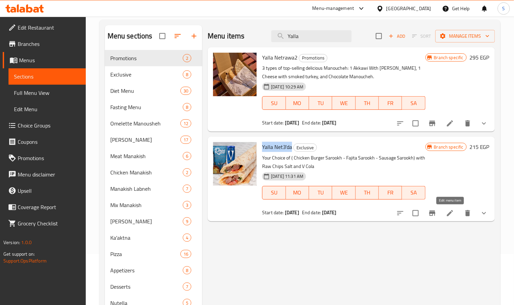
click at [454, 216] on icon at bounding box center [450, 213] width 8 height 8
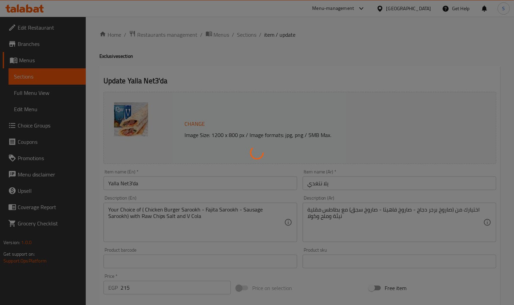
type input "إختيارك من الصاروخ:"
type input "1"
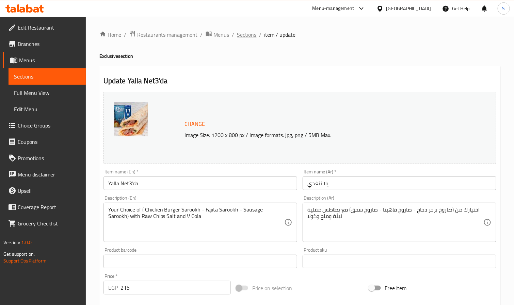
click at [239, 34] on span "Sections" at bounding box center [246, 35] width 19 height 8
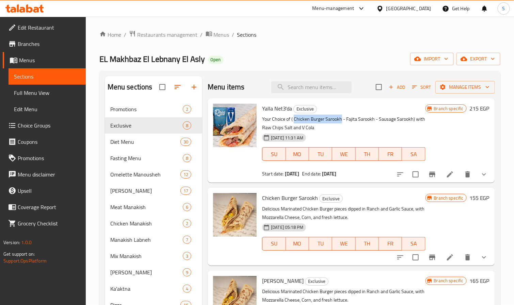
drag, startPoint x: 295, startPoint y: 120, endPoint x: 340, endPoint y: 119, distance: 46.0
click at [340, 119] on p "Your Choice of ( Chicken Burger Sarookh - Fajita Sarookh - Sausage Sarookh) wit…" at bounding box center [343, 123] width 163 height 17
drag, startPoint x: 352, startPoint y: 118, endPoint x: 371, endPoint y: 119, distance: 18.4
click at [371, 119] on p "Your Choice of ( Chicken Burger Sarookh - Fajita Sarookh - Sausage Sarookh) wit…" at bounding box center [343, 123] width 163 height 17
drag, startPoint x: 385, startPoint y: 120, endPoint x: 406, endPoint y: 117, distance: 20.3
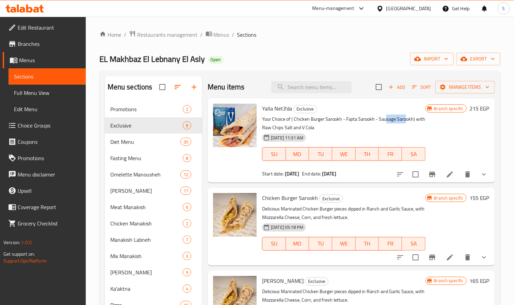
click at [406, 117] on p "Your Choice of ( Chicken Burger Sarookh - Fajita Sarookh - Sausage Sarookh) wit…" at bounding box center [343, 123] width 163 height 17
drag, startPoint x: 304, startPoint y: 125, endPoint x: 333, endPoint y: 127, distance: 29.4
click at [333, 127] on p "Your Choice of ( Chicken Burger Sarookh - Fajita Sarookh - Sausage Sarookh) wit…" at bounding box center [343, 123] width 163 height 17
click at [446, 177] on icon at bounding box center [450, 175] width 8 height 8
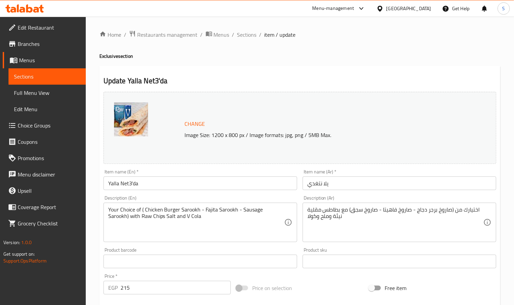
scroll to position [197, 0]
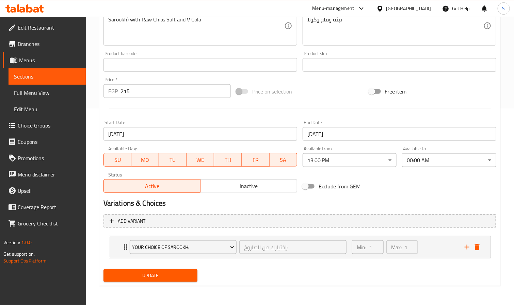
click at [435, 177] on div "Change Image Size: 1200 x 800 px / Image formats: jpg, png / 5MB Max. Item name…" at bounding box center [300, 43] width 398 height 303
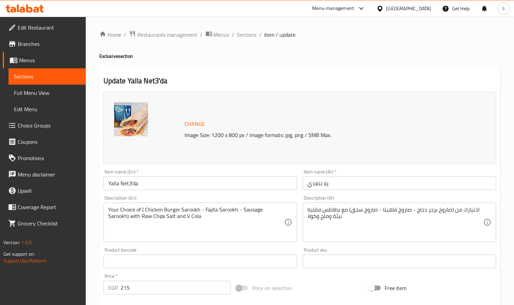
click at [342, 69] on div "Update Yalla Net3'da Change Image Size: 1200 x 800 px / Image formats: jpg, png…" at bounding box center [299, 274] width 401 height 417
click at [244, 36] on span "Sections" at bounding box center [246, 35] width 19 height 8
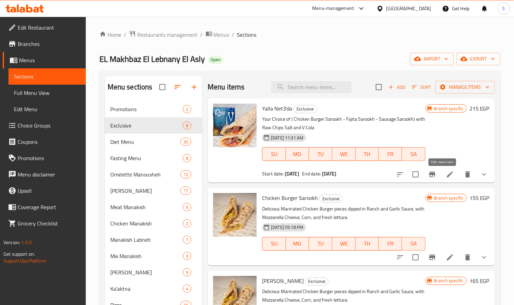
click at [446, 178] on icon at bounding box center [450, 175] width 8 height 8
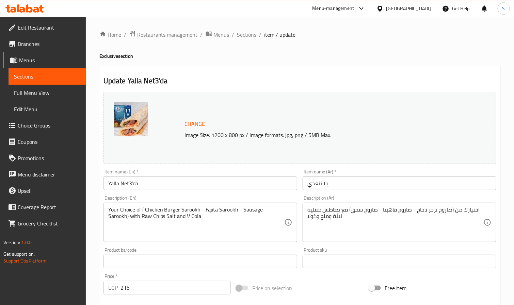
click at [34, 45] on span "Branches" at bounding box center [49, 44] width 63 height 8
